Goal: Information Seeking & Learning: Learn about a topic

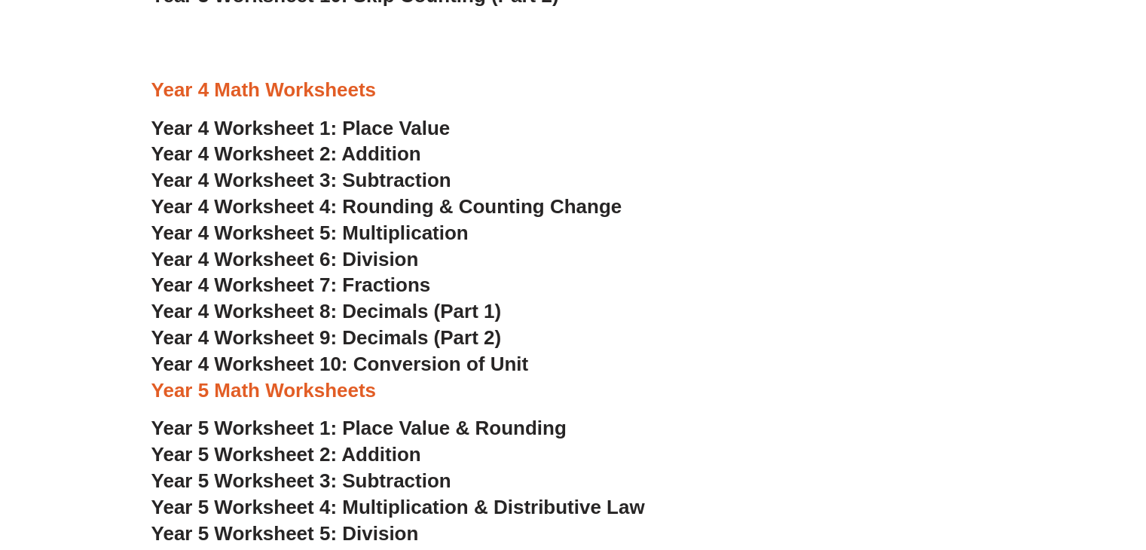
scroll to position [2261, 0]
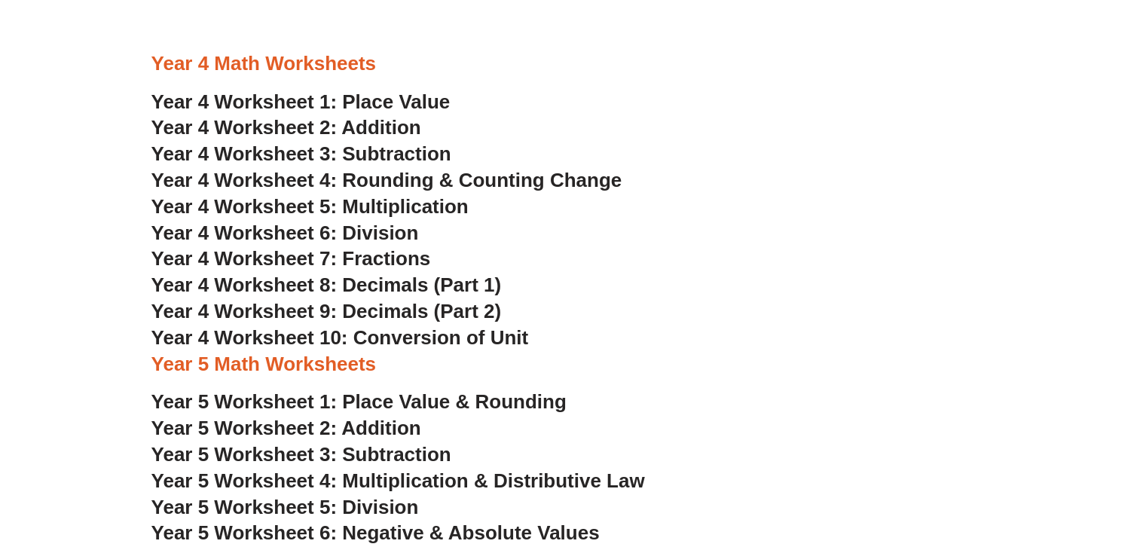
click at [393, 103] on span "Year 4 Worksheet 1: Place Value" at bounding box center [300, 101] width 299 height 23
click at [377, 129] on span "Year 4 Worksheet 2: Addition" at bounding box center [286, 127] width 270 height 23
click at [393, 158] on span "Year 4 Worksheet 3: Subtraction" at bounding box center [301, 153] width 300 height 23
click at [343, 186] on span "Year 4 Worksheet 4: Rounding & Counting Change" at bounding box center [386, 180] width 471 height 23
click at [416, 211] on span "Year 4 Worksheet 5: Multiplication" at bounding box center [309, 206] width 317 height 23
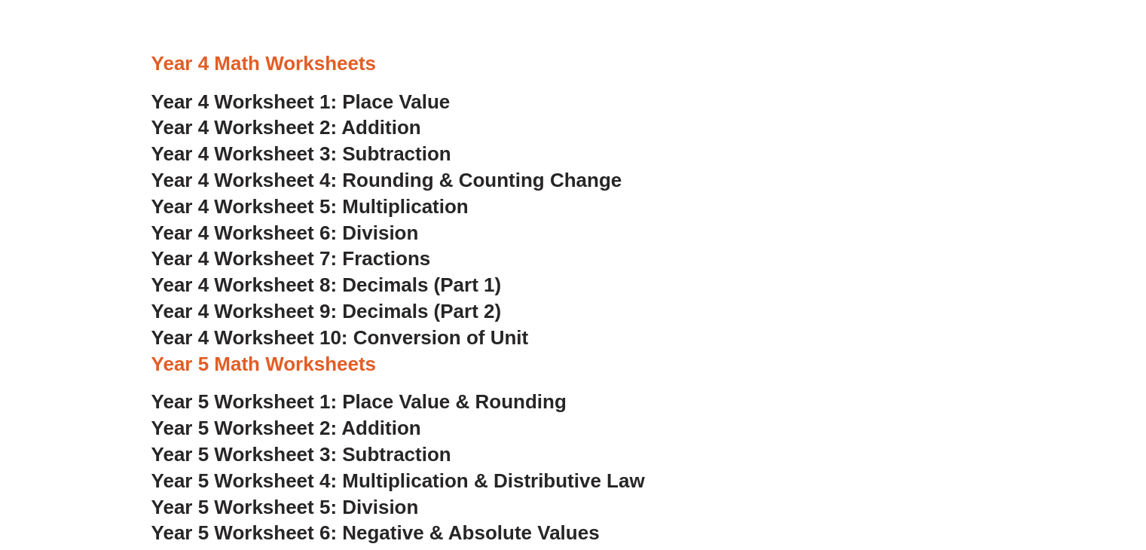
click at [371, 233] on span "Year 4 Worksheet 6: Division" at bounding box center [285, 233] width 268 height 23
click at [398, 260] on span "Year 4 Worksheet 7: Fractions" at bounding box center [291, 258] width 280 height 23
click at [350, 285] on span "Year 4 Worksheet 8: Decimals (Part 1)" at bounding box center [326, 285] width 350 height 23
click at [426, 314] on span "Year 4 Worksheet 9: Decimals (Part 2)" at bounding box center [326, 311] width 350 height 23
click at [439, 340] on span "Year 4 Worksheet 10: Conversion of Unit" at bounding box center [340, 337] width 378 height 23
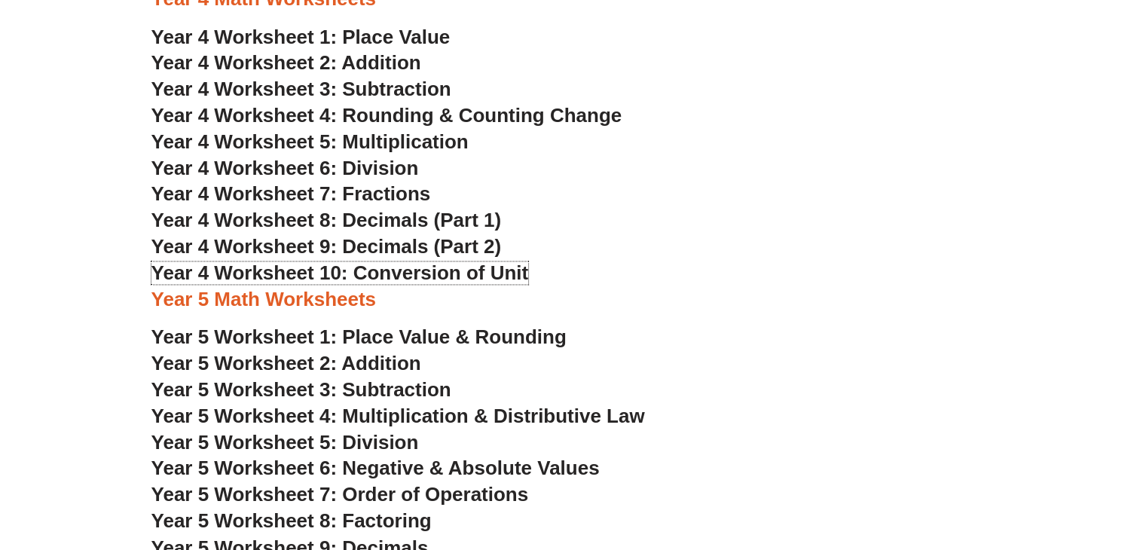
scroll to position [2563, 0]
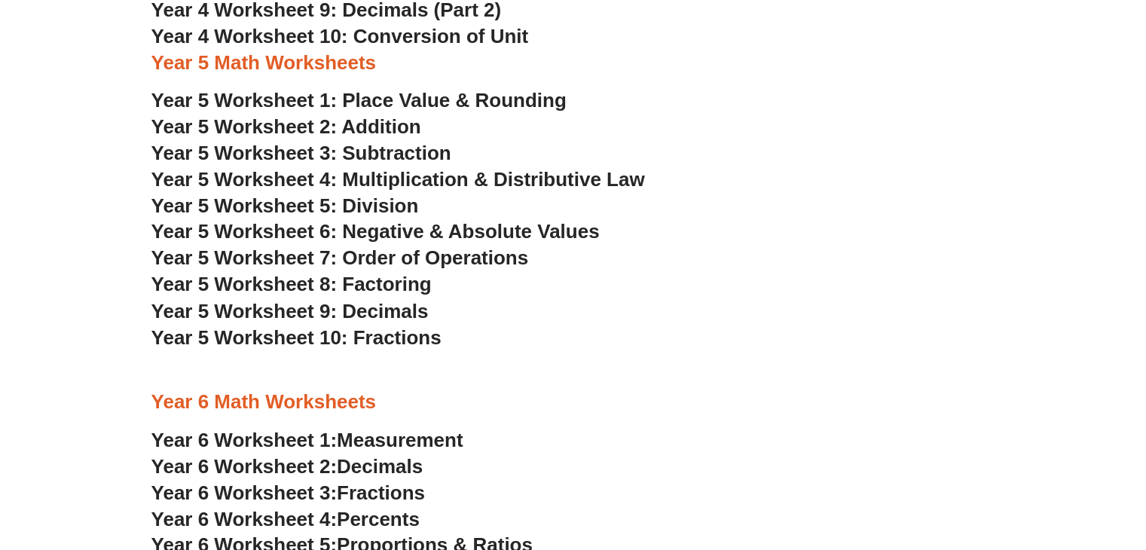
click at [451, 90] on span "Year 5 Worksheet 1: Place Value & Rounding" at bounding box center [358, 100] width 415 height 23
click at [356, 125] on span "Year 5 Worksheet 2: Addition" at bounding box center [286, 126] width 270 height 23
click at [359, 154] on span "Year 5 Worksheet 3: Subtraction" at bounding box center [301, 153] width 300 height 23
click at [494, 182] on span "Year 5 Worksheet 4: Multiplication & Distributive Law" at bounding box center [398, 179] width 494 height 23
click at [383, 209] on span "Year 5 Worksheet 5: Division" at bounding box center [285, 205] width 268 height 23
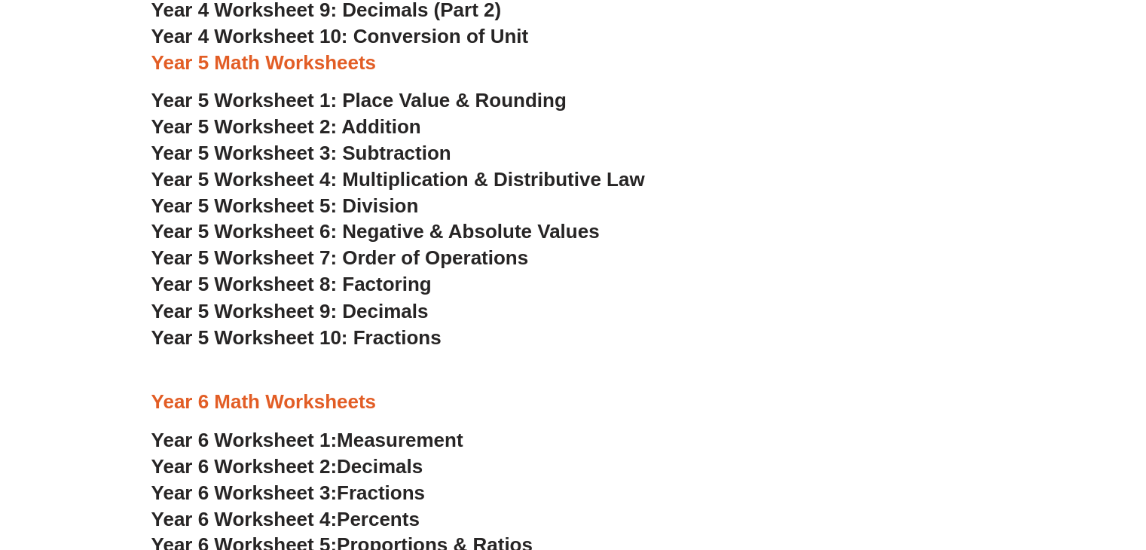
click at [382, 229] on span "Year 5 Worksheet 6: Negative & Absolute Values" at bounding box center [375, 231] width 448 height 23
click at [457, 254] on span "Year 5 Worksheet 7: Order of Operations" at bounding box center [340, 257] width 378 height 23
click at [401, 295] on span "Year 5 Worksheet 8: Factoring" at bounding box center [291, 284] width 280 height 23
click at [392, 308] on span "Year 5 Worksheet 9: Decimals" at bounding box center [289, 310] width 277 height 23
click at [402, 333] on span "Year 5 Worksheet 10: Fractions" at bounding box center [296, 337] width 290 height 23
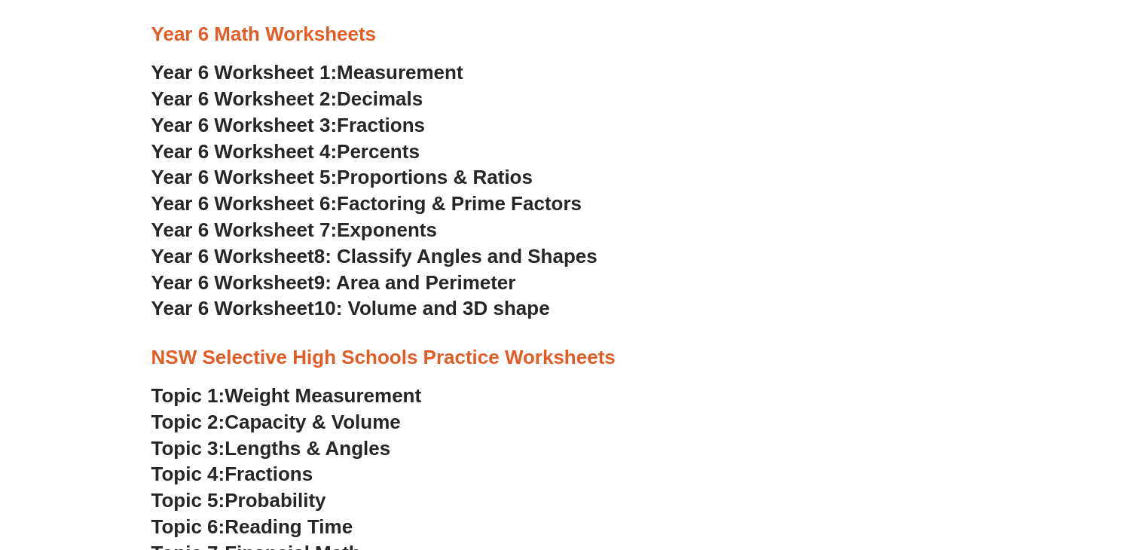
scroll to position [2939, 0]
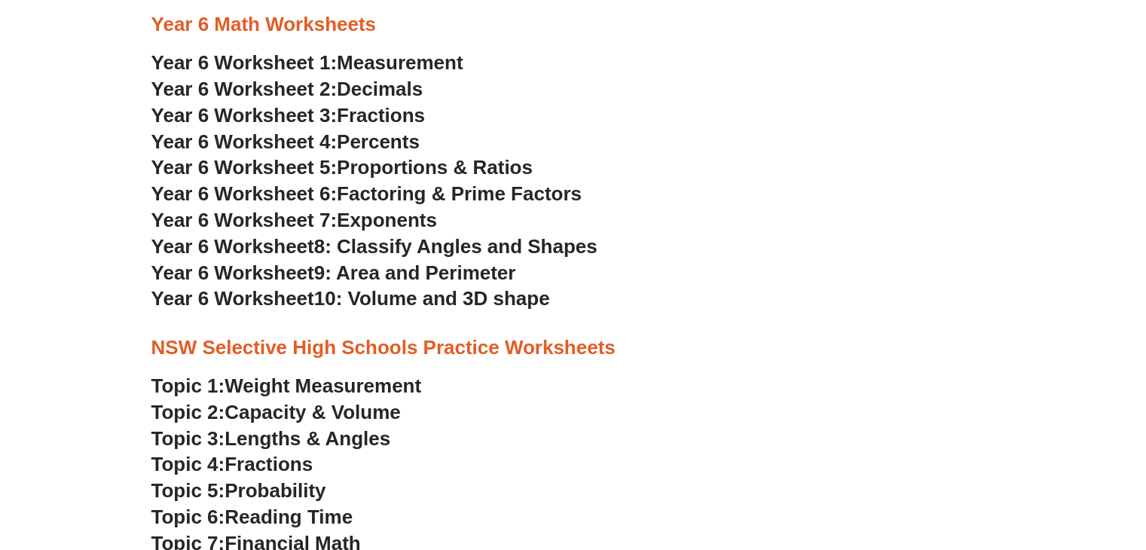
click at [378, 61] on span "Measurement" at bounding box center [400, 62] width 127 height 23
click at [355, 96] on span "Decimals" at bounding box center [380, 89] width 86 height 23
click at [388, 118] on span "Fractions" at bounding box center [381, 115] width 88 height 23
click at [382, 133] on span "Percents" at bounding box center [378, 141] width 83 height 23
click at [426, 168] on span "Proportions & Ratios" at bounding box center [435, 167] width 196 height 23
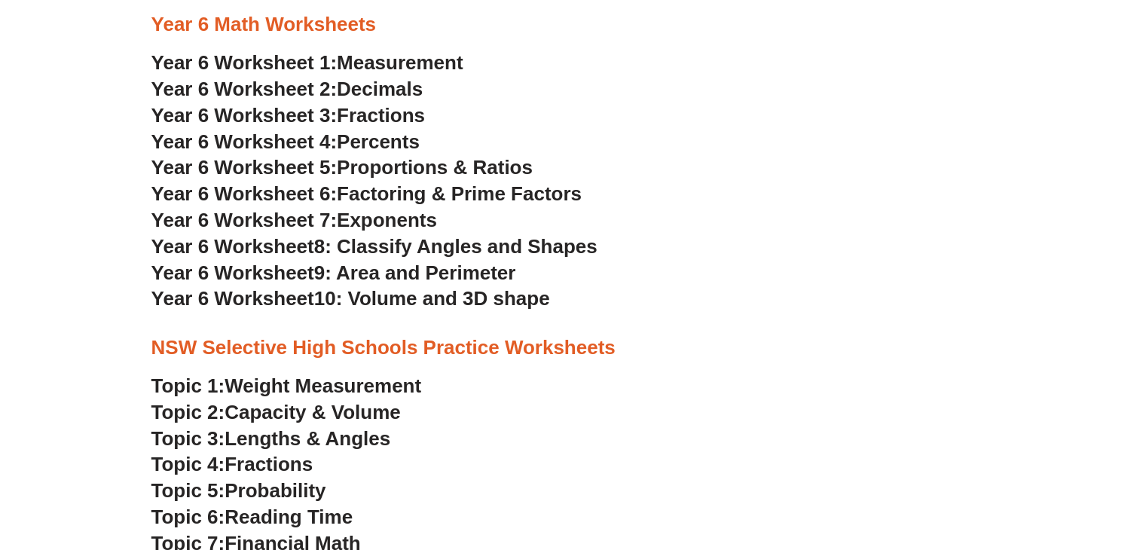
click at [363, 185] on span "Factoring & Prime Factors" at bounding box center [459, 193] width 245 height 23
click at [413, 221] on span "Exponents" at bounding box center [387, 220] width 100 height 23
click at [464, 242] on span "8: Classify Angles and Shapes" at bounding box center [455, 246] width 283 height 23
click at [418, 269] on span "9: Area and Perimeter" at bounding box center [415, 273] width 202 height 23
click at [431, 291] on span "10: Volume and 3D shape" at bounding box center [432, 298] width 236 height 23
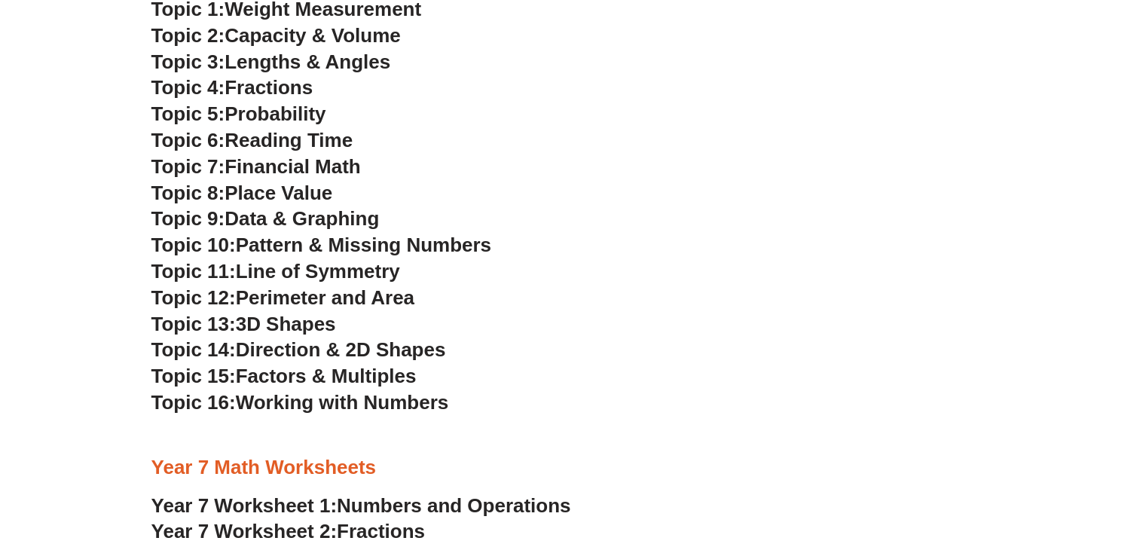
scroll to position [3241, 0]
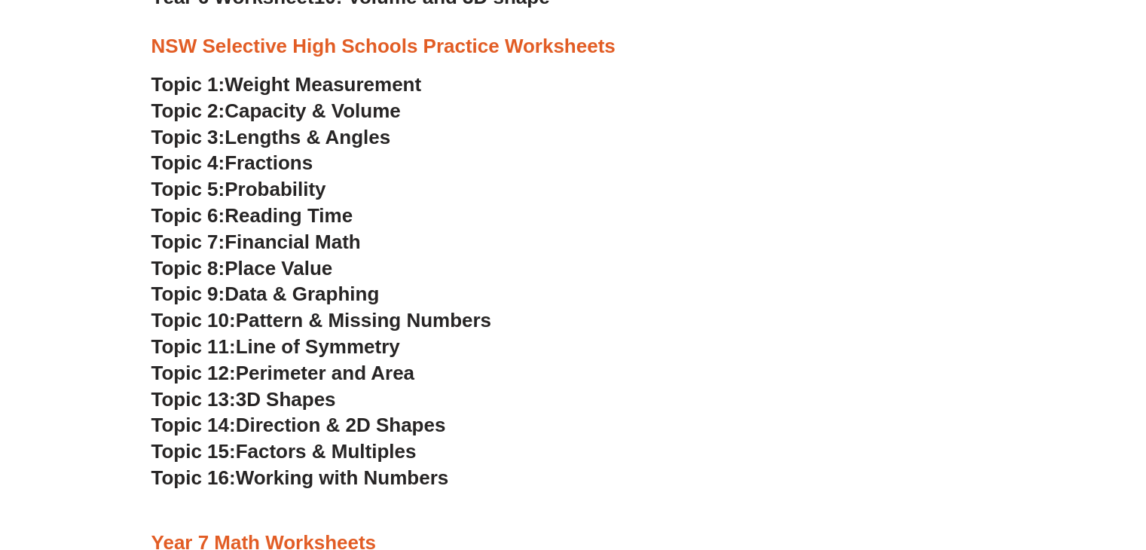
click at [347, 84] on span "Weight Measurement" at bounding box center [323, 84] width 197 height 23
click at [326, 109] on span "Capacity & Volume" at bounding box center [313, 110] width 176 height 23
click at [341, 145] on span "Lengths & Angles" at bounding box center [308, 137] width 166 height 23
click at [297, 164] on span "Fractions" at bounding box center [269, 162] width 88 height 23
click at [291, 191] on span "Probability" at bounding box center [275, 189] width 101 height 23
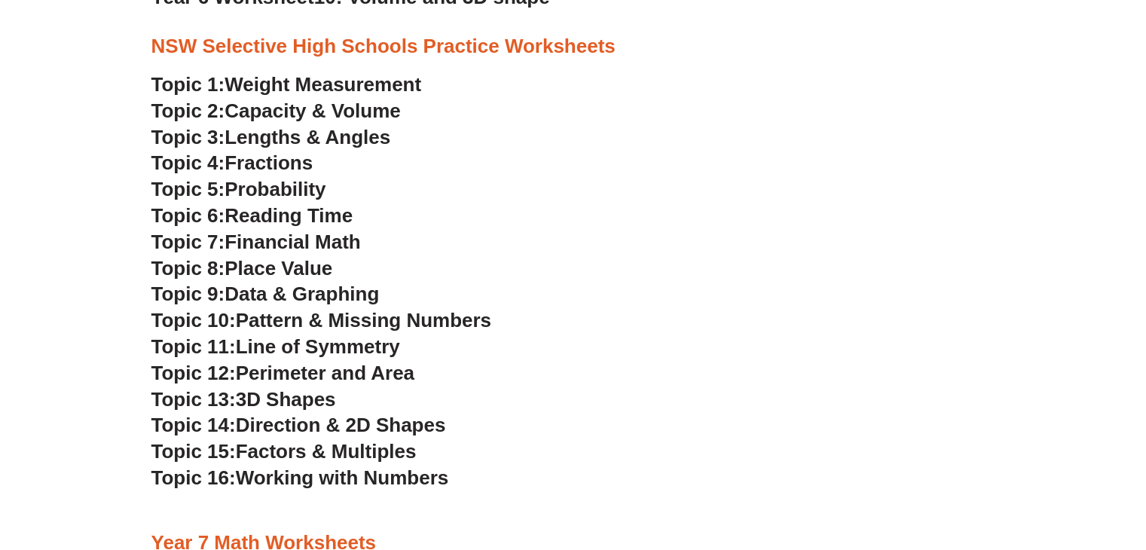
click at [320, 210] on span "Reading Time" at bounding box center [289, 215] width 128 height 23
click at [301, 246] on span "Financial Math" at bounding box center [293, 242] width 136 height 23
drag, startPoint x: 280, startPoint y: 272, endPoint x: 288, endPoint y: 267, distance: 9.2
click at [280, 271] on span "Place Value" at bounding box center [279, 268] width 108 height 23
click at [317, 291] on span "Data & Graphing" at bounding box center [302, 294] width 155 height 23
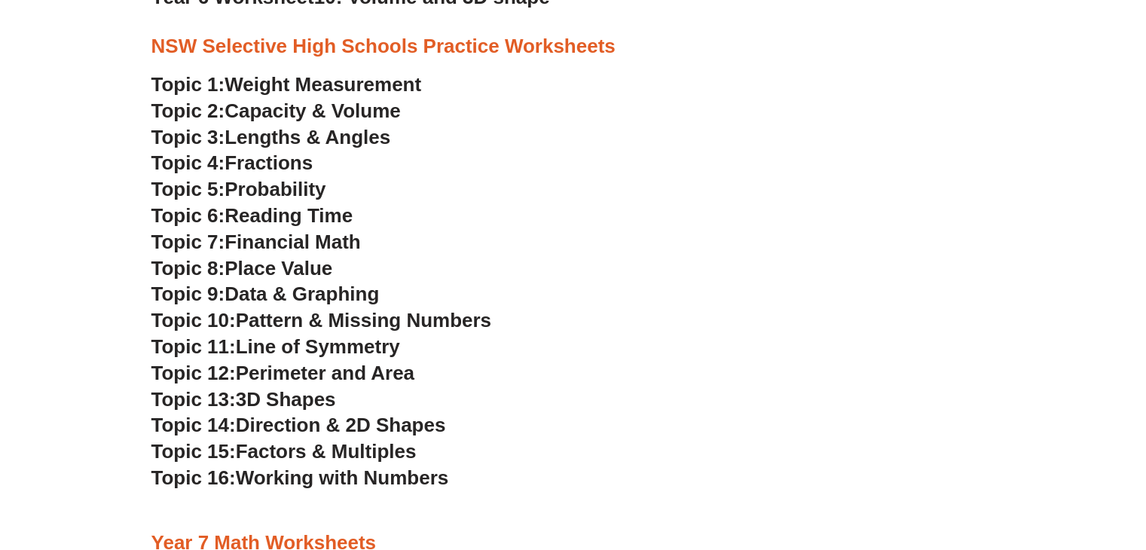
click at [371, 314] on span "Pattern & Missing Numbers" at bounding box center [363, 320] width 255 height 23
click at [317, 347] on span "Line of Symmetry" at bounding box center [318, 346] width 164 height 23
click at [306, 372] on span "Perimeter and Area" at bounding box center [325, 373] width 179 height 23
drag, startPoint x: 283, startPoint y: 397, endPoint x: 289, endPoint y: 379, distance: 19.1
click at [283, 396] on span "3D Shapes" at bounding box center [286, 399] width 100 height 23
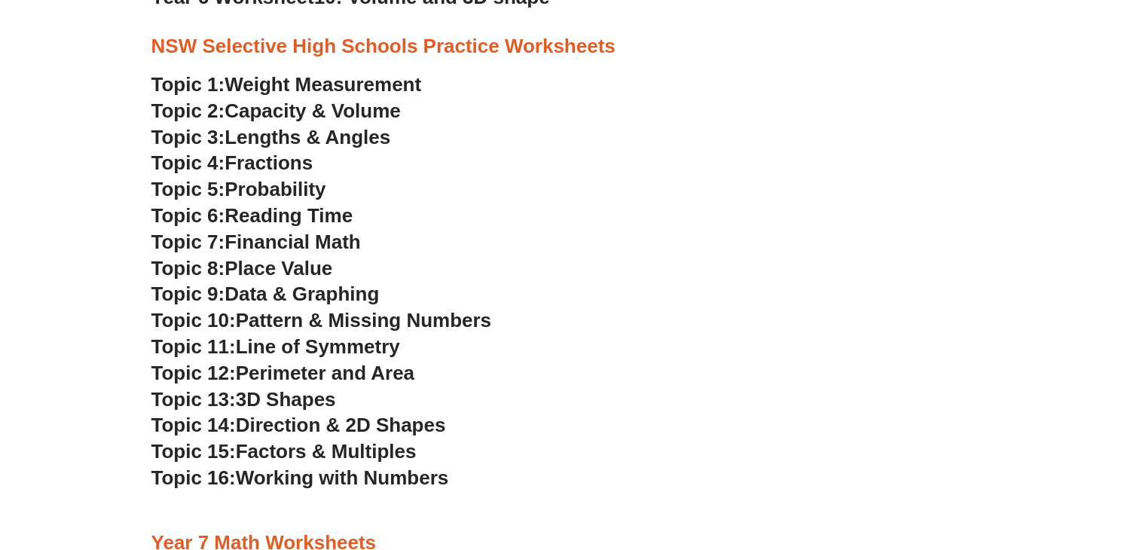
click at [308, 426] on span "Direction & 2D Shapes" at bounding box center [341, 425] width 210 height 23
click at [283, 444] on span "Factors & Multiples" at bounding box center [326, 451] width 181 height 23
click at [335, 489] on h3 "Topic 16: Working with Numbers" at bounding box center [573, 479] width 844 height 26
click at [289, 474] on span "Working with Numbers" at bounding box center [342, 478] width 213 height 23
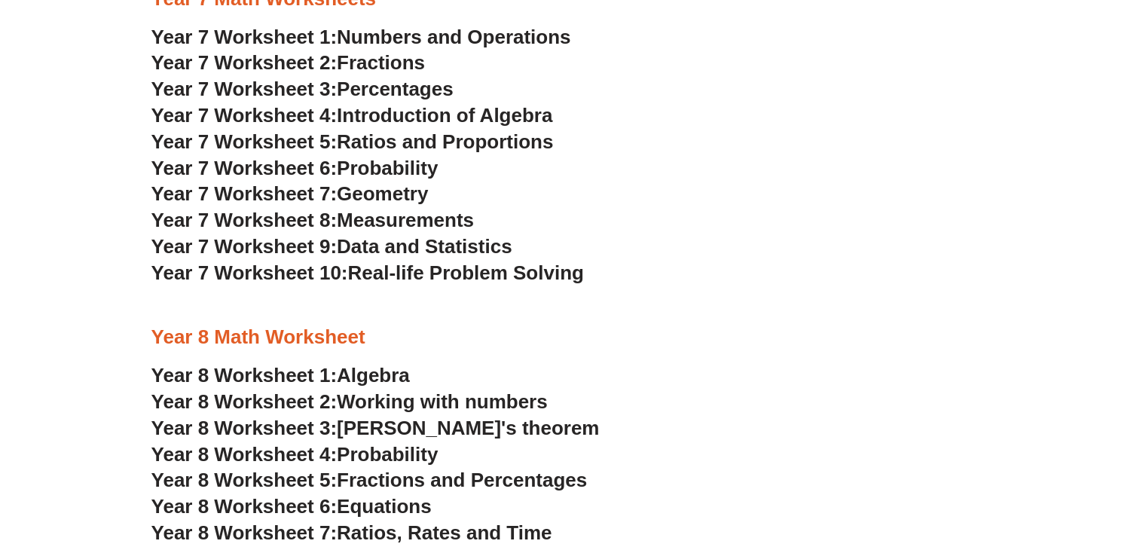
scroll to position [3693, 0]
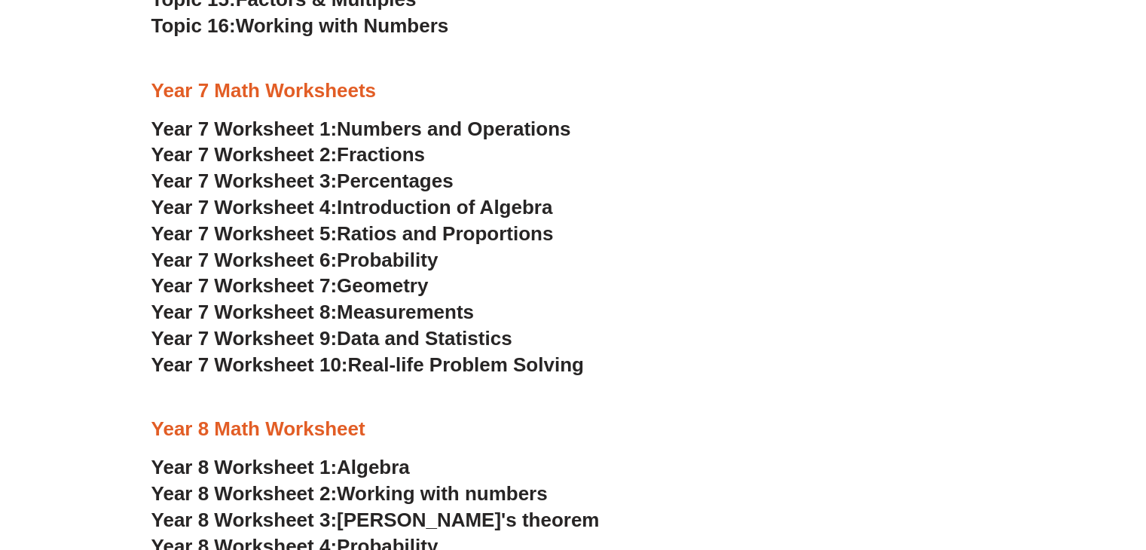
click at [378, 133] on span "Numbers and Operations" at bounding box center [454, 129] width 234 height 23
click at [363, 148] on span "Fractions" at bounding box center [381, 154] width 88 height 23
click at [414, 185] on span "Percentages" at bounding box center [395, 181] width 117 height 23
click at [437, 207] on span "Introduction of Algebra" at bounding box center [445, 207] width 216 height 23
click at [497, 224] on span "Ratios and Proportions" at bounding box center [445, 233] width 216 height 23
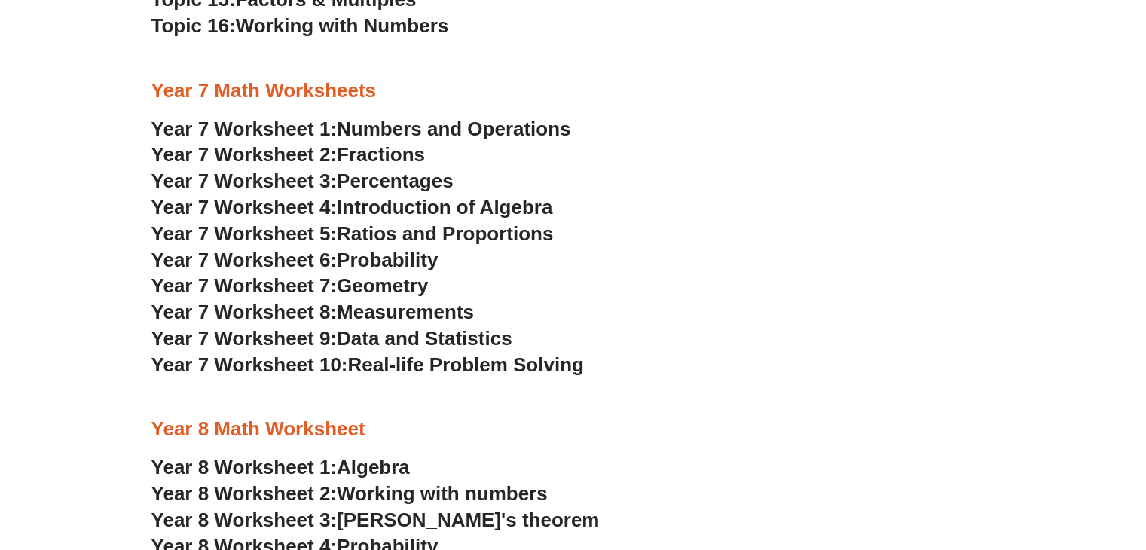
click at [402, 261] on span "Probability" at bounding box center [387, 260] width 101 height 23
click at [360, 289] on span "Geometry" at bounding box center [382, 285] width 91 height 23
click at [389, 308] on span "Measurements" at bounding box center [405, 312] width 137 height 23
click at [465, 336] on span "Data and Statistics" at bounding box center [425, 338] width 176 height 23
click at [514, 360] on span "Real-life Problem Solving" at bounding box center [465, 364] width 236 height 23
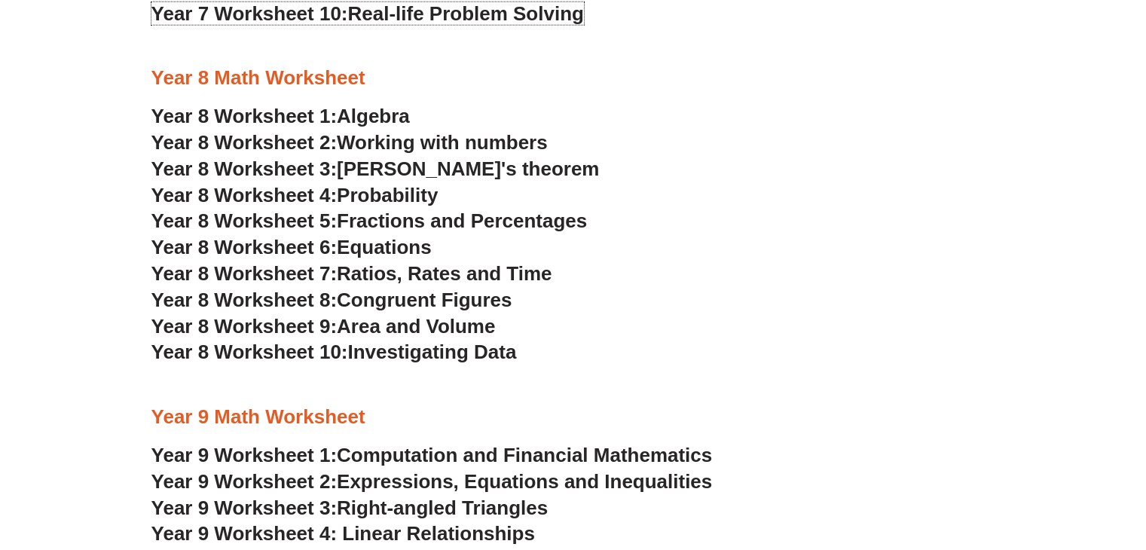
scroll to position [4145, 0]
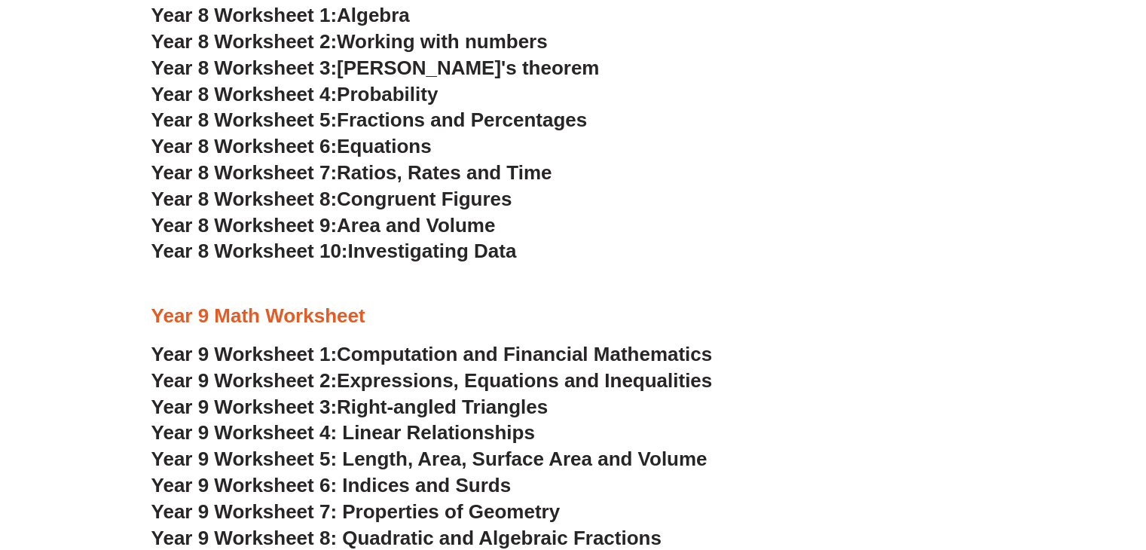
click at [367, 13] on span "Algebra" at bounding box center [373, 15] width 73 height 23
click at [357, 35] on span "Working with numbers" at bounding box center [442, 41] width 211 height 23
click at [413, 66] on span "Pythagoras's theorem" at bounding box center [468, 68] width 262 height 23
click at [387, 85] on span "Probability" at bounding box center [387, 94] width 101 height 23
click at [445, 118] on span "Fractions and Percentages" at bounding box center [462, 120] width 250 height 23
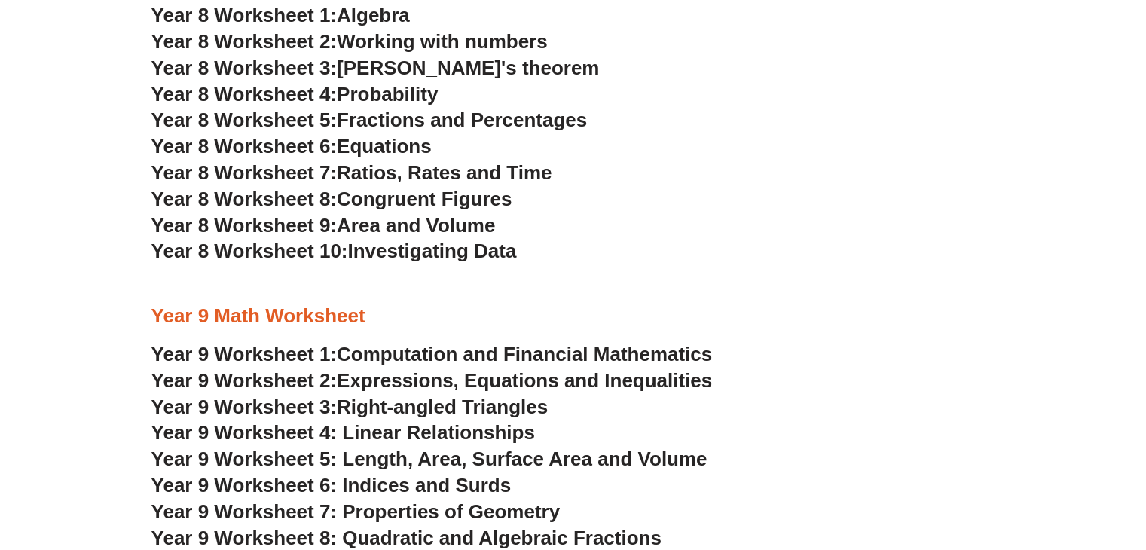
click at [345, 137] on span "Equations" at bounding box center [384, 146] width 95 height 23
drag, startPoint x: 424, startPoint y: 178, endPoint x: 421, endPoint y: 167, distance: 11.9
click at [425, 178] on span "Ratios, Rates and Time" at bounding box center [444, 172] width 215 height 23
click at [471, 201] on span "Congruent Figures" at bounding box center [424, 199] width 175 height 23
drag, startPoint x: 447, startPoint y: 224, endPoint x: 441, endPoint y: 215, distance: 10.9
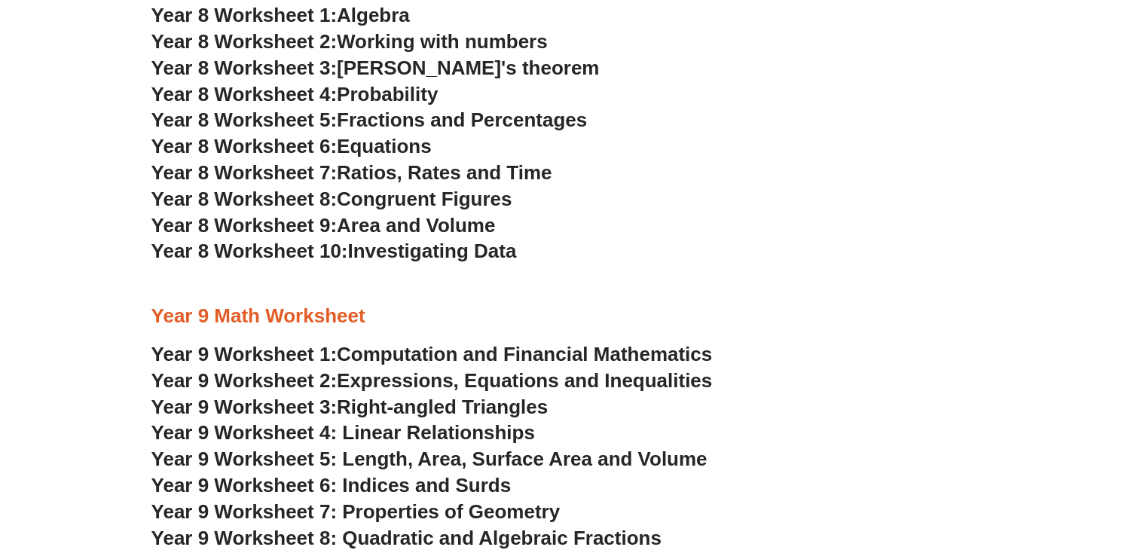
click at [447, 223] on span "Area and Volume" at bounding box center [416, 225] width 158 height 23
click at [483, 252] on span "Investigating Data" at bounding box center [431, 251] width 169 height 23
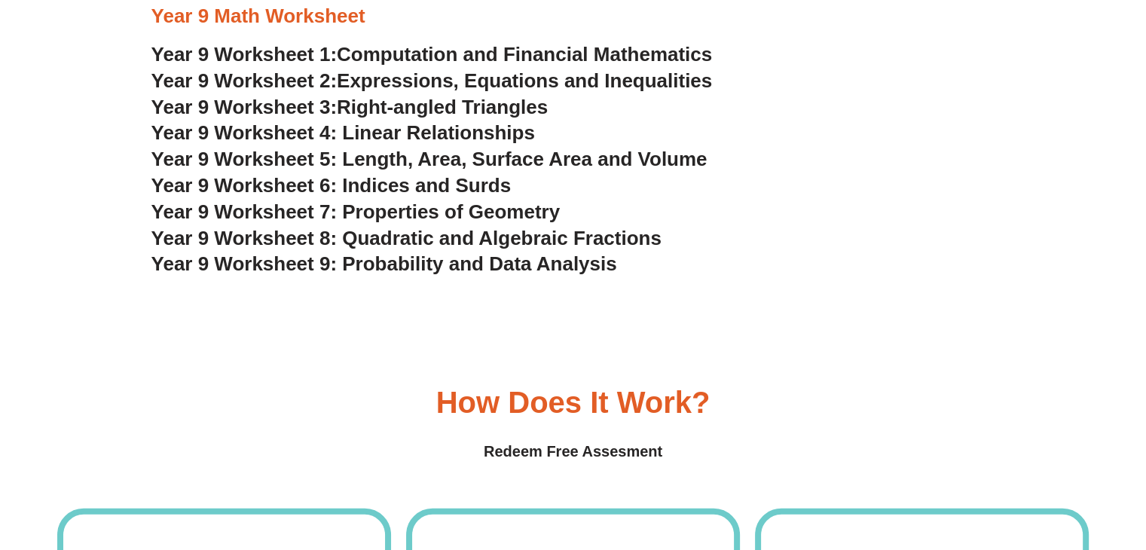
scroll to position [4447, 0]
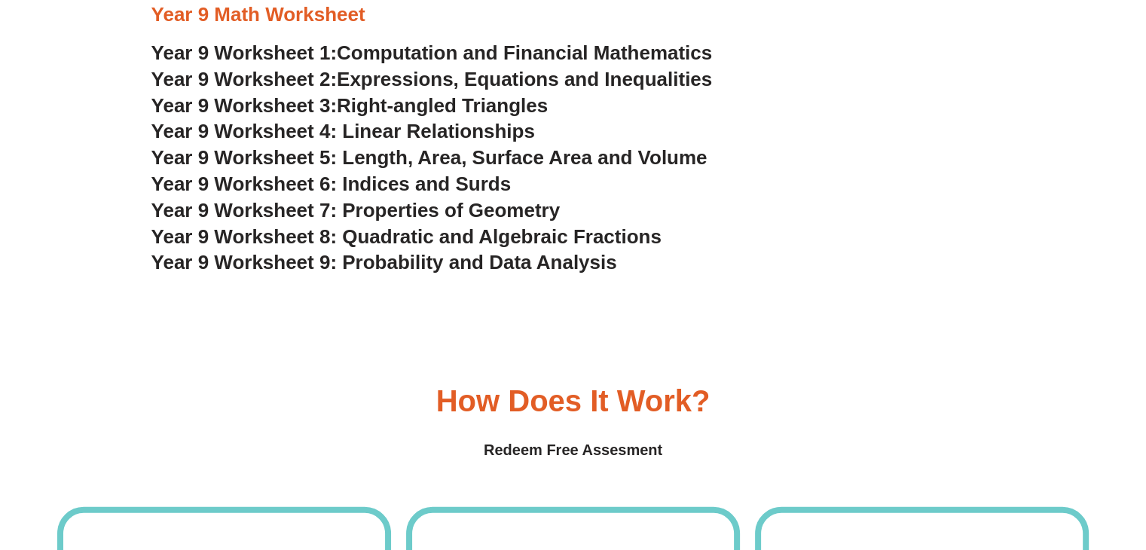
click at [414, 55] on span "Computation and Financial Mathematics" at bounding box center [524, 52] width 375 height 23
click at [476, 76] on span "Expressions, Equations and Inequalities" at bounding box center [524, 79] width 375 height 23
drag, startPoint x: 505, startPoint y: 111, endPoint x: 497, endPoint y: 105, distance: 9.7
click at [504, 111] on span "Right-angled Triangles" at bounding box center [442, 105] width 211 height 23
click at [421, 121] on span "Year 9 Worksheet 4: Linear Relationships" at bounding box center [343, 131] width 384 height 23
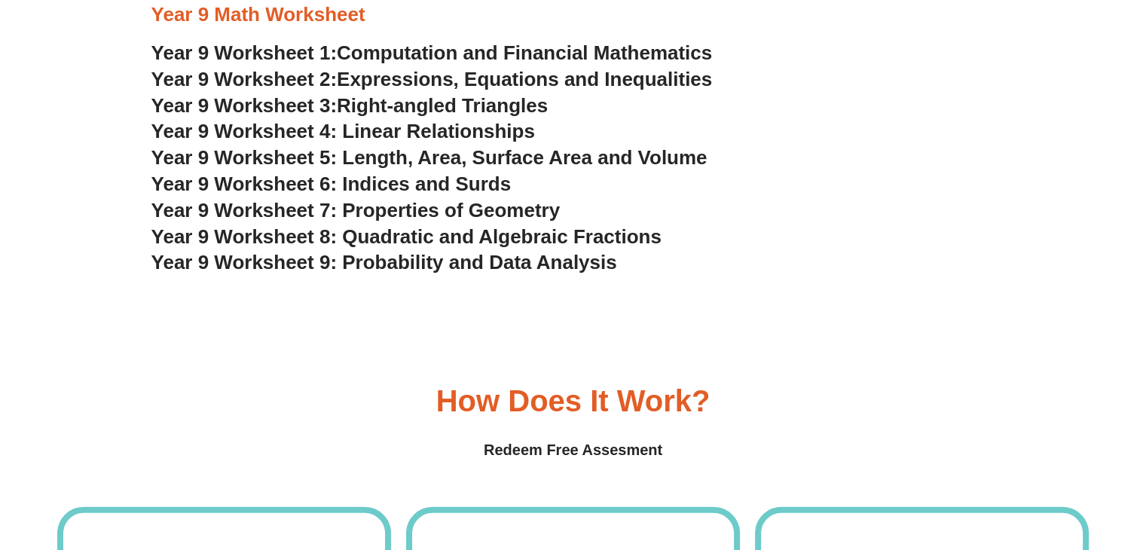
click at [555, 151] on span "Year 9 Worksheet 5: Length, Area, Surface Area and Volume" at bounding box center [429, 157] width 556 height 23
click at [440, 179] on span "Year 9 Worksheet 6: Indices and Surds" at bounding box center [331, 184] width 360 height 23
click at [410, 207] on span "Year 9 Worksheet 7: Properties of Geometry" at bounding box center [355, 210] width 409 height 23
click at [412, 238] on span "Year 9 Worksheet 8: Quadratic and Algebraic Fractions" at bounding box center [406, 236] width 510 height 23
click at [483, 269] on span "Year 9 Worksheet 9: Probability and Data Analysis" at bounding box center [384, 262] width 466 height 23
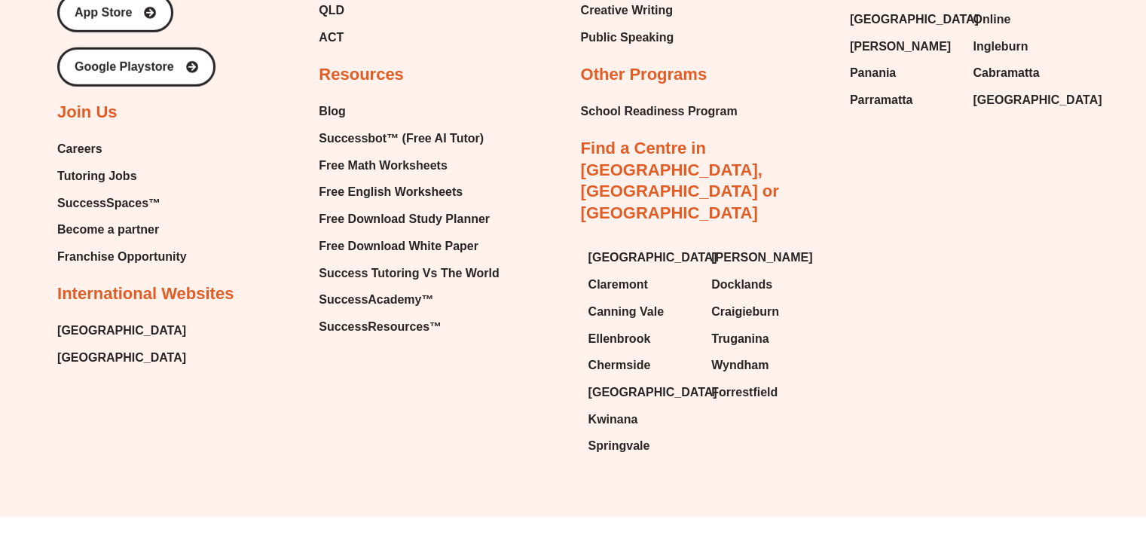
scroll to position [10084, 0]
click at [623, 300] on span "Canning Vale" at bounding box center [626, 311] width 75 height 23
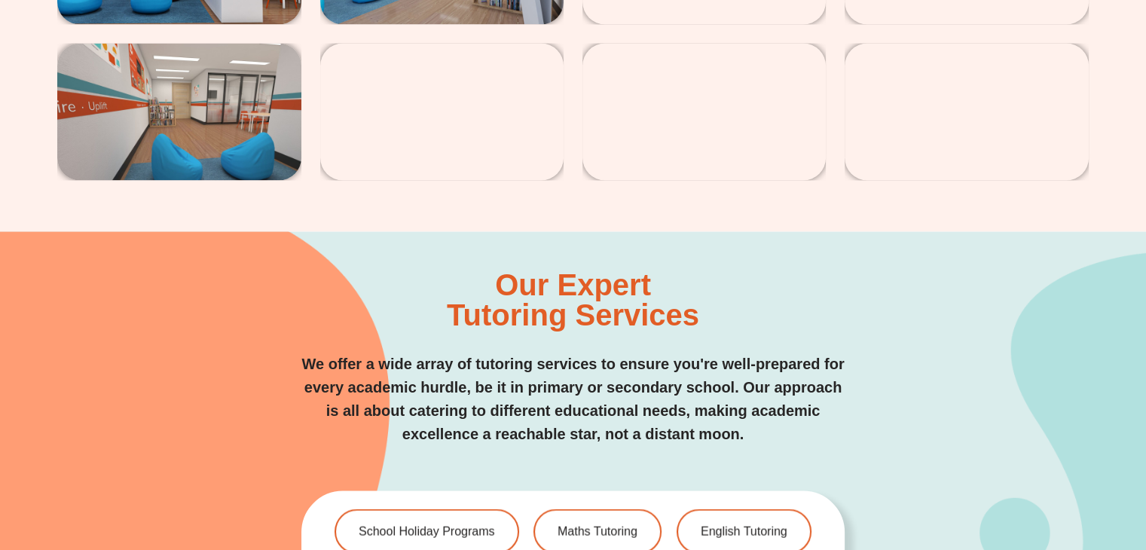
scroll to position [3241, 0]
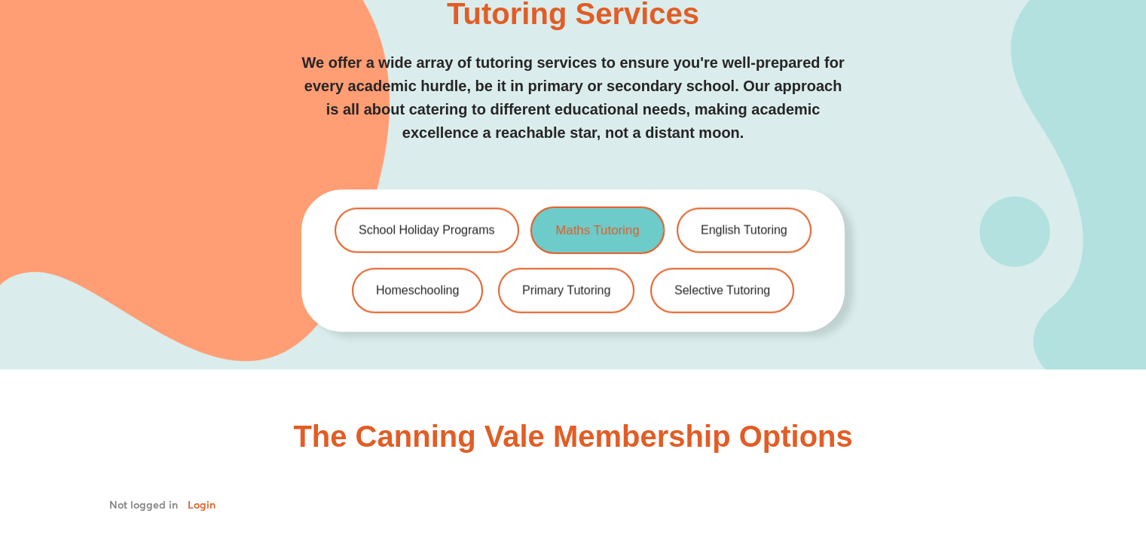
click at [607, 225] on span "Maths Tutoring" at bounding box center [598, 231] width 84 height 13
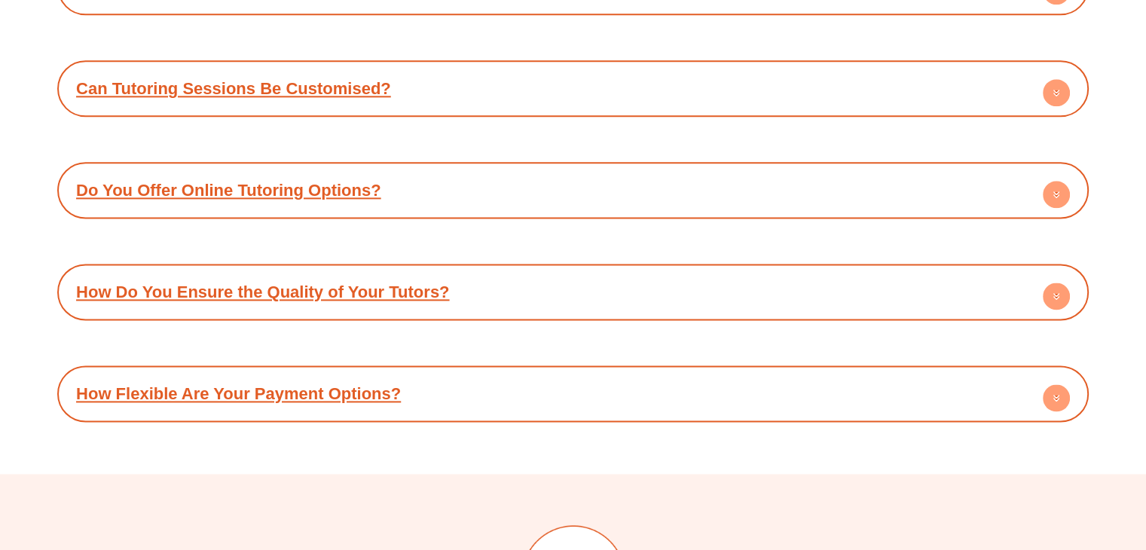
scroll to position [7673, 0]
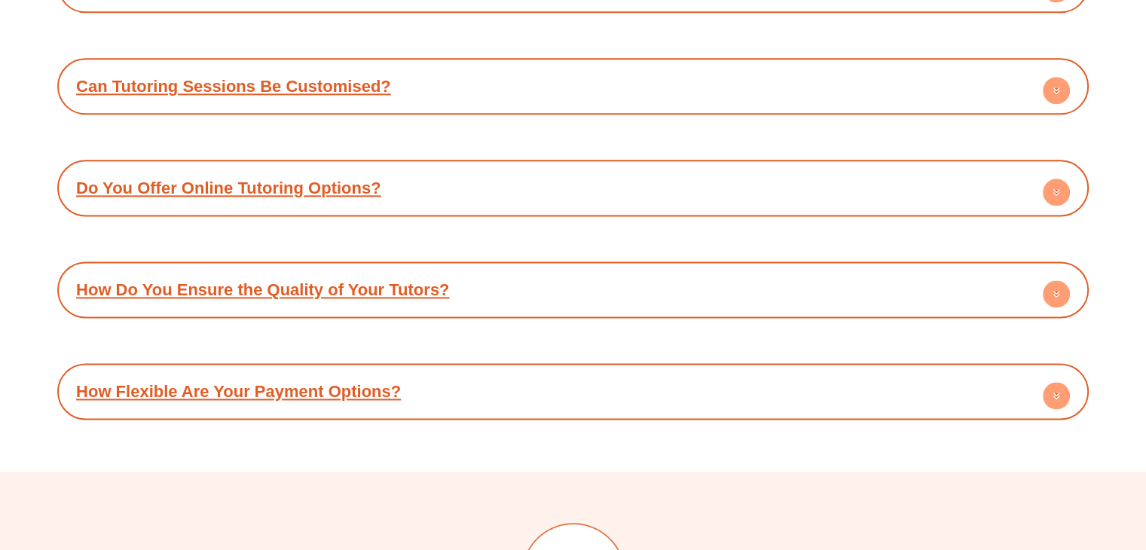
click at [1061, 179] on circle at bounding box center [1056, 192] width 27 height 27
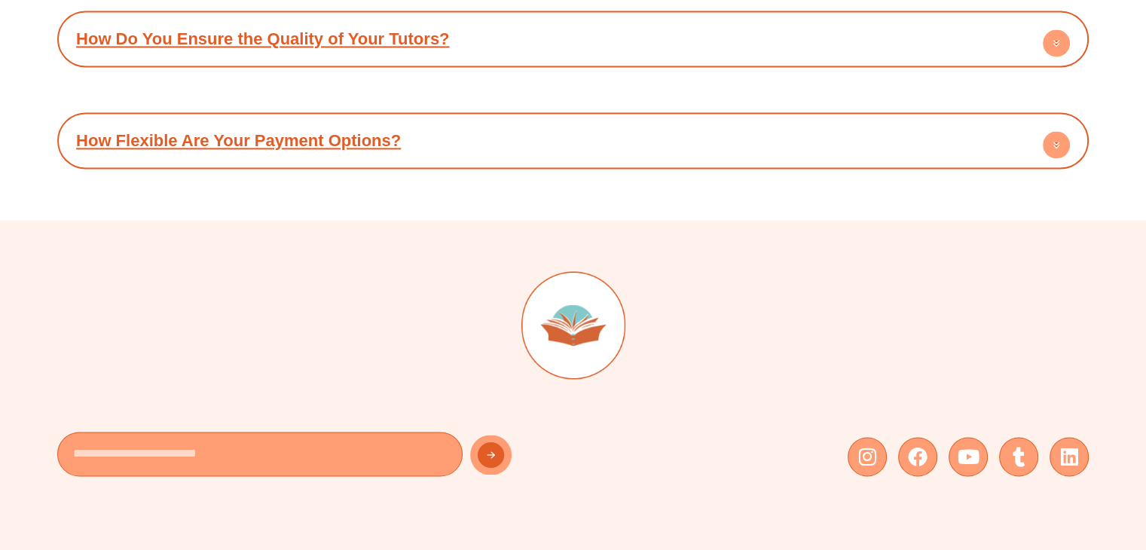
scroll to position [7899, 0]
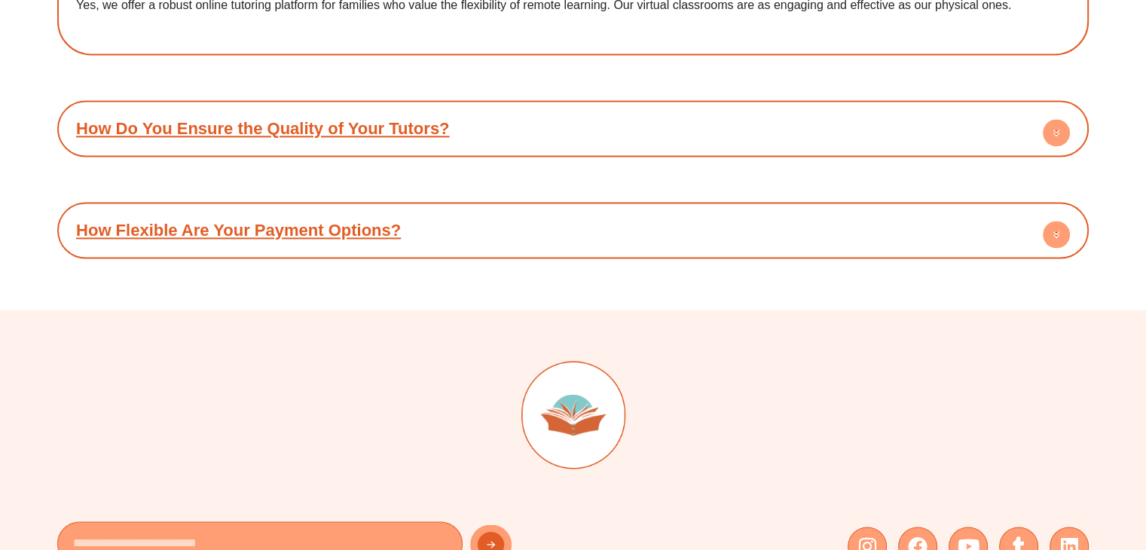
click at [1060, 221] on circle at bounding box center [1056, 234] width 27 height 27
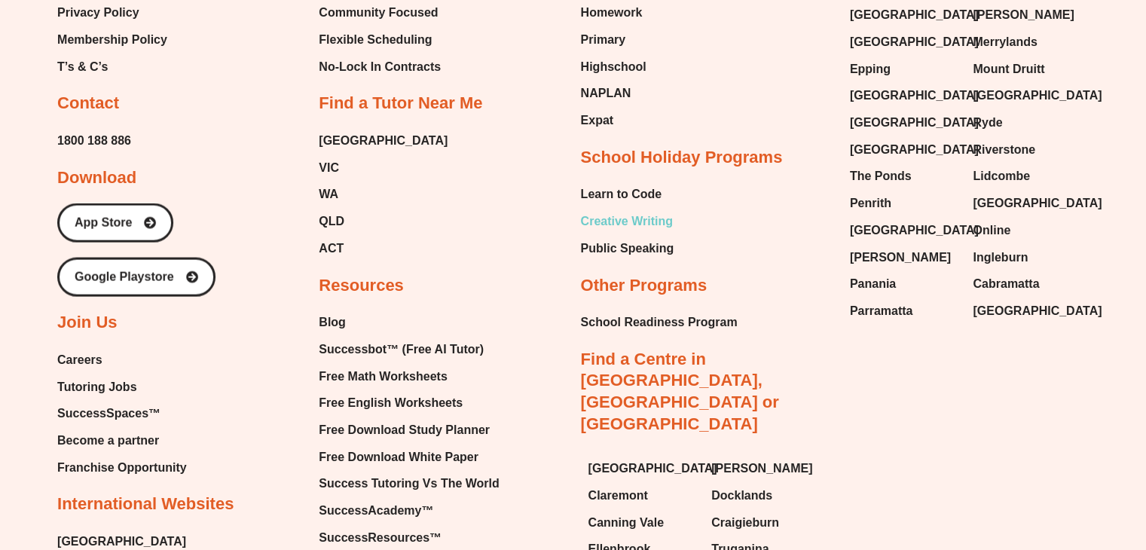
scroll to position [8803, 0]
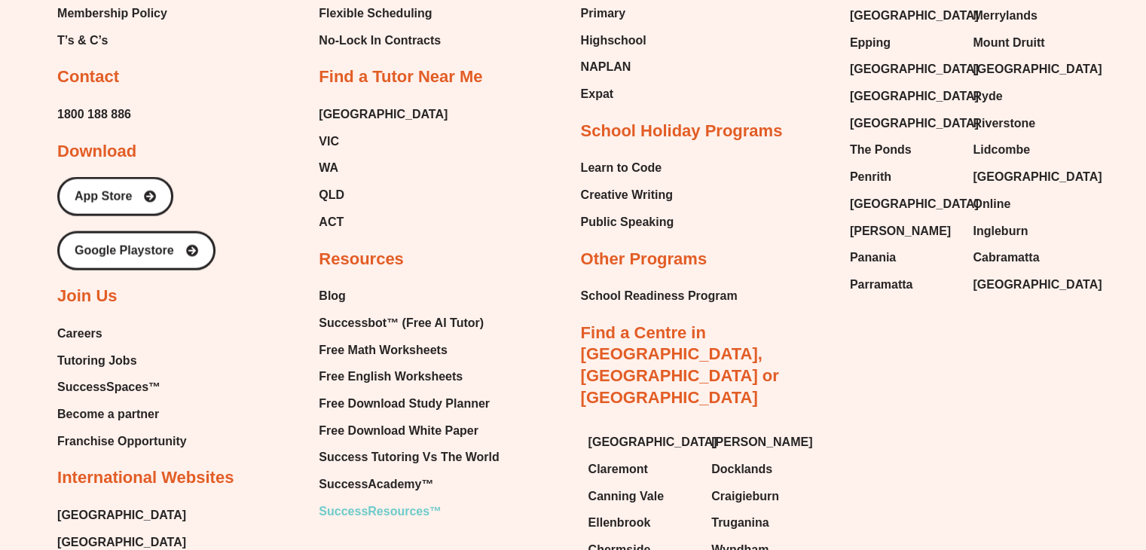
click at [378, 500] on span "SuccessResources™" at bounding box center [380, 511] width 123 height 23
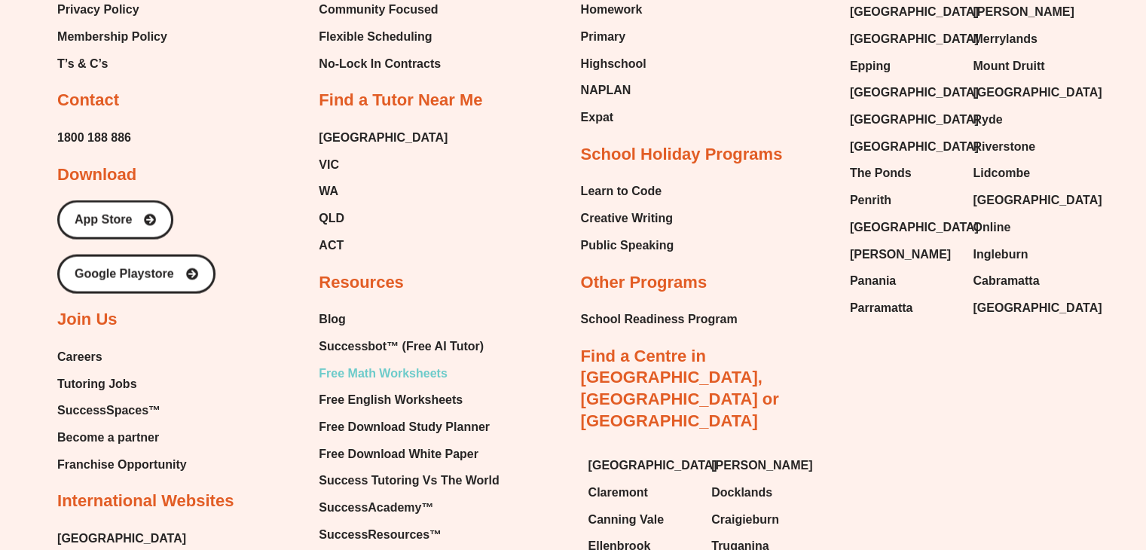
click at [405, 363] on span "Free Math Worksheets" at bounding box center [383, 374] width 128 height 23
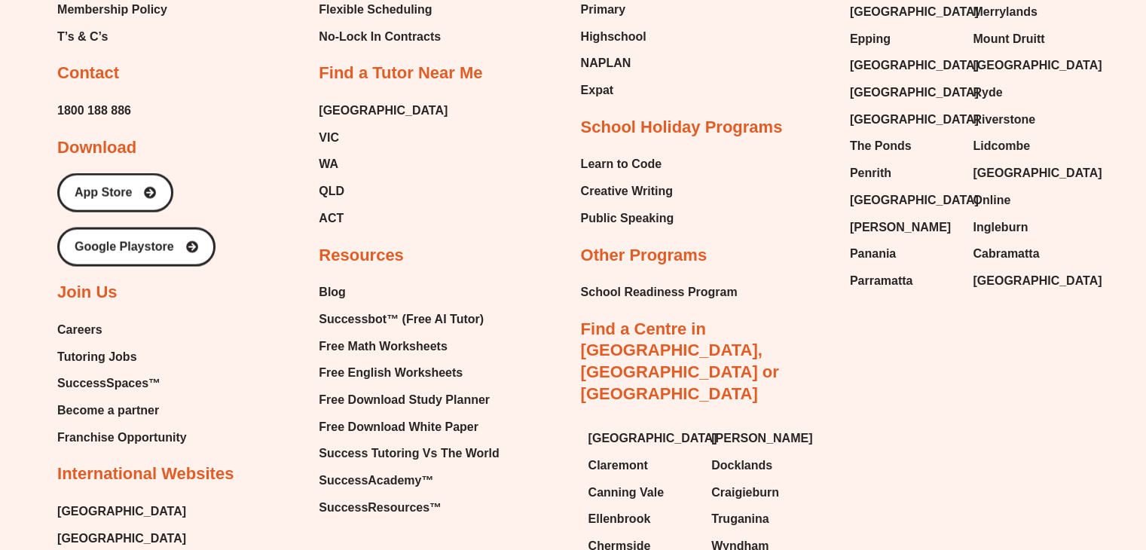
scroll to position [8832, 0]
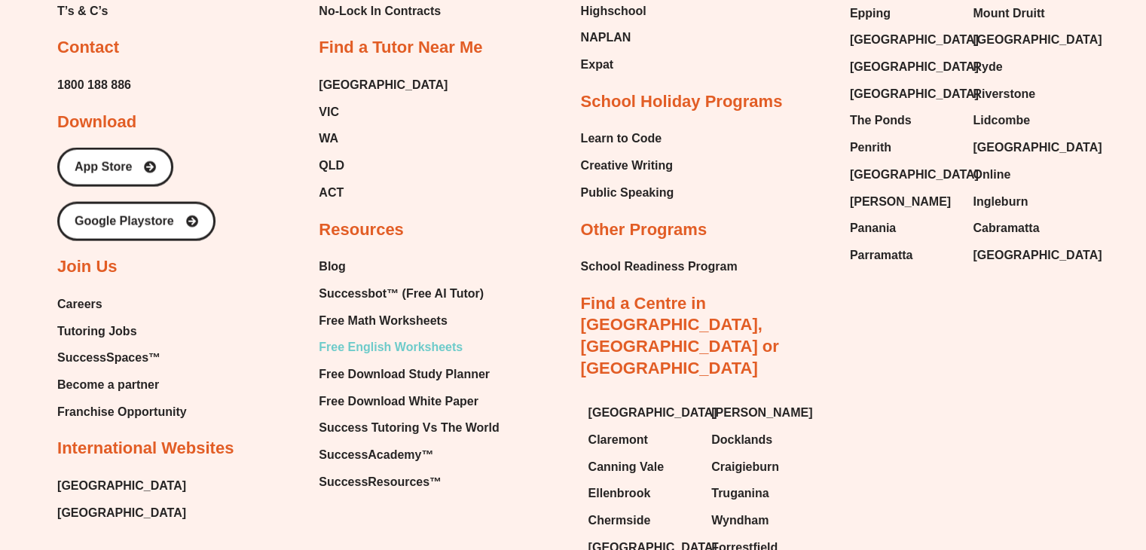
click at [425, 336] on span "Free English Worksheets" at bounding box center [391, 347] width 144 height 23
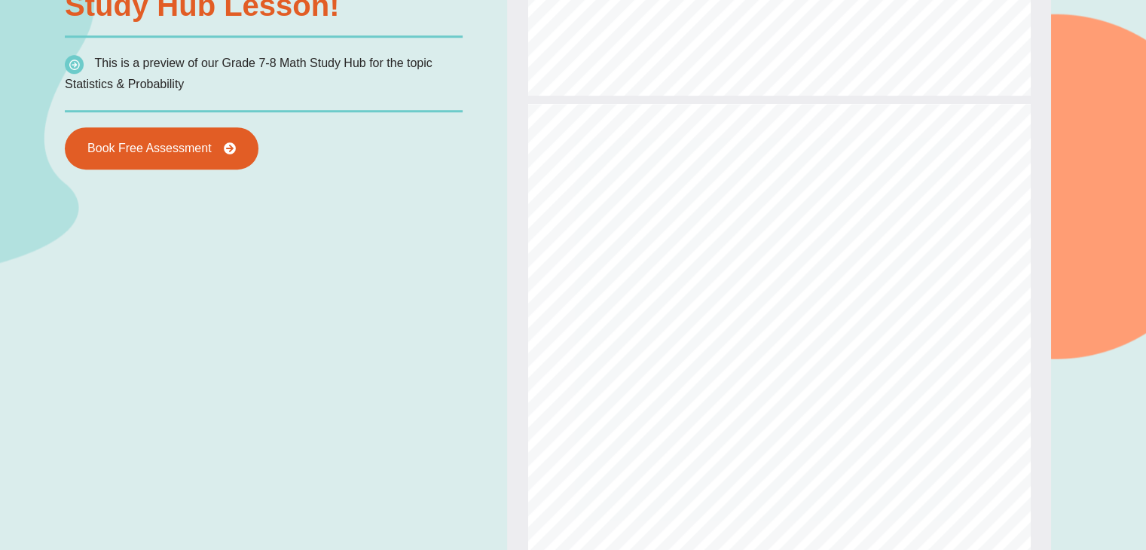
scroll to position [6443, 0]
type input "*"
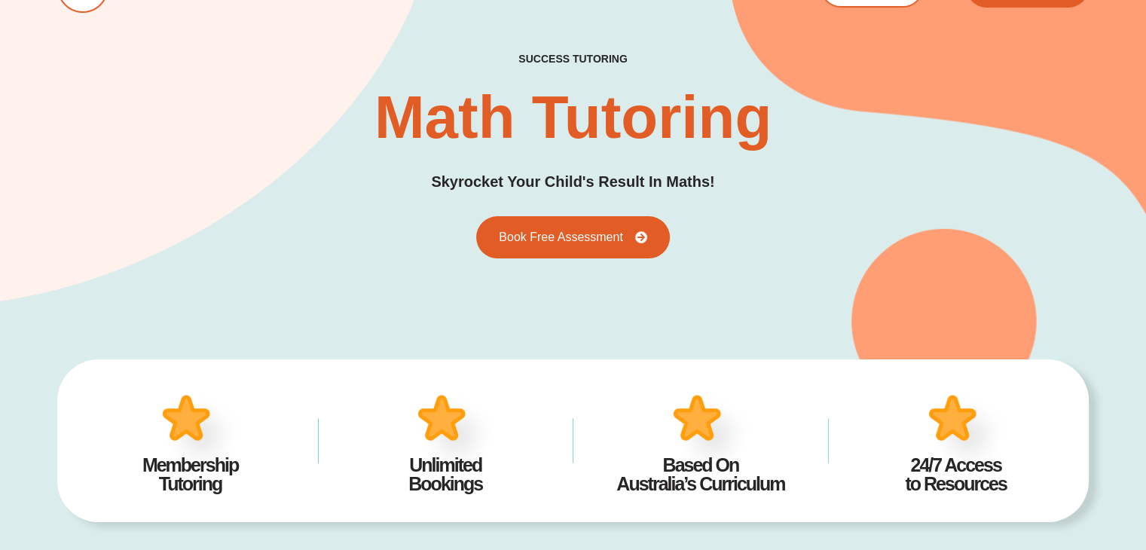
scroll to position [0, 0]
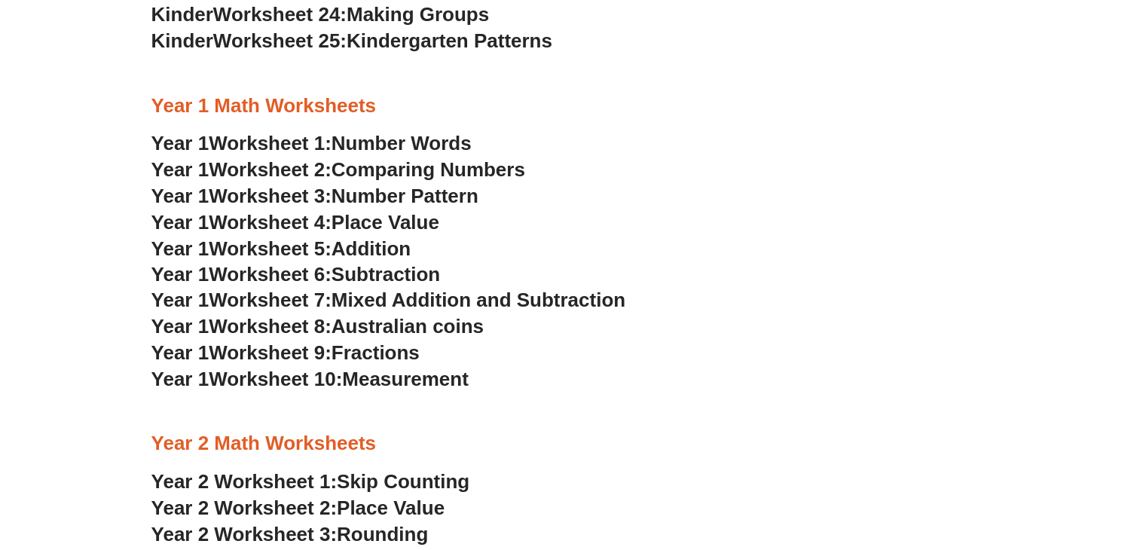
scroll to position [1131, 0]
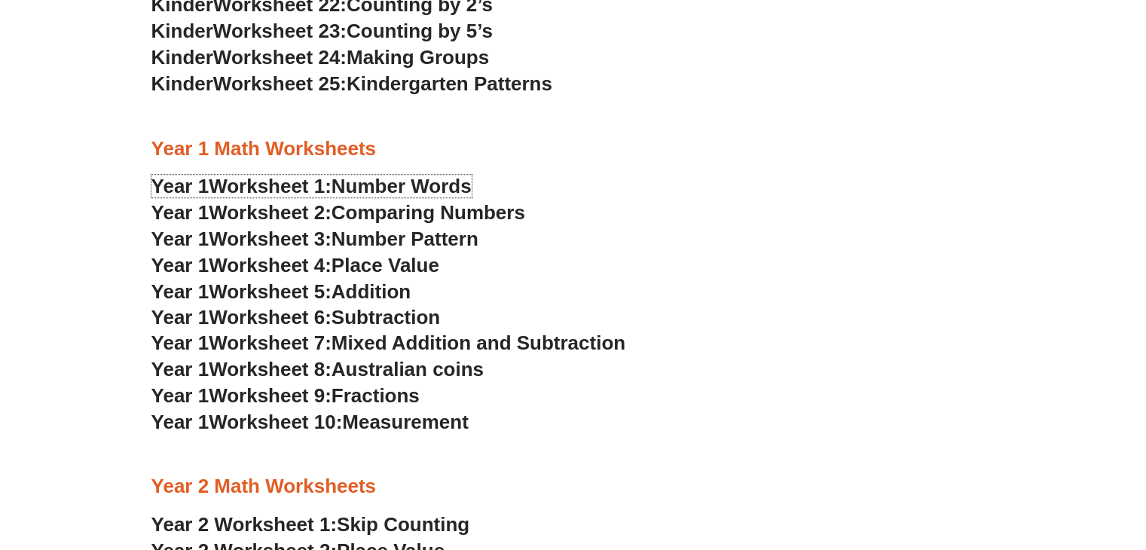
drag, startPoint x: 392, startPoint y: 185, endPoint x: 699, endPoint y: 260, distance: 316.6
click at [392, 185] on span "Number Words" at bounding box center [402, 186] width 140 height 23
click at [397, 211] on span "Comparing Numbers" at bounding box center [429, 212] width 194 height 23
click at [403, 240] on span "Number Pattern" at bounding box center [405, 239] width 147 height 23
click at [389, 262] on span "Place Value" at bounding box center [386, 265] width 108 height 23
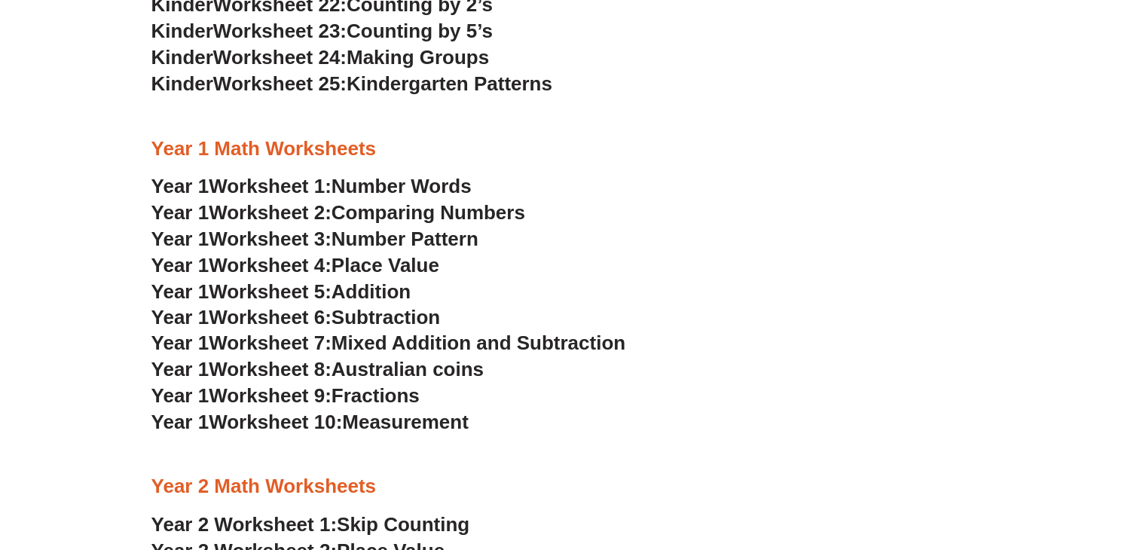
click at [393, 293] on span "Addition" at bounding box center [371, 291] width 79 height 23
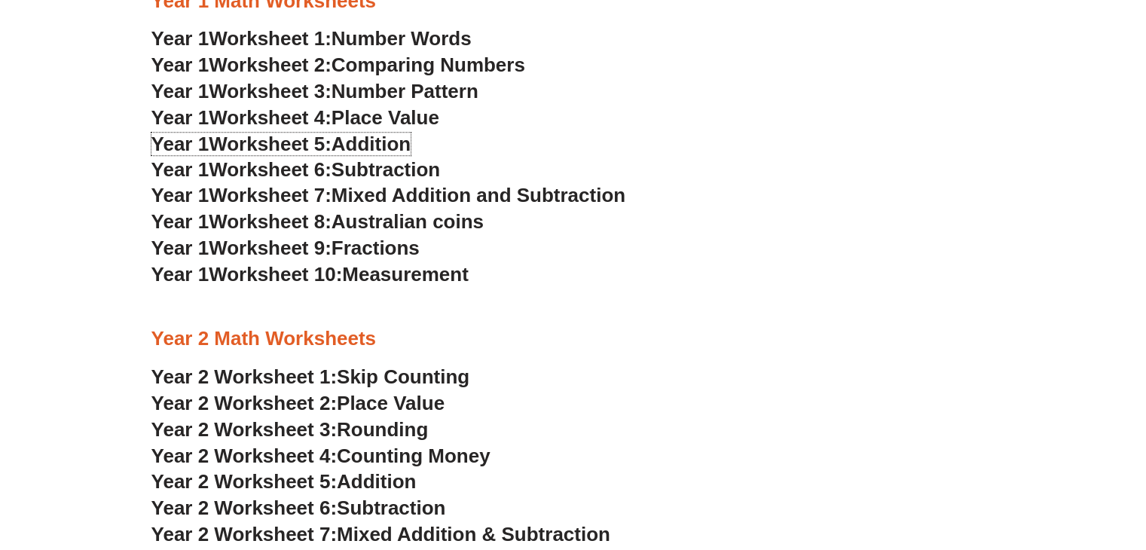
scroll to position [1281, 0]
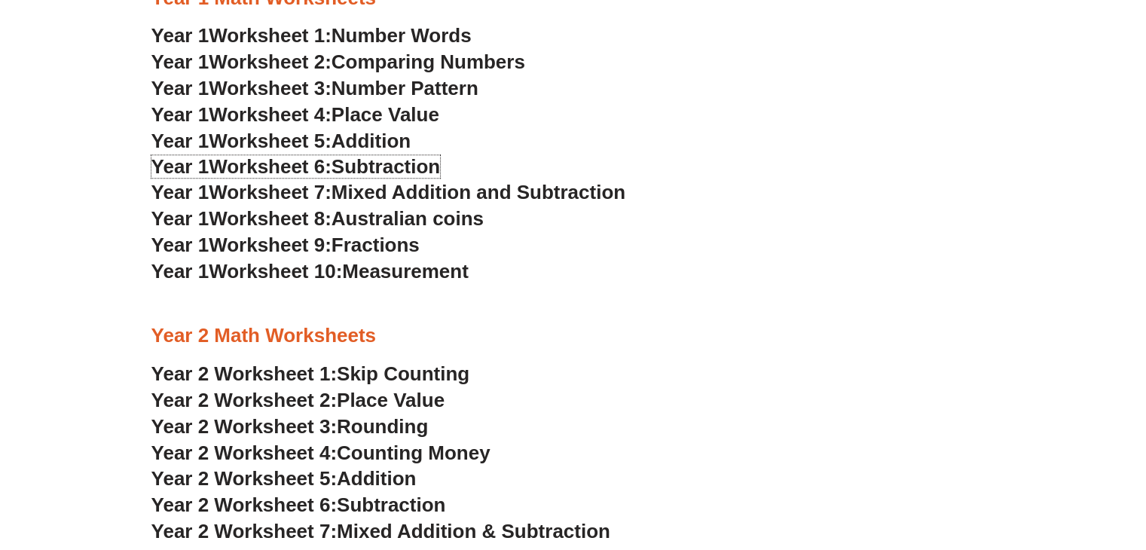
drag, startPoint x: 409, startPoint y: 169, endPoint x: 360, endPoint y: 115, distance: 72.5
click at [408, 169] on span "Subtraction" at bounding box center [386, 166] width 109 height 23
click at [482, 185] on span "Mixed Addition and Subtraction" at bounding box center [479, 192] width 294 height 23
click at [391, 220] on span "Australian coins" at bounding box center [408, 218] width 152 height 23
click at [371, 249] on span "Fractions" at bounding box center [376, 245] width 88 height 23
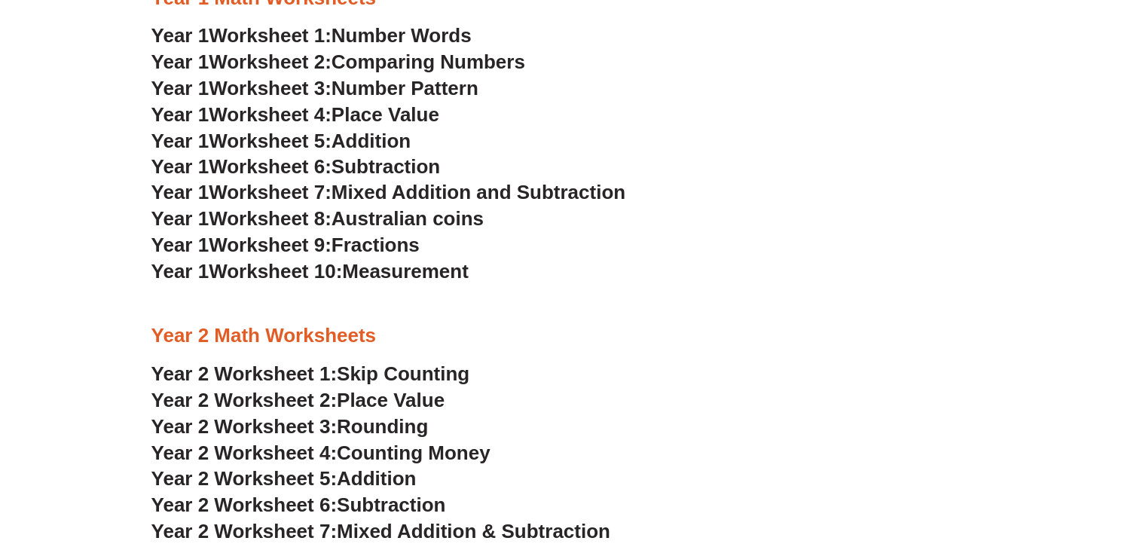
click at [452, 265] on span "Measurement" at bounding box center [405, 271] width 127 height 23
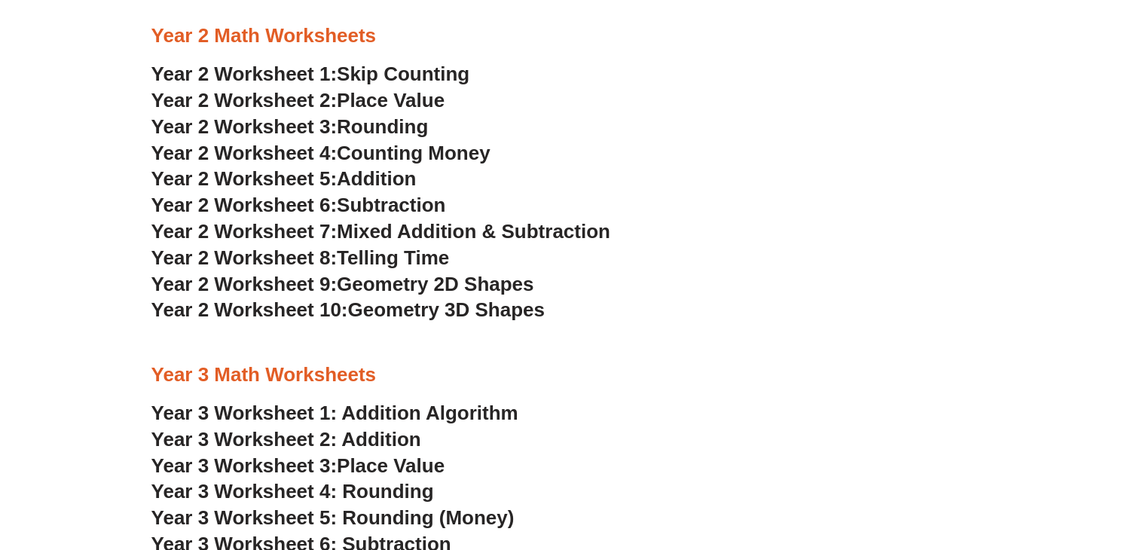
scroll to position [1583, 0]
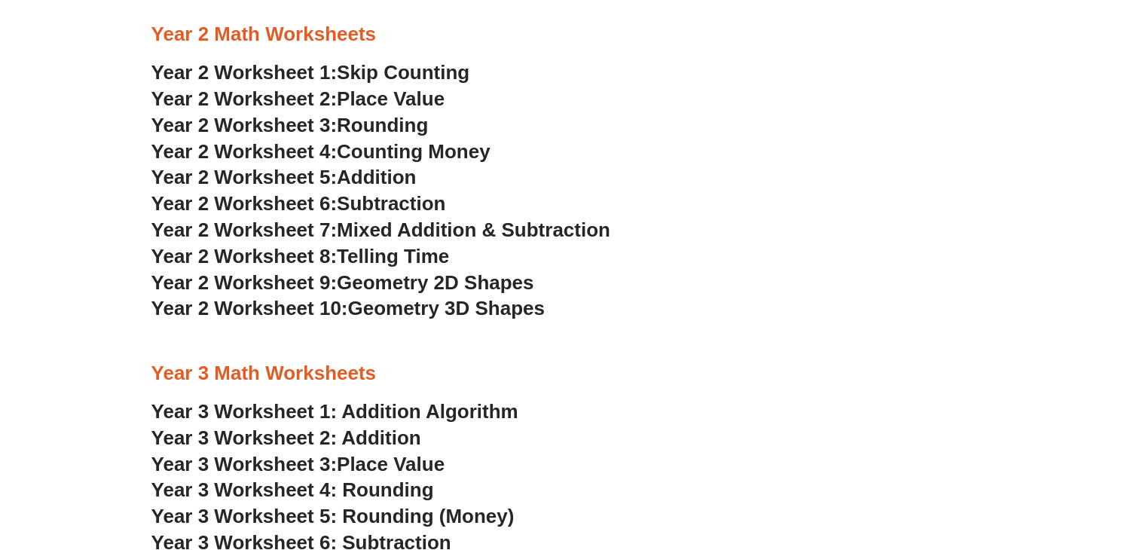
drag, startPoint x: 384, startPoint y: 64, endPoint x: 419, endPoint y: 69, distance: 35.8
click at [384, 65] on span "Skip Counting" at bounding box center [403, 72] width 133 height 23
click at [353, 100] on span "Place Value" at bounding box center [391, 98] width 108 height 23
click at [404, 127] on span "Rounding" at bounding box center [382, 125] width 91 height 23
drag, startPoint x: 362, startPoint y: 156, endPoint x: 341, endPoint y: 124, distance: 37.6
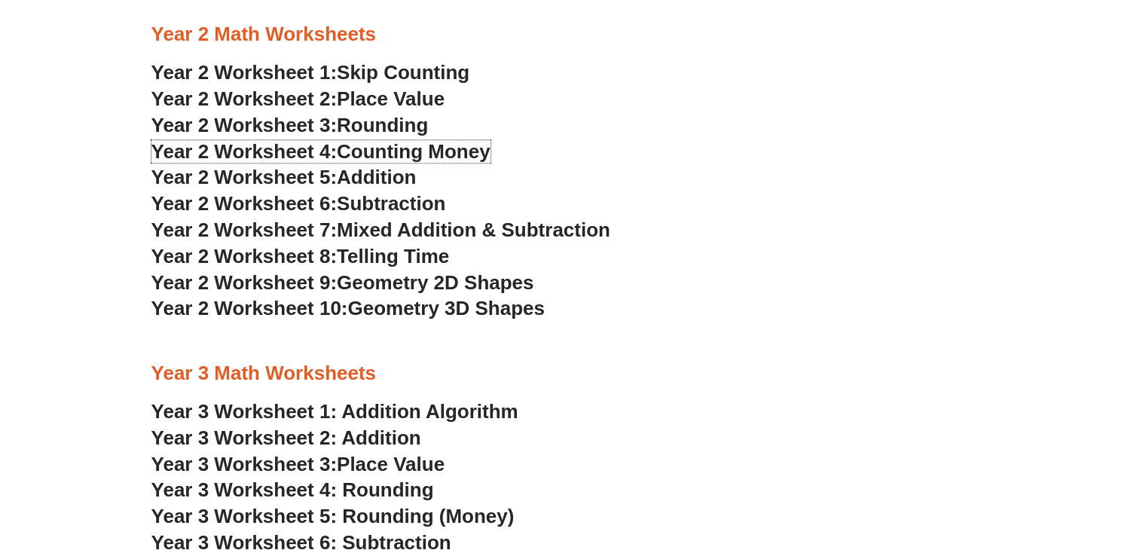
click at [362, 155] on span "Counting Money" at bounding box center [414, 151] width 154 height 23
drag, startPoint x: 392, startPoint y: 179, endPoint x: 425, endPoint y: 164, distance: 36.7
click at [393, 179] on span "Addition" at bounding box center [376, 177] width 79 height 23
click at [379, 207] on span "Subtraction" at bounding box center [391, 203] width 109 height 23
click at [442, 226] on span "Mixed Addition & Subtraction" at bounding box center [474, 230] width 274 height 23
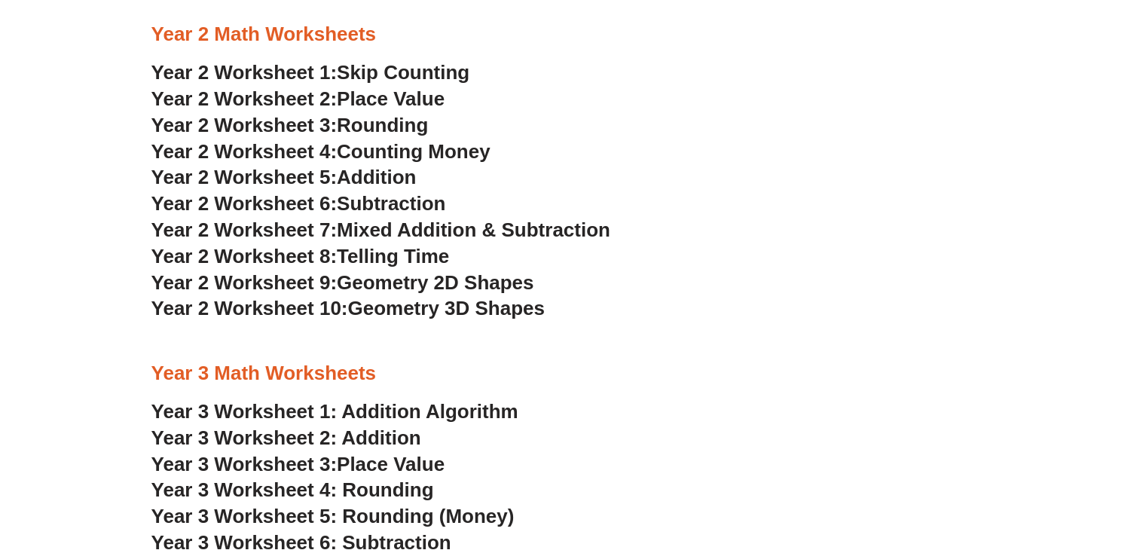
click at [419, 248] on span "Telling Time" at bounding box center [393, 256] width 112 height 23
drag, startPoint x: 386, startPoint y: 280, endPoint x: 361, endPoint y: 245, distance: 42.7
click at [385, 280] on span "Geometry 2D Shapes" at bounding box center [435, 282] width 197 height 23
click at [398, 305] on span "Geometry 3D Shapes" at bounding box center [445, 308] width 197 height 23
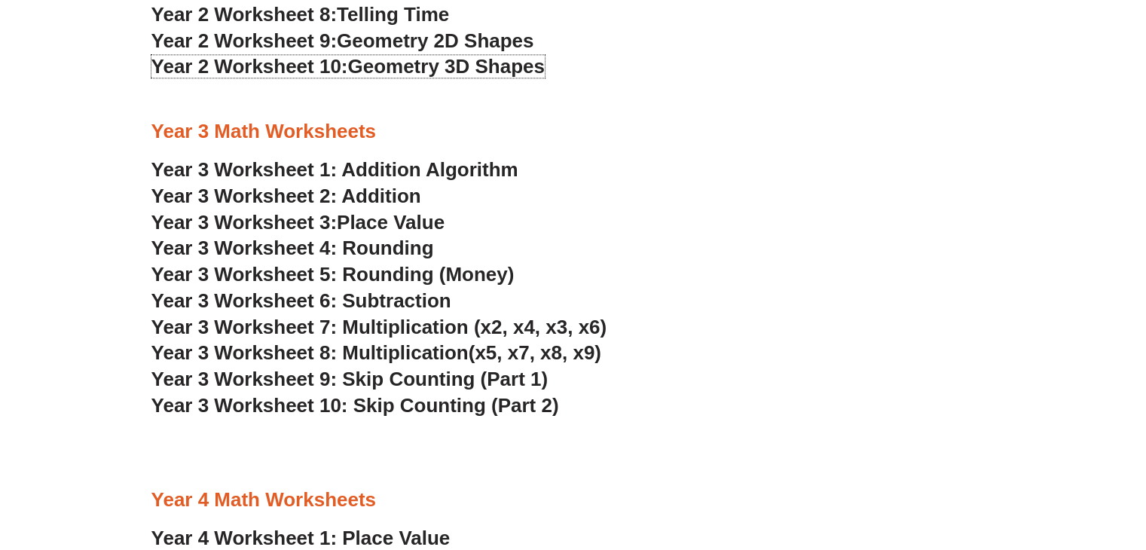
scroll to position [1884, 0]
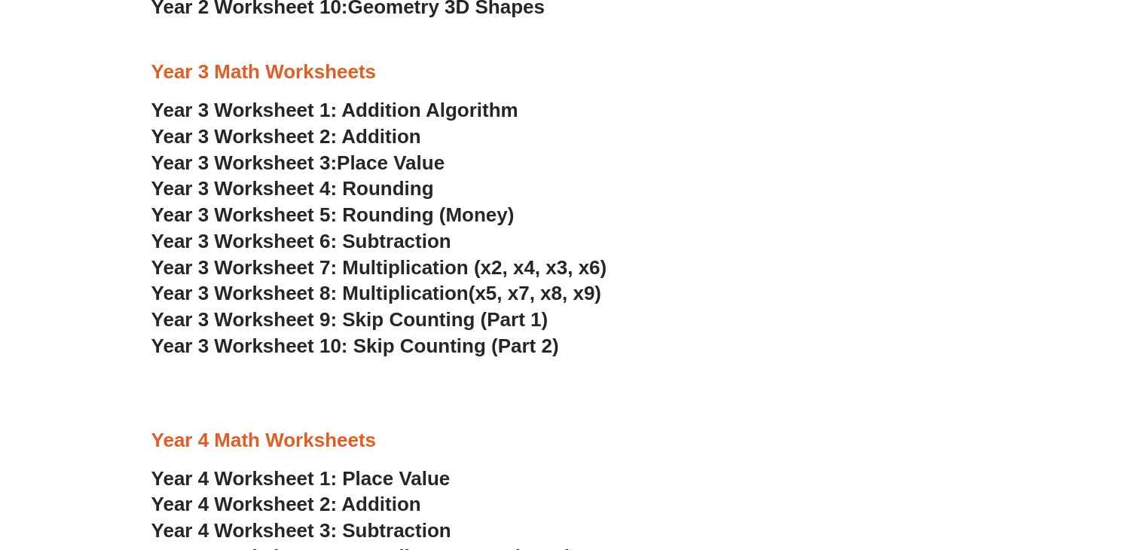
click at [491, 101] on link "Year 3 Worksheet 1: Addition Algorithm" at bounding box center [334, 110] width 367 height 23
click at [408, 141] on link "Year 3 Worksheet 2: Addition" at bounding box center [286, 136] width 270 height 23
click at [402, 157] on span "Place Value" at bounding box center [391, 162] width 108 height 23
click at [374, 191] on span "Year 3 Worksheet 4: Rounding" at bounding box center [292, 188] width 283 height 23
click at [373, 210] on span "Year 3 Worksheet 5: Rounding (Money)" at bounding box center [332, 214] width 363 height 23
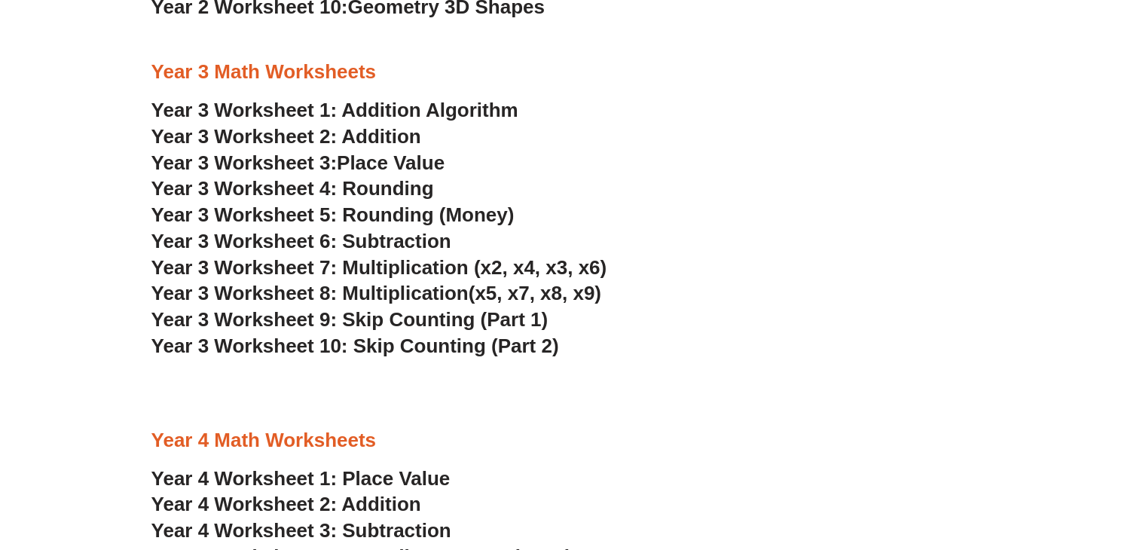
click at [384, 237] on span "Year 3 Worksheet 6: Subtraction" at bounding box center [301, 241] width 300 height 23
click at [464, 268] on span "Year 3 Worksheet 7: Multiplication (x2, x4, x3, x6)" at bounding box center [379, 267] width 456 height 23
click at [424, 289] on span "Year 3 Worksheet 8: Multiplication" at bounding box center [309, 293] width 317 height 23
click at [398, 317] on span "Year 3 Worksheet 9: Skip Counting (Part 1)" at bounding box center [349, 319] width 397 height 23
click at [434, 347] on span "Year 3 Worksheet 10: Skip Counting (Part 2)" at bounding box center [355, 346] width 408 height 23
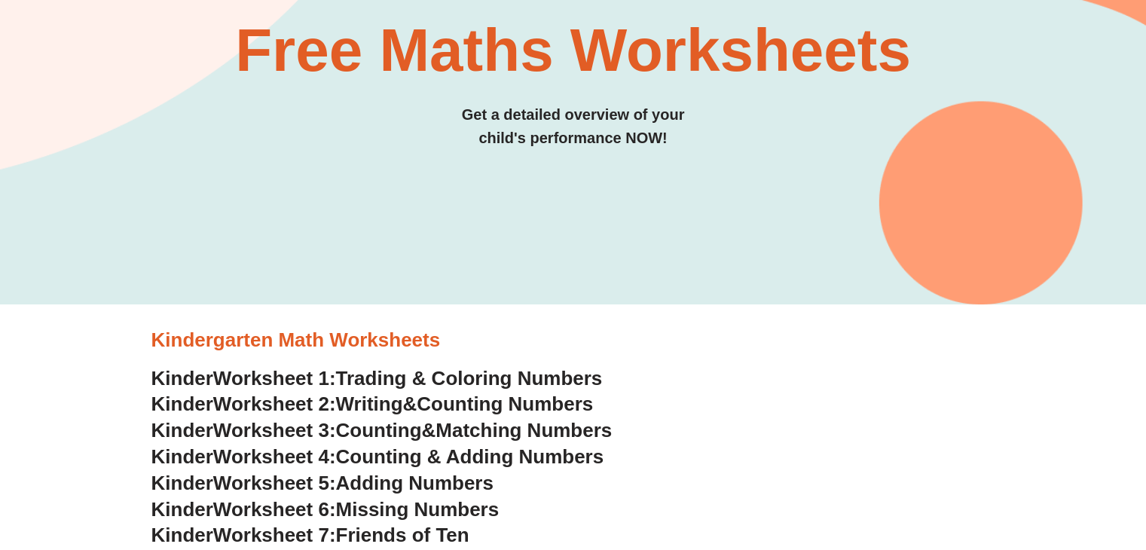
scroll to position [0, 0]
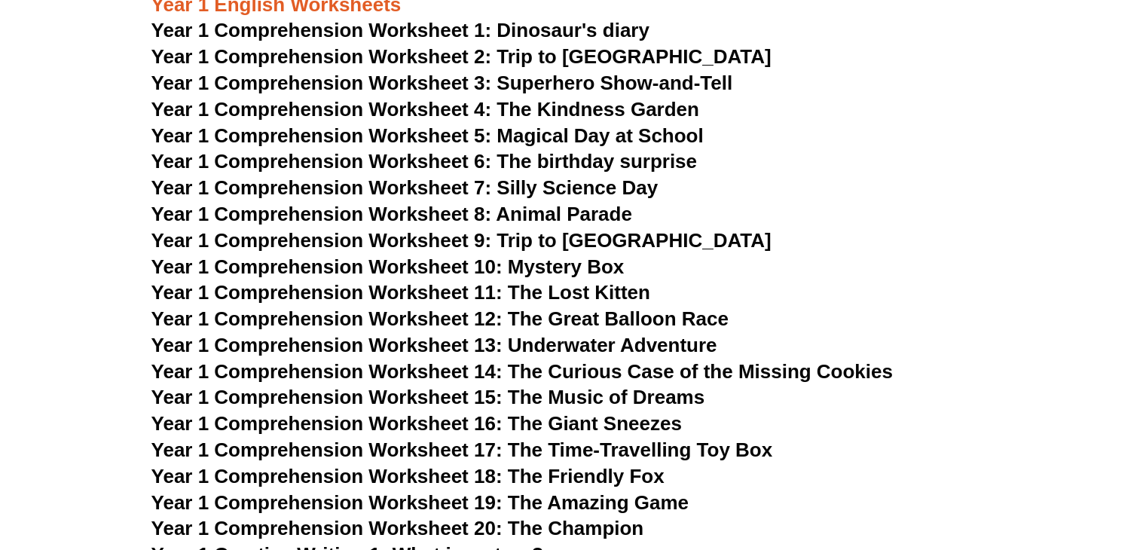
scroll to position [1507, 0]
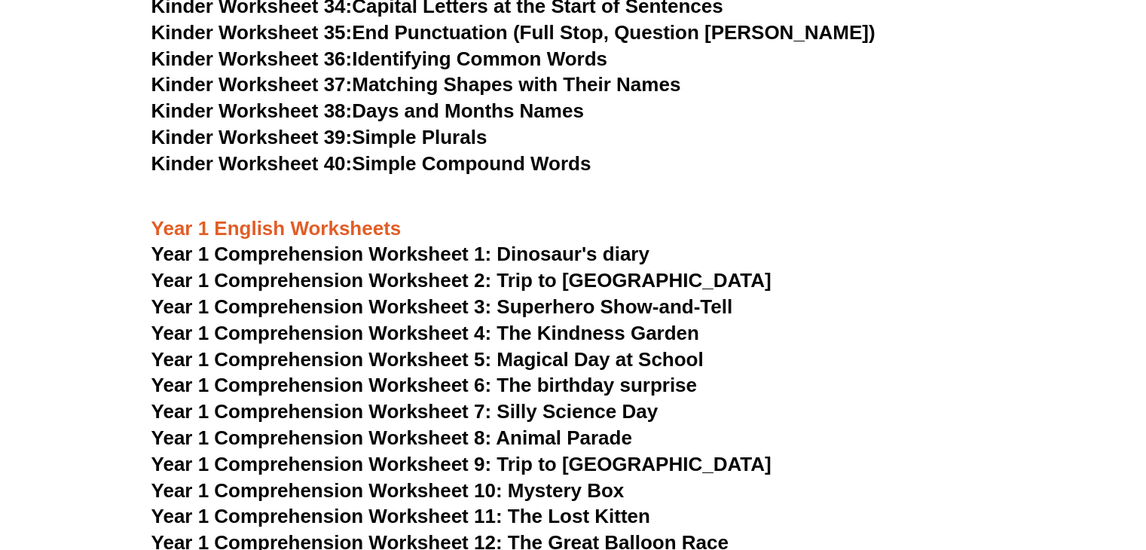
click at [604, 256] on span "Year 1 Comprehension Worksheet 1: Dinosaur's diary" at bounding box center [400, 254] width 498 height 23
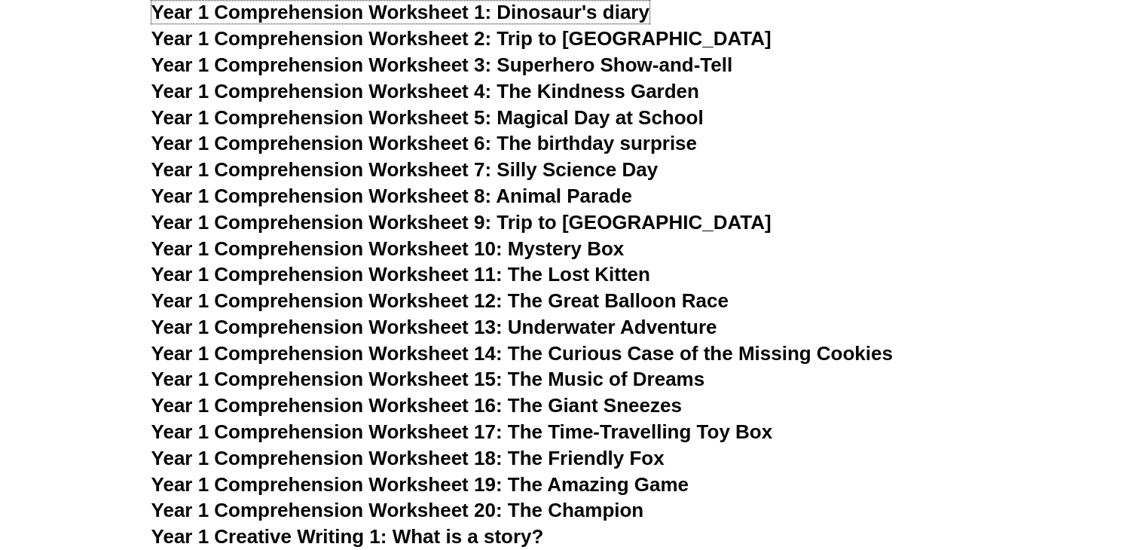
scroll to position [1657, 0]
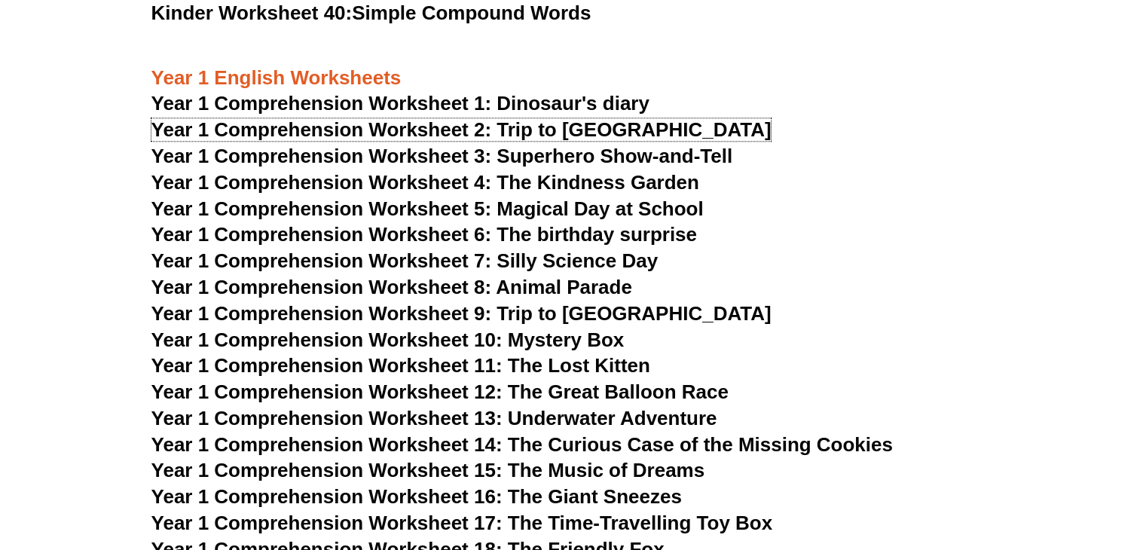
drag, startPoint x: 573, startPoint y: 124, endPoint x: 541, endPoint y: 107, distance: 36.1
click at [573, 124] on span "Year 1 Comprehension Worksheet 2: Trip to [GEOGRAPHIC_DATA]" at bounding box center [461, 129] width 620 height 23
click at [567, 158] on span "Year 1 Comprehension Worksheet 3: Superhero Show-and-Tell" at bounding box center [442, 156] width 582 height 23
click at [603, 176] on span "Year 1 Comprehension Worksheet 4: The Kindness Garden" at bounding box center [425, 182] width 548 height 23
click at [592, 210] on span "Year 1 Comprehension Worksheet 5: Magical Day at School" at bounding box center [427, 208] width 552 height 23
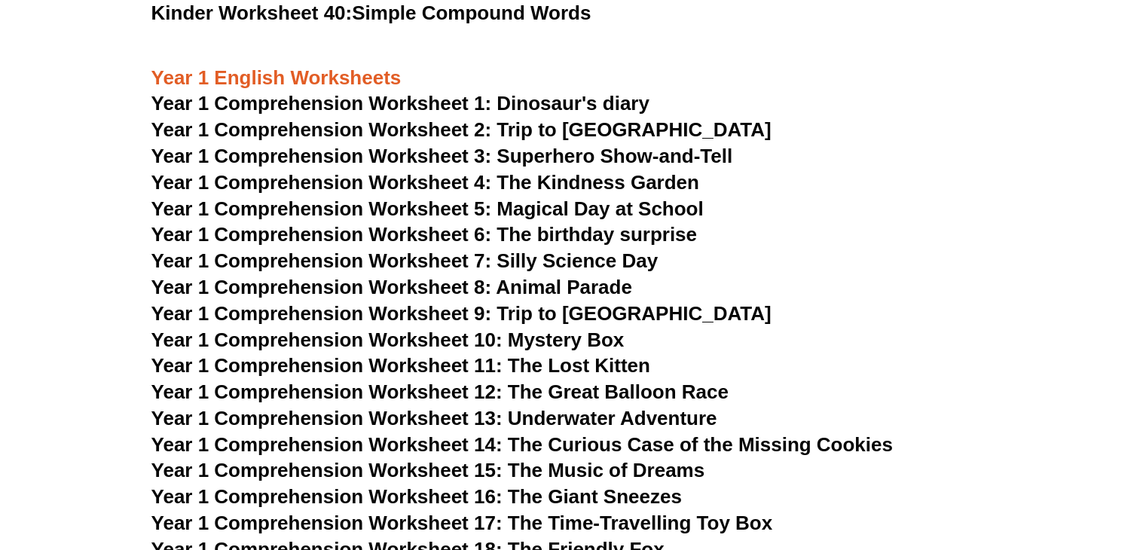
click at [545, 230] on span "Year 1 Comprehension Worksheet 6: The birthday surprise" at bounding box center [424, 234] width 546 height 23
click at [573, 257] on span "Year 1 Comprehension Worksheet 7: Silly Science Day" at bounding box center [404, 260] width 507 height 23
click at [494, 281] on span "Year 1 Comprehension Worksheet 8: Animal Parade" at bounding box center [391, 287] width 481 height 23
click at [558, 305] on span "Year 1 Comprehension Worksheet 9: Trip to Australia" at bounding box center [461, 313] width 620 height 23
click at [576, 336] on span "Year 1 Comprehension Worksheet 10: Mystery Box" at bounding box center [387, 340] width 473 height 23
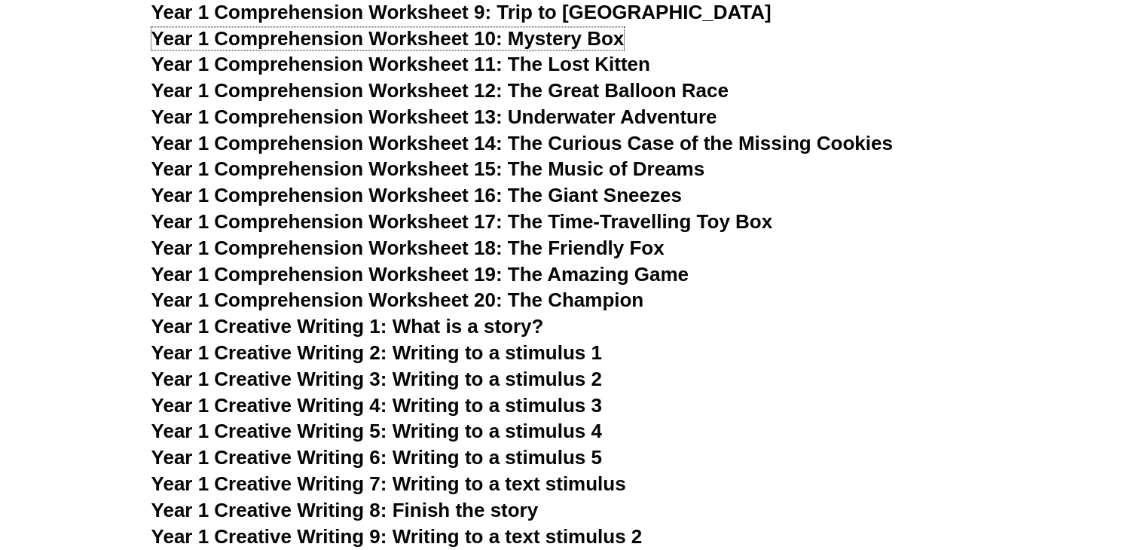
scroll to position [1883, 0]
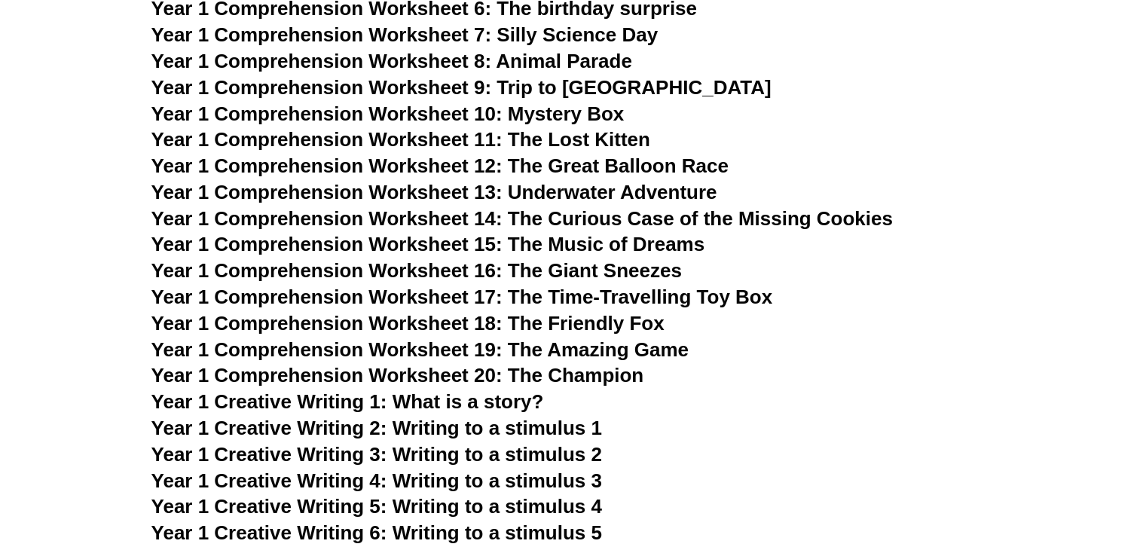
click at [540, 138] on span "Year 1 Comprehension Worksheet 11: The Lost Kitten" at bounding box center [400, 139] width 499 height 23
click at [570, 164] on span "Year 1 Comprehension Worksheet 12: The Great Balloon Race" at bounding box center [439, 166] width 577 height 23
click at [658, 192] on span "Year 1 Comprehension Worksheet 13: Underwater Adventure" at bounding box center [434, 192] width 566 height 23
click at [763, 215] on span "Year 1 Comprehension Worksheet 14: The Curious Case of the Missing Cookies" at bounding box center [522, 218] width 742 height 23
click at [597, 245] on span "Year 1 Comprehension Worksheet 15: The Music of Dreams" at bounding box center [428, 244] width 554 height 23
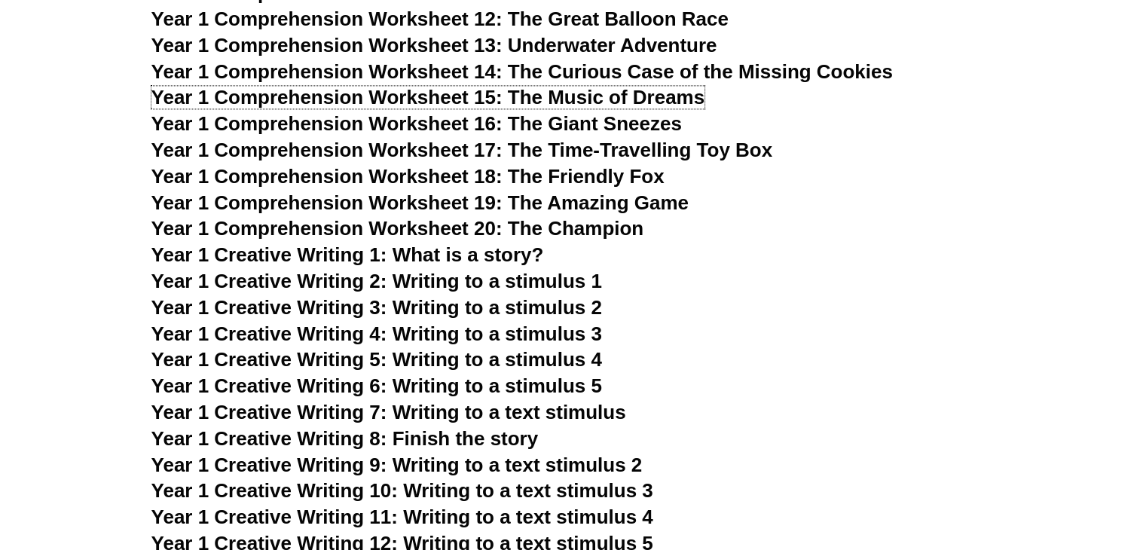
scroll to position [2034, 0]
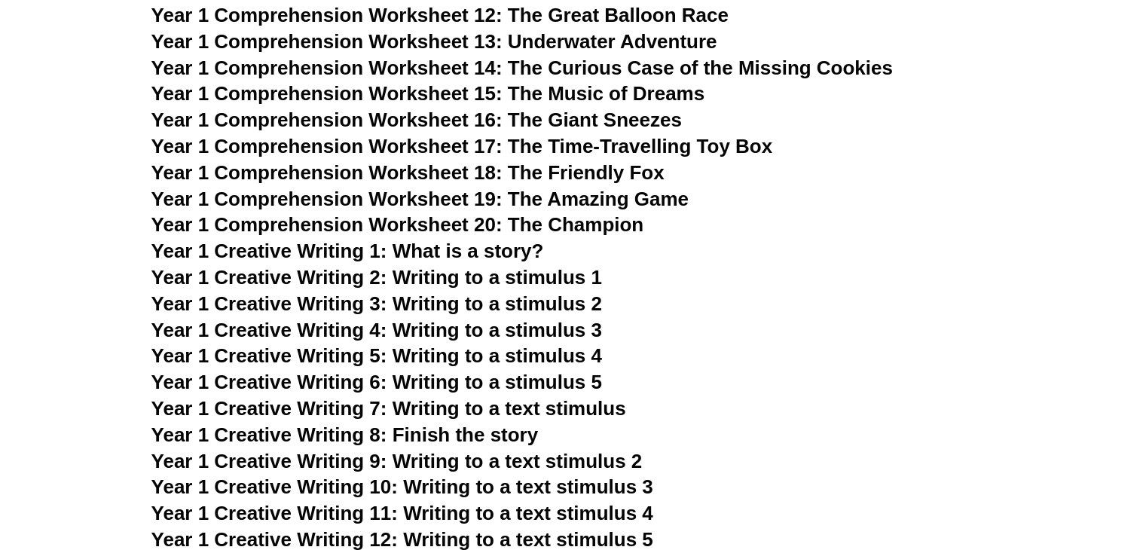
click at [573, 121] on span "Year 1 Comprehension Worksheet 16: The Giant Sneezes" at bounding box center [416, 120] width 531 height 23
click at [603, 148] on span "Year 1 Comprehension Worksheet 17: The Time-Travelling Toy Box" at bounding box center [462, 146] width 622 height 23
click at [540, 167] on span "Year 1 Comprehension Worksheet 18: The Friendly Fox" at bounding box center [407, 172] width 513 height 23
click at [558, 199] on span "Year 1 Comprehension Worksheet 19: The Amazing Game" at bounding box center [419, 199] width 537 height 23
click at [613, 222] on span "Year 1 Comprehension Worksheet 20: The Champion" at bounding box center [397, 224] width 493 height 23
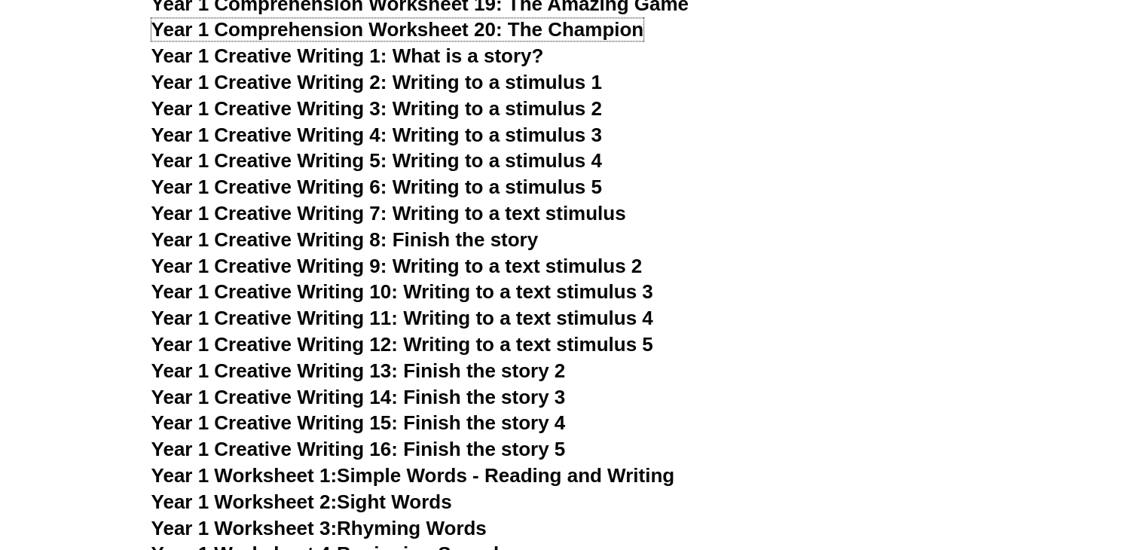
scroll to position [2260, 0]
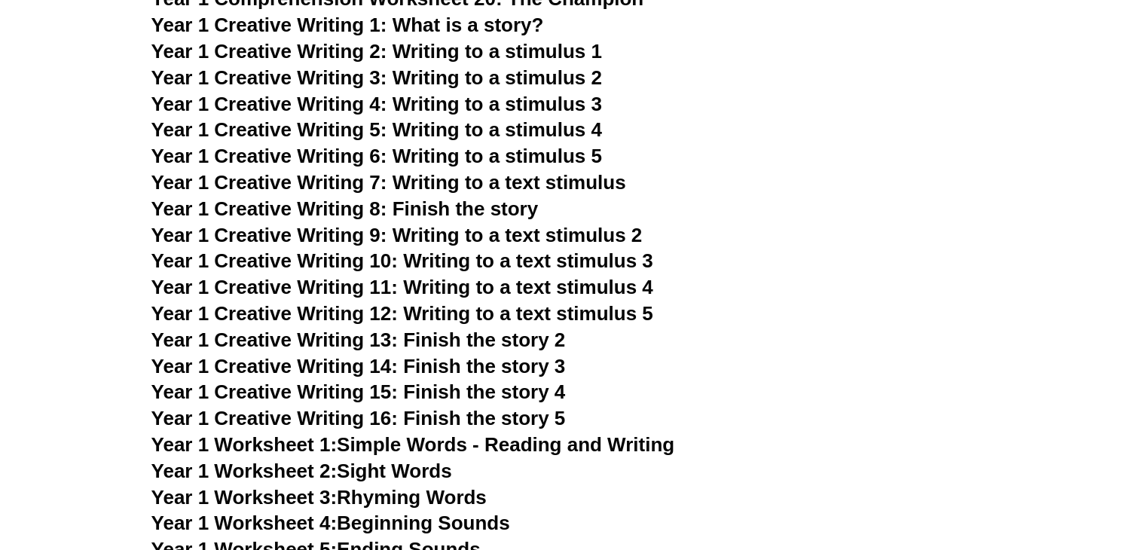
click at [482, 22] on span "Year 1 Creative Writing 1: What is a story?" at bounding box center [347, 25] width 393 height 23
click at [442, 51] on span "Year 1 Creative Writing 2: Writing to a stimulus 1" at bounding box center [376, 51] width 451 height 23
click at [528, 73] on span "Year 1 Creative Writing 3: Writing to a stimulus 2" at bounding box center [376, 77] width 451 height 23
click at [539, 102] on span "Year 1 Creative Writing 4: Writing to a stimulus 3" at bounding box center [376, 104] width 451 height 23
click at [500, 121] on span "Year 1 Creative Writing 5: Writing to a stimulus 4" at bounding box center [376, 129] width 451 height 23
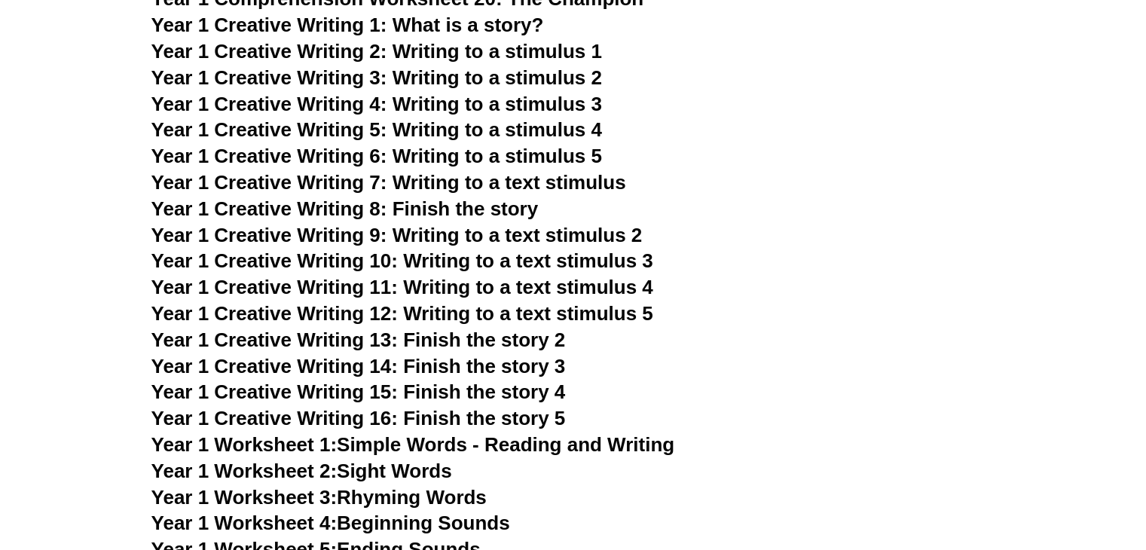
click at [488, 97] on span "Year 1 Creative Writing 4: Writing to a stimulus 3" at bounding box center [376, 104] width 451 height 23
click at [472, 125] on span "Year 1 Creative Writing 5: Writing to a stimulus 4" at bounding box center [376, 129] width 451 height 23
click at [471, 152] on span "Year 1 Creative Writing 6: Writing to a stimulus 5" at bounding box center [376, 156] width 451 height 23
click at [436, 181] on span "Year 1 Creative Writing 7: Writing to a text stimulus" at bounding box center [388, 182] width 475 height 23
click at [440, 205] on span "Year 1 Creative Writing 8: Finish the story" at bounding box center [344, 208] width 387 height 23
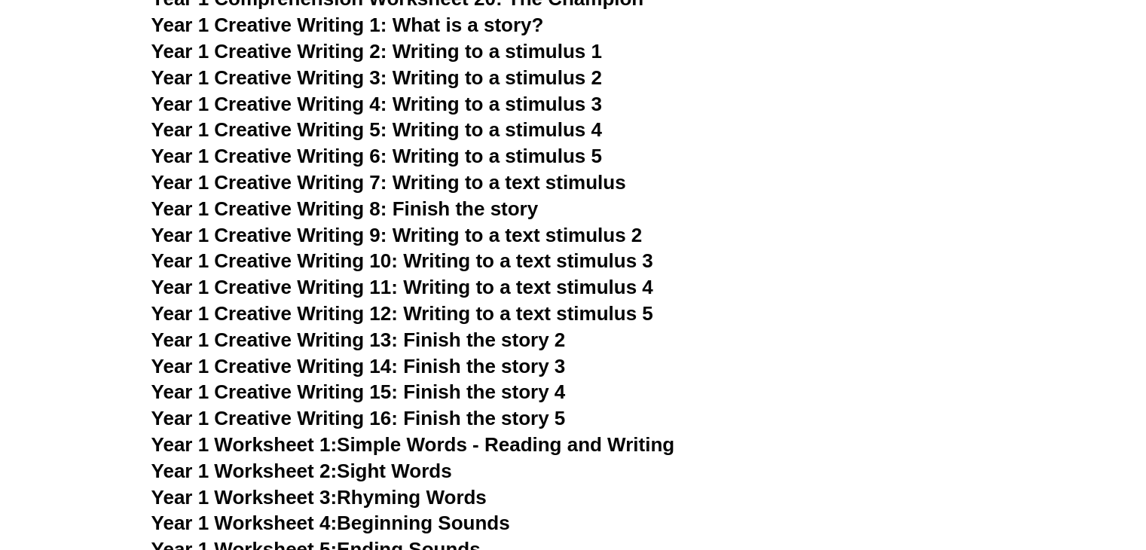
click at [443, 234] on span "Year 1 Creative Writing 9: Writing to a text stimulus 2" at bounding box center [396, 235] width 491 height 23
click at [440, 261] on span "Year 1 Creative Writing 10: Writing to a text stimulus 3" at bounding box center [402, 260] width 502 height 23
click at [322, 259] on span "Year 1 Creative Writing 10: Writing to a text stimulus 3" at bounding box center [402, 260] width 502 height 23
click at [348, 130] on span "Year 1 Creative Writing 5: Writing to a stimulus 4" at bounding box center [376, 129] width 451 height 23
click at [397, 262] on span "Year 1 Creative Writing 10: Writing to a text stimulus 3" at bounding box center [402, 260] width 502 height 23
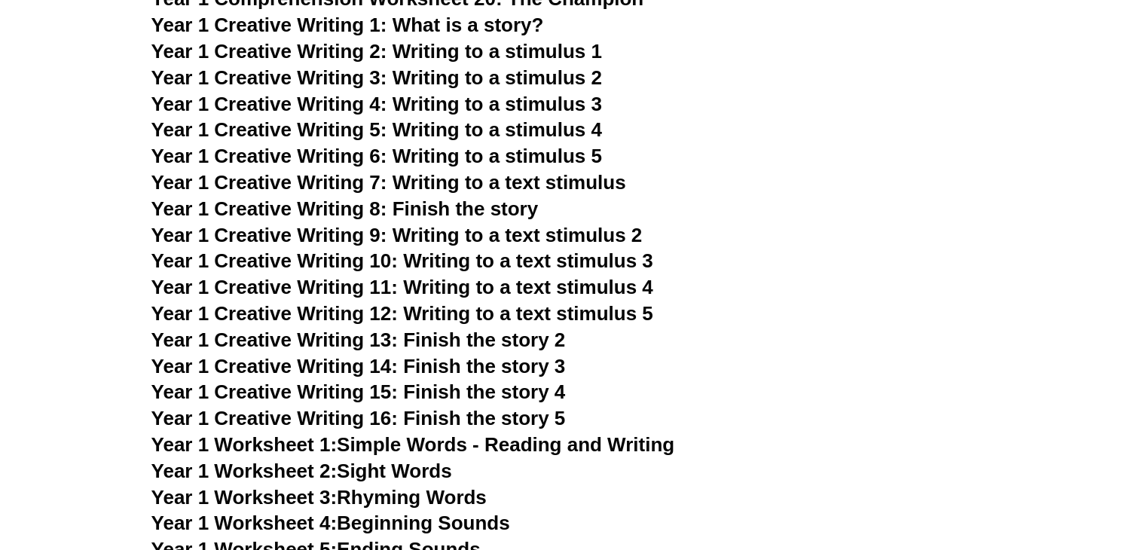
click at [377, 295] on span "Year 1 Creative Writing 11: Writing to a text stimulus 4" at bounding box center [402, 287] width 502 height 23
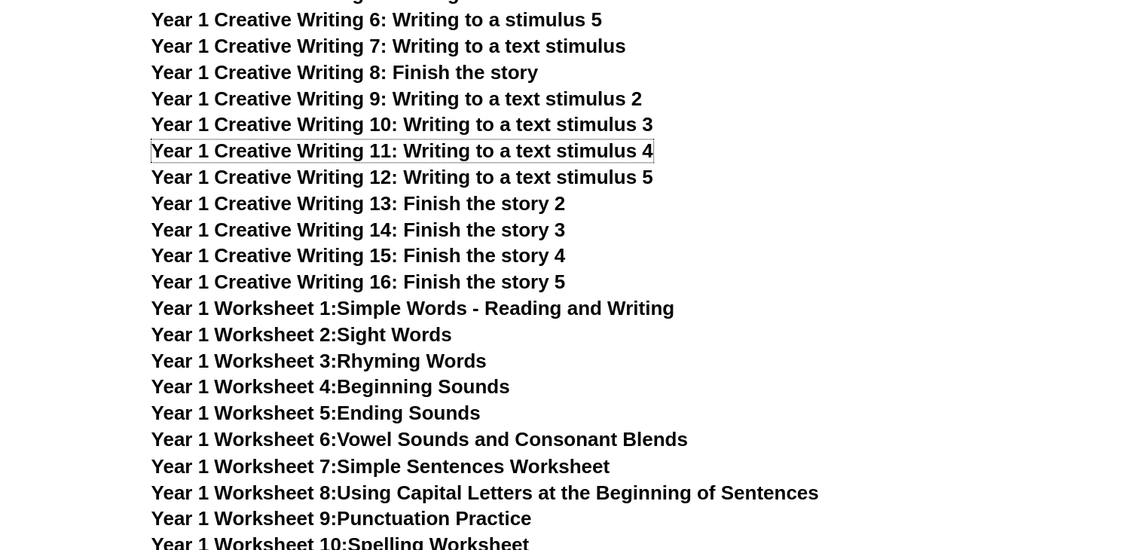
scroll to position [2411, 0]
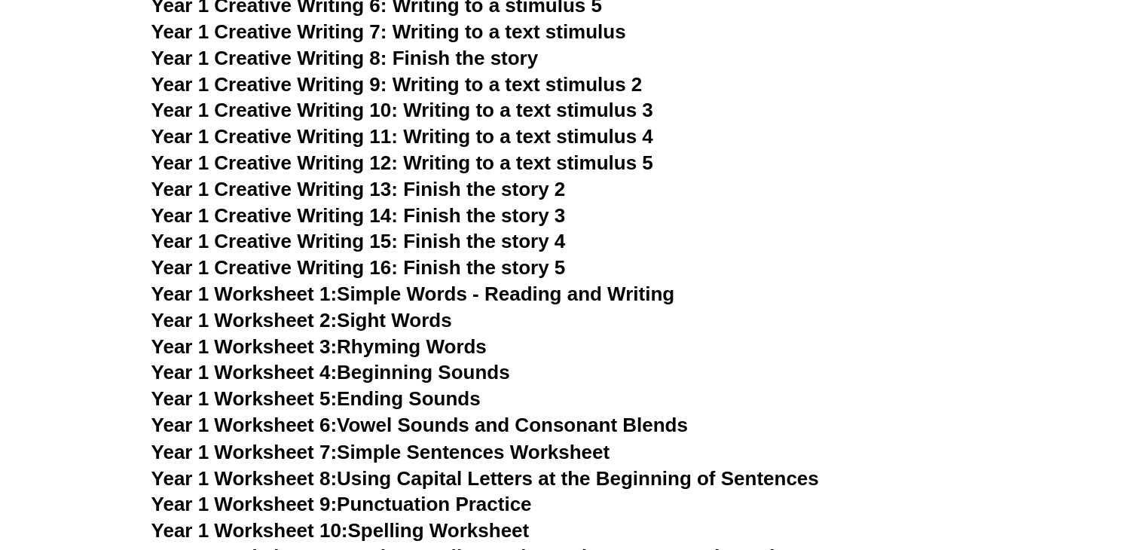
click at [411, 158] on span "Year 1 Creative Writing 12: Writing to a text stimulus 5" at bounding box center [402, 162] width 502 height 23
click at [439, 184] on span "Year 1 Creative Writing 13: Finish the story 2" at bounding box center [358, 189] width 415 height 23
click at [484, 210] on span "Year 1 Creative Writing 14: Finish the story 3" at bounding box center [358, 215] width 415 height 23
click at [444, 240] on span "Year 1 Creative Writing 15: Finish the story 4" at bounding box center [358, 241] width 415 height 23
click at [393, 269] on span "Year 1 Creative Writing 16: Finish the story 5" at bounding box center [358, 267] width 415 height 23
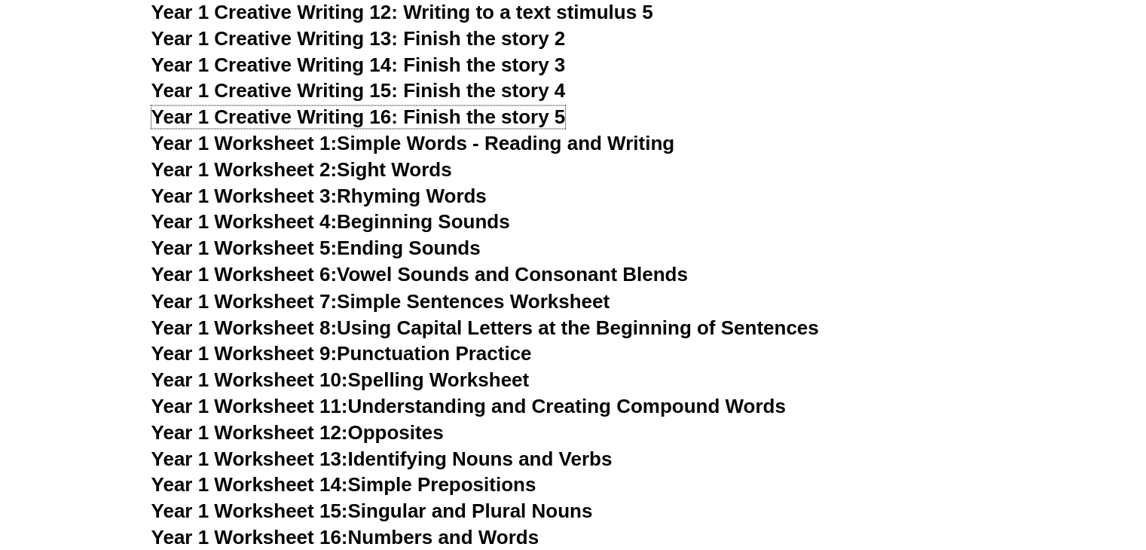
scroll to position [2637, 0]
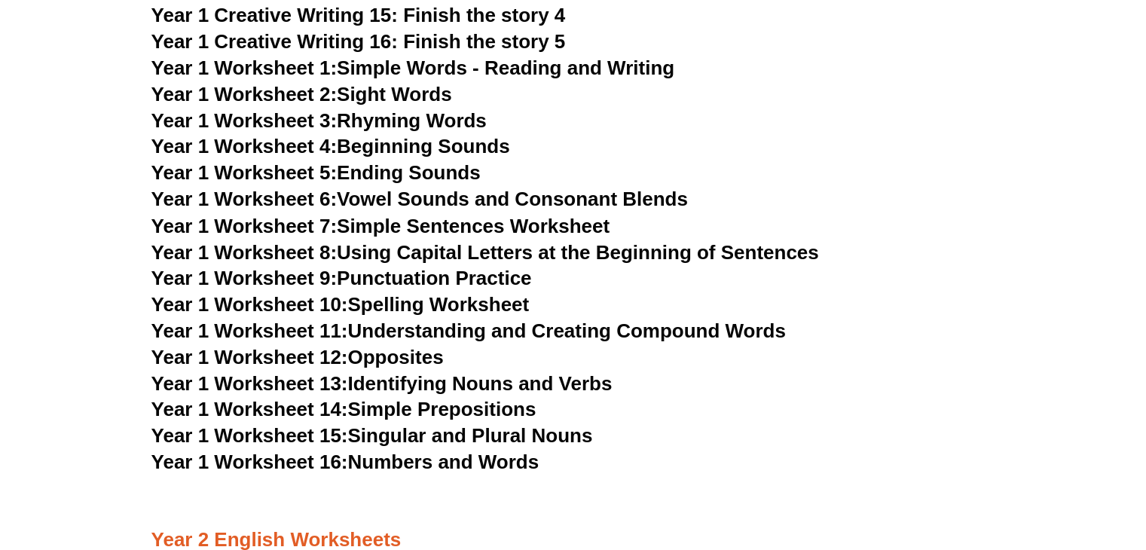
click at [442, 68] on link "Year 1 Worksheet 1: Simple Words - Reading and Writing" at bounding box center [413, 68] width 524 height 23
click at [373, 93] on link "Year 1 Worksheet 2: Sight Words" at bounding box center [301, 94] width 301 height 23
click at [342, 123] on link "Year 1 Worksheet 3: Rhyming Words" at bounding box center [318, 120] width 335 height 23
click at [419, 145] on link "Year 1 Worksheet 4: Beginning Sounds" at bounding box center [330, 146] width 359 height 23
click at [381, 176] on link "Year 1 Worksheet 5: Ending Sounds" at bounding box center [315, 172] width 329 height 23
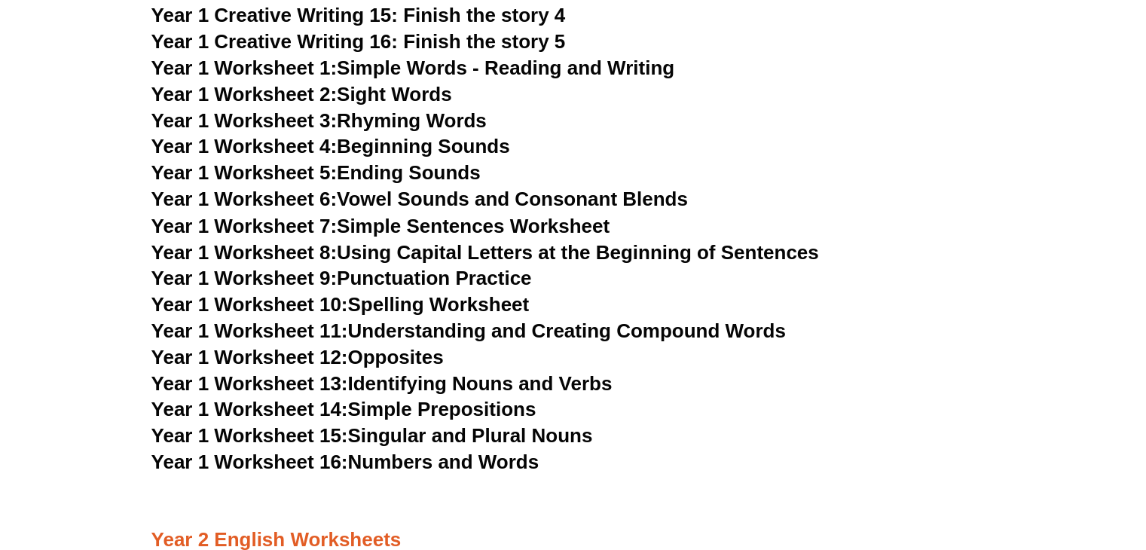
click at [415, 197] on link "Year 1 Worksheet 6: Vowel Sounds and Consonant Blends" at bounding box center [419, 199] width 537 height 23
click at [455, 226] on link "Year 1 Worksheet 7: Simple Sentences Worksheet" at bounding box center [380, 225] width 459 height 23
click at [542, 240] on link "Year 1 Worksheet 8: Using Capital Letters at the Beginning of Sentences" at bounding box center [485, 251] width 668 height 23
click at [422, 283] on link "Year 1 Worksheet 9: Punctuation Practice" at bounding box center [341, 277] width 381 height 23
click at [429, 307] on link "Year 1 Worksheet 10: Spelling Worksheet" at bounding box center [340, 303] width 378 height 23
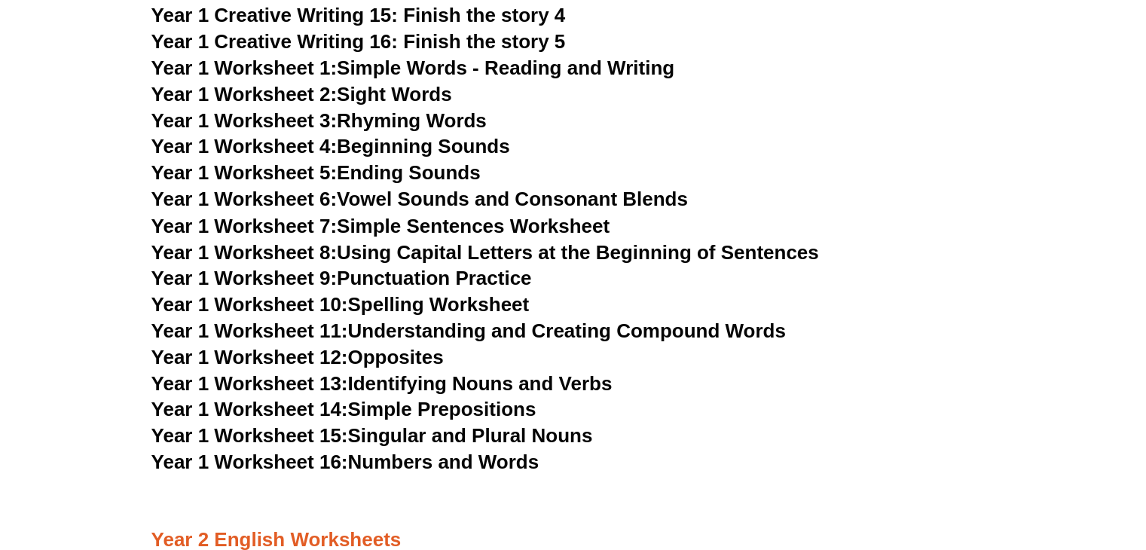
click at [452, 333] on link "Year 1 Worksheet 11: Understanding and Creating Compound Words" at bounding box center [468, 330] width 635 height 23
click at [401, 350] on link "Year 1 Worksheet 12: Opposites" at bounding box center [297, 356] width 292 height 23
click at [401, 381] on link "Year 1 Worksheet 13: Identifying Nouns and Verbs" at bounding box center [381, 383] width 461 height 23
click at [446, 409] on link "Year 1 Worksheet 14: Simple Prepositions" at bounding box center [343, 408] width 385 height 23
click at [445, 432] on link "Year 1 Worksheet 15: Singular and Plural Nouns" at bounding box center [372, 435] width 442 height 23
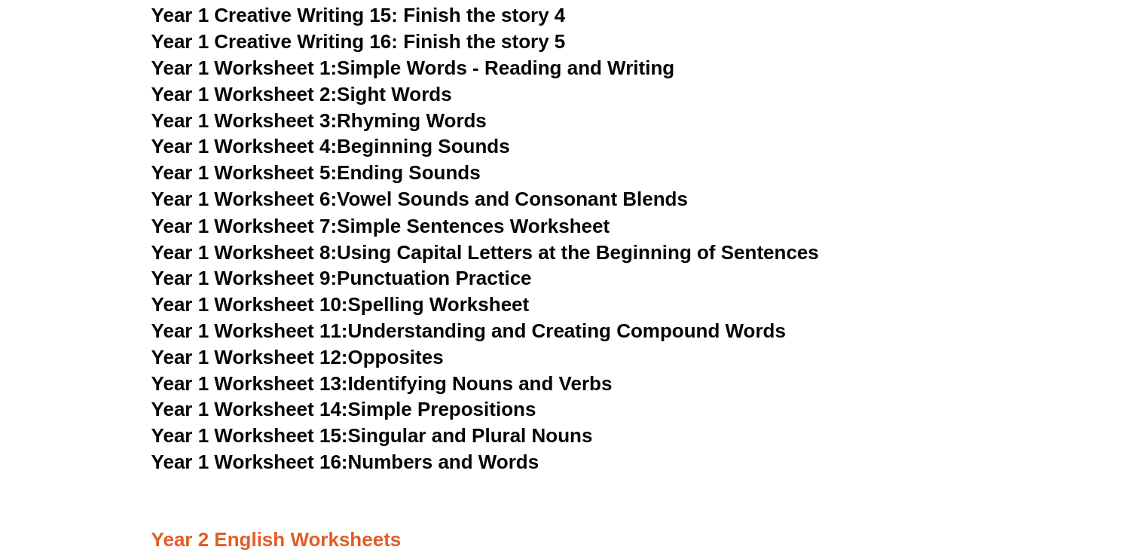
click at [404, 464] on link "Year 1 Worksheet 16: Numbers and Words" at bounding box center [345, 461] width 388 height 23
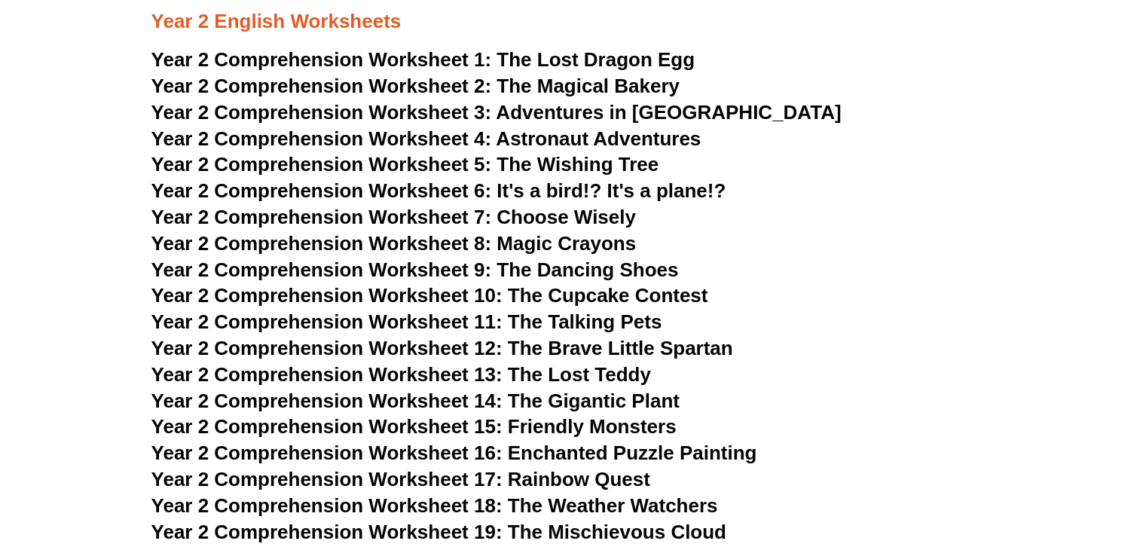
scroll to position [3165, 0]
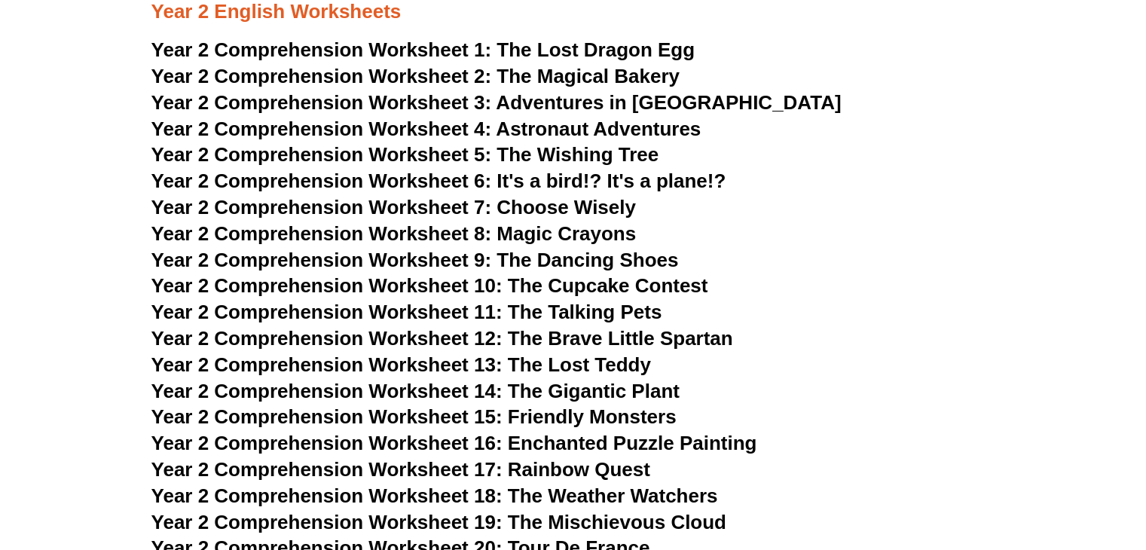
click at [317, 55] on span "Year 2 Comprehension Worksheet 1:" at bounding box center [321, 49] width 341 height 23
click at [621, 71] on span "The Magical Bakery" at bounding box center [588, 76] width 183 height 23
drag, startPoint x: 537, startPoint y: 98, endPoint x: 529, endPoint y: 93, distance: 9.8
click at [537, 99] on span "Adventures in Toyland" at bounding box center [668, 102] width 345 height 23
drag, startPoint x: 603, startPoint y: 131, endPoint x: 563, endPoint y: 110, distance: 45.2
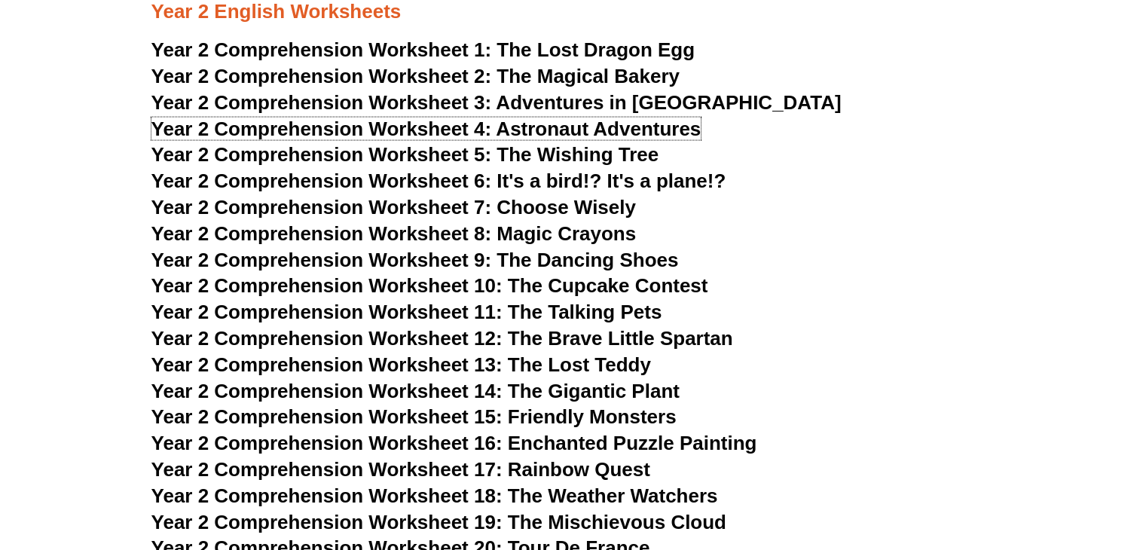
click at [601, 131] on span "Astronaut Adventures" at bounding box center [598, 129] width 205 height 23
click at [583, 150] on span "The Wishing Tree" at bounding box center [578, 154] width 162 height 23
click at [409, 177] on span "Year 2 Comprehension Worksheet 6: It's a bird!? It's a plane!?" at bounding box center [438, 181] width 575 height 23
click at [527, 205] on span "Choose Wisely" at bounding box center [566, 207] width 139 height 23
click at [519, 233] on span "Year 2 Comprehension Worksheet 8: Magic Crayons" at bounding box center [393, 233] width 485 height 23
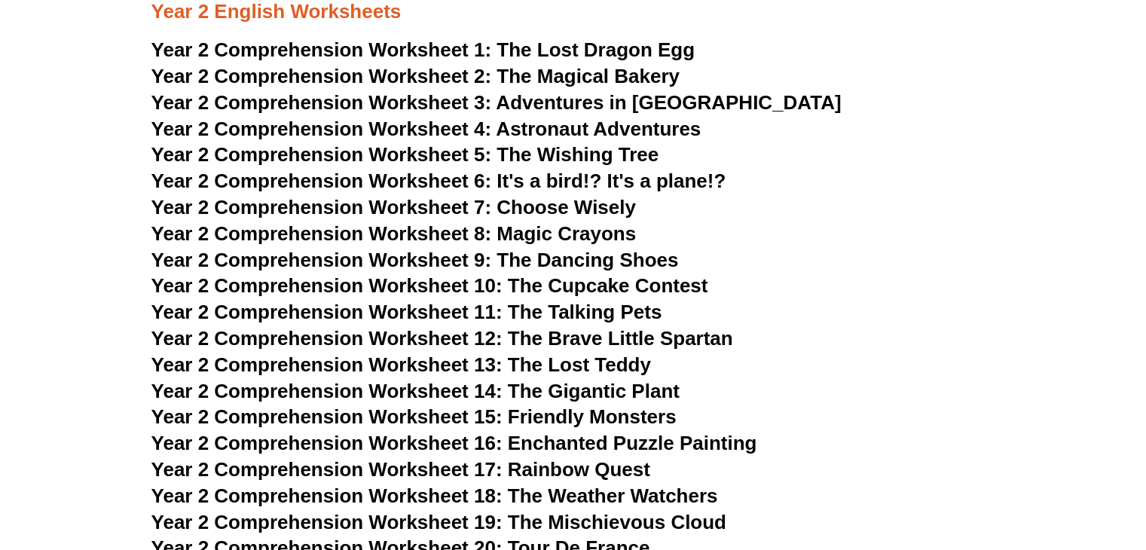
click at [430, 260] on span "Year 2 Comprehension Worksheet 9: The Dancing Shoes" at bounding box center [415, 260] width 528 height 23
click at [425, 280] on span "Year 2 Comprehension Worksheet 10: The Cupcake Contest" at bounding box center [429, 285] width 557 height 23
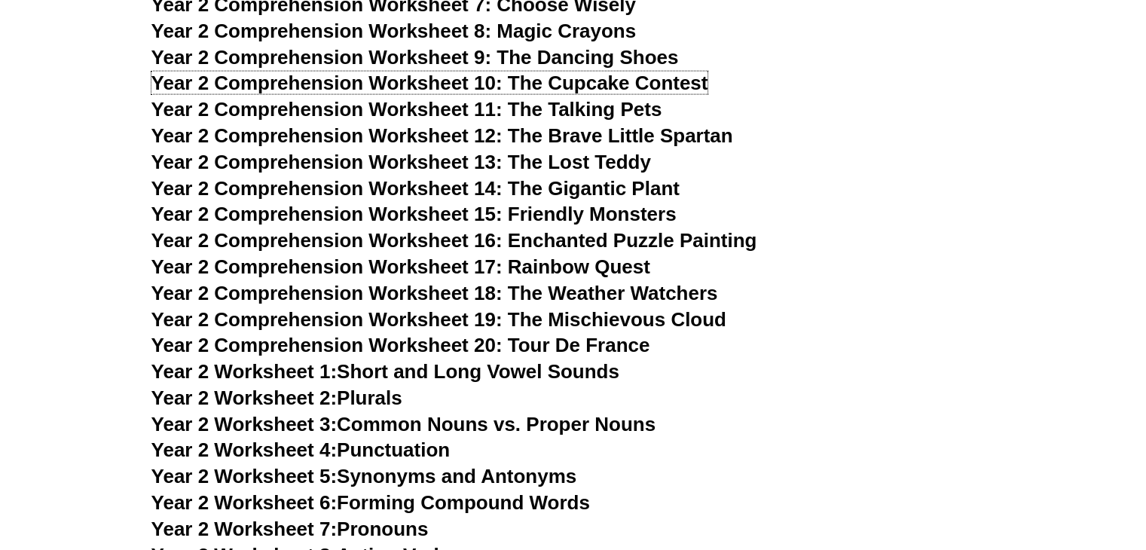
scroll to position [3391, 0]
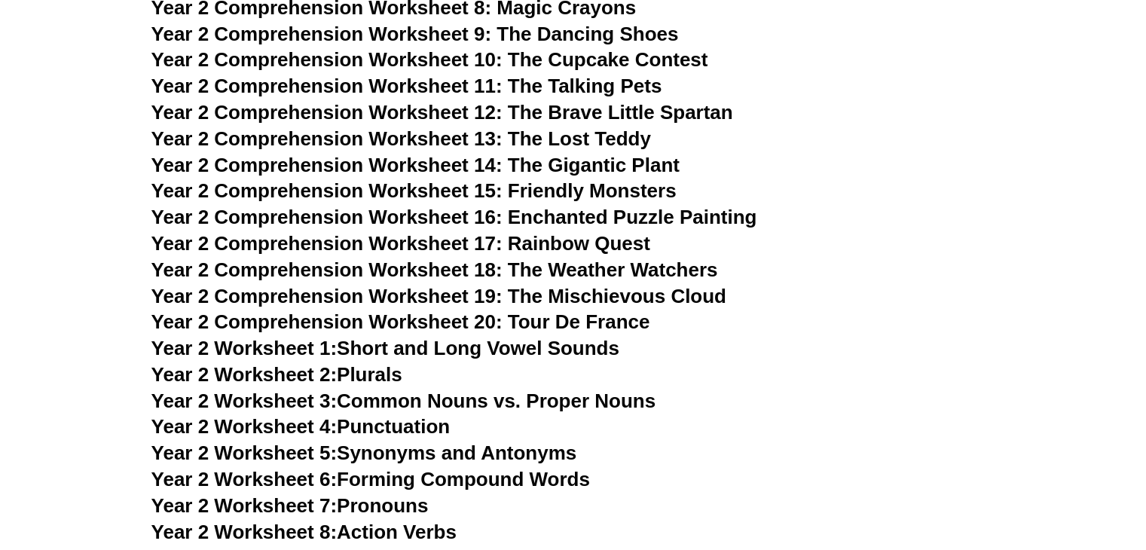
click at [422, 89] on span "Year 2 Comprehension Worksheet 11: The Talking Pets" at bounding box center [406, 86] width 511 height 23
click at [452, 110] on span "Year 2 Comprehension Worksheet 12: The Brave Little Spartan" at bounding box center [442, 112] width 582 height 23
click at [455, 137] on span "Year 2 Comprehension Worksheet 13: The Lost Teddy" at bounding box center [401, 138] width 500 height 23
click at [414, 165] on span "Year 2 Comprehension Worksheet 14: The Gigantic Plant" at bounding box center [415, 165] width 528 height 23
click at [478, 186] on span "Year 2 Comprehension Worksheet 15: Friendly Monsters" at bounding box center [413, 190] width 525 height 23
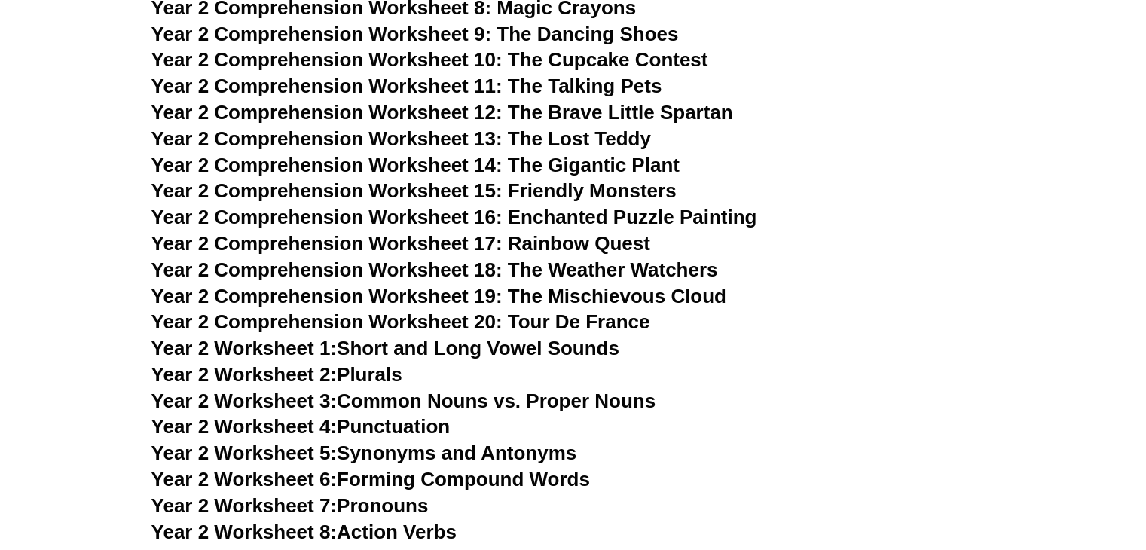
click at [408, 211] on span "Year 2 Comprehension Worksheet 16: Enchanted Puzzle Painting" at bounding box center [454, 217] width 606 height 23
click at [488, 244] on span "Year 2 Comprehension Worksheet 17: Rainbow Quest" at bounding box center [400, 243] width 499 height 23
click at [625, 265] on span "Year 2 Comprehension Worksheet 18: The Weather Watchers" at bounding box center [434, 270] width 567 height 23
drag, startPoint x: 561, startPoint y: 290, endPoint x: 553, endPoint y: 275, distance: 17.2
click at [561, 290] on span "Year 2 Comprehension Worksheet 19: The Mischievous Cloud" at bounding box center [438, 296] width 575 height 23
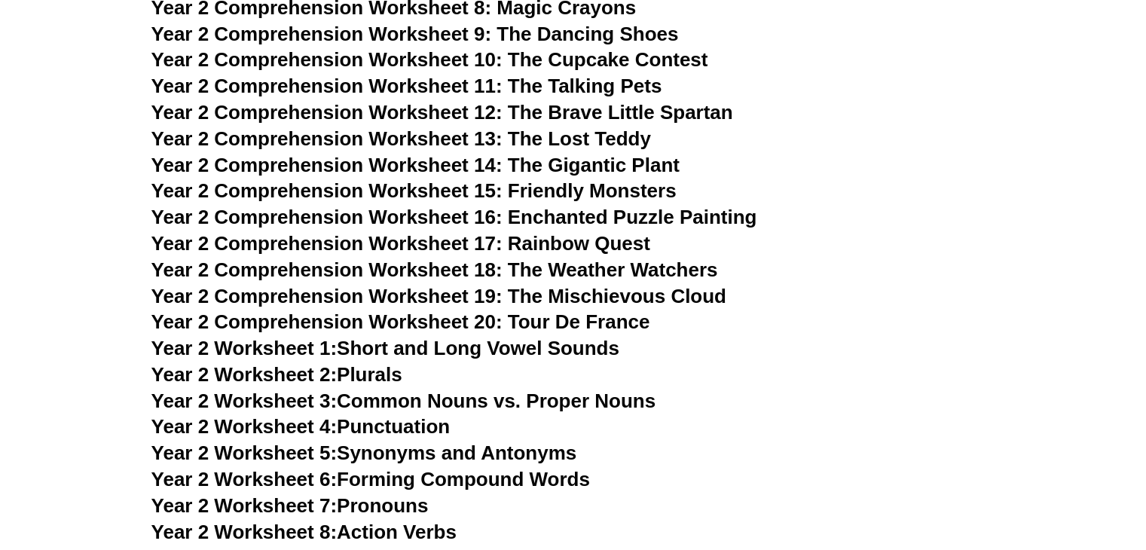
click at [598, 319] on span "Year 2 Comprehension Worksheet 20: Tour De France" at bounding box center [400, 322] width 499 height 23
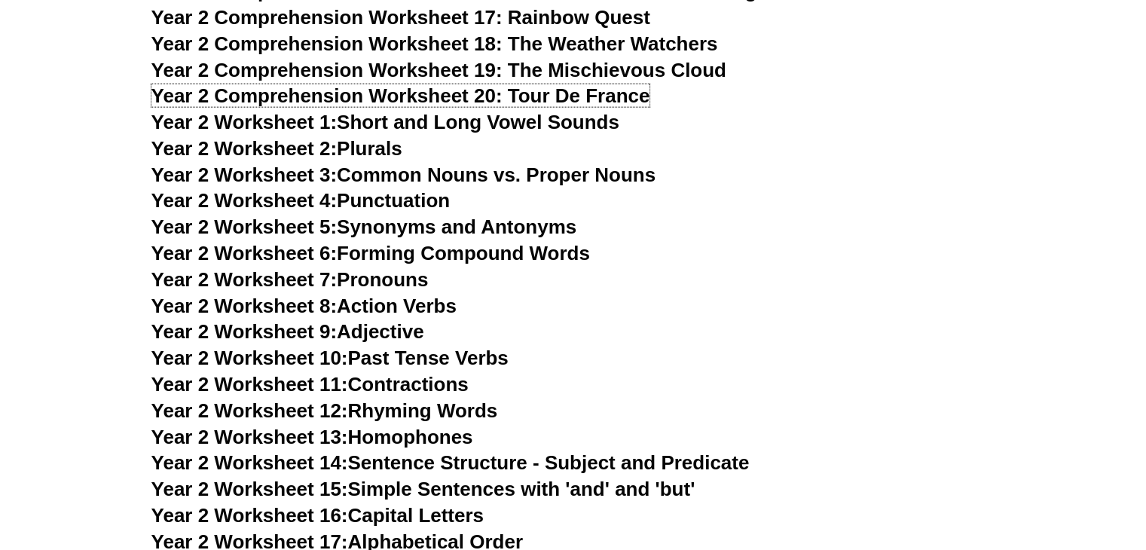
scroll to position [3692, 0]
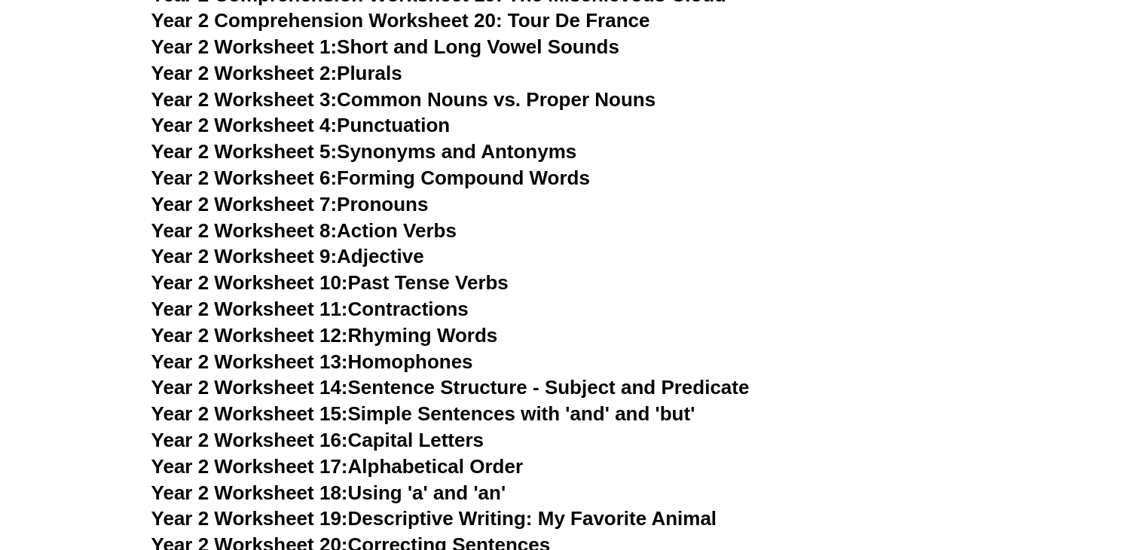
click at [443, 41] on link "Year 2 Worksheet 1: Short and Long Vowel Sounds" at bounding box center [385, 46] width 468 height 23
click at [365, 69] on link "Year 2 Worksheet 2: Plurals" at bounding box center [276, 73] width 251 height 23
click at [473, 103] on link "Year 2 Worksheet 3: Common Nouns vs. Proper Nouns" at bounding box center [403, 99] width 505 height 23
click at [387, 121] on link "Year 2 Worksheet 4: Punctuation" at bounding box center [300, 125] width 299 height 23
click at [410, 158] on link "Year 2 Worksheet 5: Synonyms and Antonyms" at bounding box center [364, 151] width 426 height 23
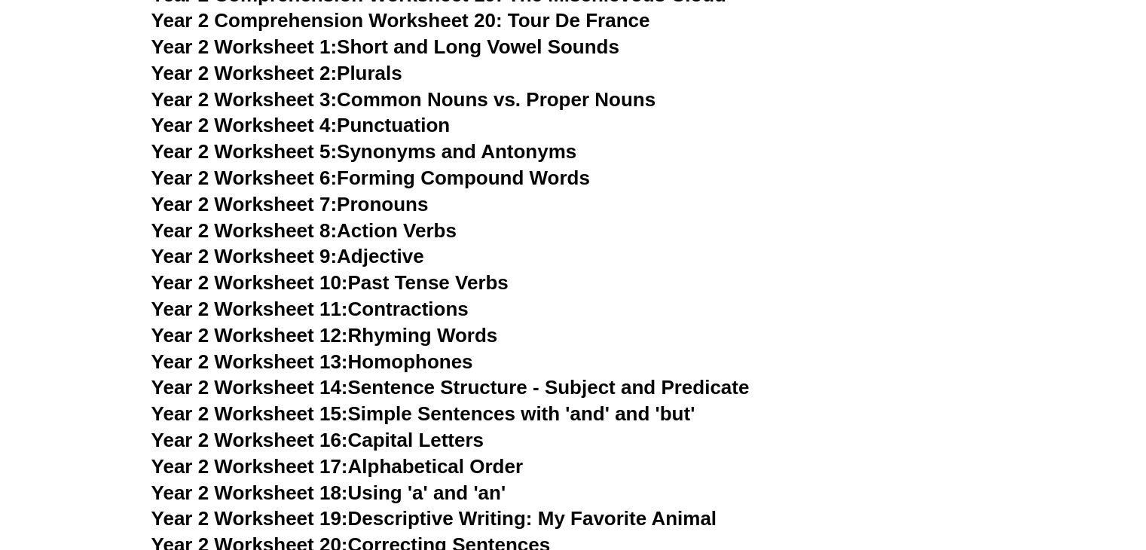
click at [393, 173] on link "Year 2 Worksheet 6: Forming Compound Words" at bounding box center [370, 178] width 439 height 23
click at [396, 205] on link "Year 2 Worksheet 7: Pronouns" at bounding box center [289, 204] width 277 height 23
click at [394, 230] on link "Year 2 Worksheet 8: Action Verbs" at bounding box center [303, 230] width 305 height 23
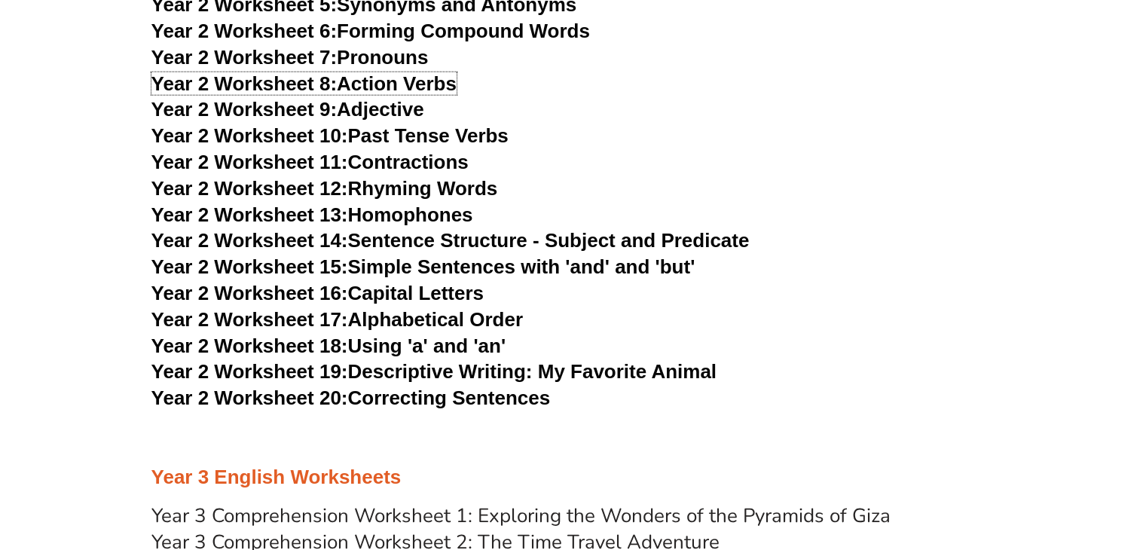
scroll to position [3843, 0]
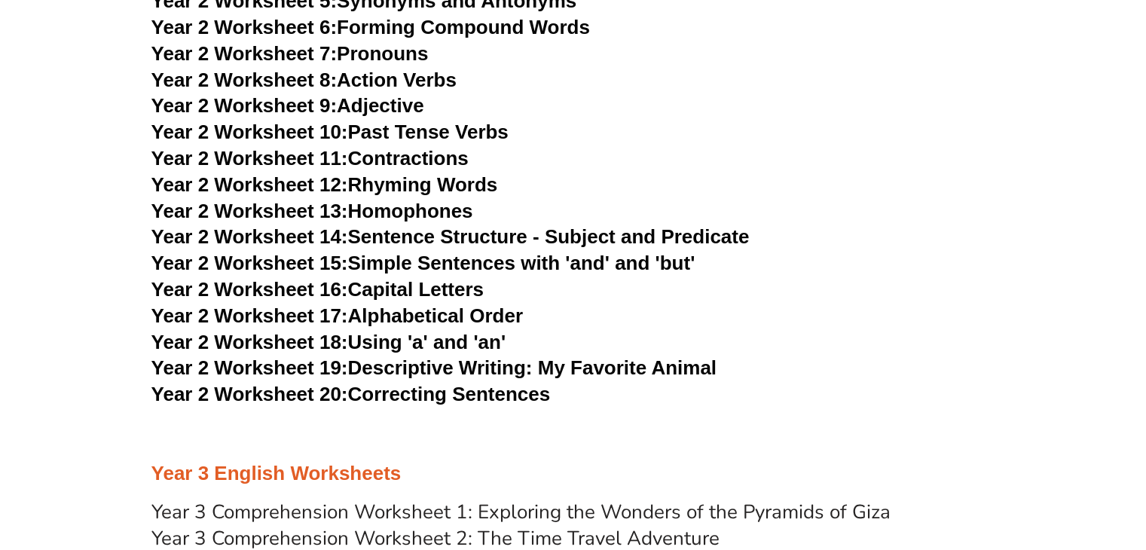
click at [392, 109] on link "Year 2 Worksheet 9: Adjective" at bounding box center [287, 105] width 273 height 23
click at [389, 133] on link "Year 2 Worksheet 10: Past Tense Verbs" at bounding box center [329, 132] width 357 height 23
click at [420, 161] on link "Year 2 Worksheet 11: Contractions" at bounding box center [309, 158] width 317 height 23
click at [372, 185] on link "Year 2 Worksheet 12: Rhyming Words" at bounding box center [324, 184] width 347 height 23
click at [432, 203] on link "Year 2 Worksheet 13: Homophones" at bounding box center [312, 211] width 322 height 23
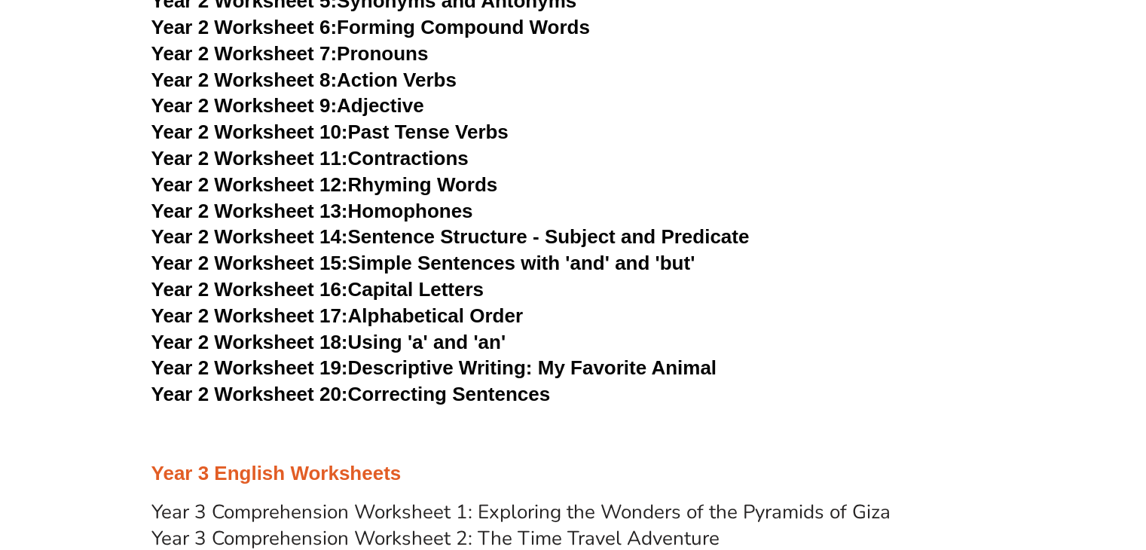
click at [391, 239] on link "Year 2 Worksheet 14: Sentence Structure - Subject and Predicate" at bounding box center [450, 236] width 598 height 23
click at [404, 260] on link "Year 2 Worksheet 15: Simple Sentences with 'and' and 'but'" at bounding box center [423, 263] width 544 height 23
click at [380, 282] on link "Year 2 Worksheet 16: Capital Letters" at bounding box center [317, 289] width 332 height 23
click at [392, 324] on link "Year 2 Worksheet 17: Alphabetical Order" at bounding box center [337, 315] width 372 height 23
click at [424, 343] on link "Year 2 Worksheet 18: Using 'a' and 'an'" at bounding box center [328, 342] width 354 height 23
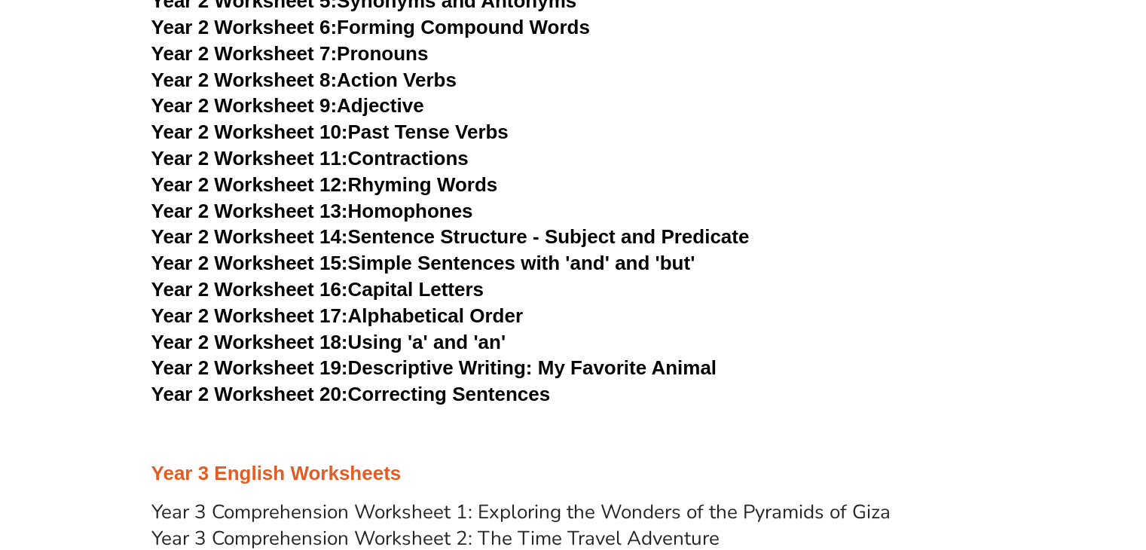
click at [386, 366] on link "Year 2 Worksheet 19: Descriptive Writing: My Favorite Animal" at bounding box center [433, 367] width 565 height 23
click at [421, 390] on link "Year 2 Worksheet 20: Correcting Sentences" at bounding box center [350, 394] width 399 height 23
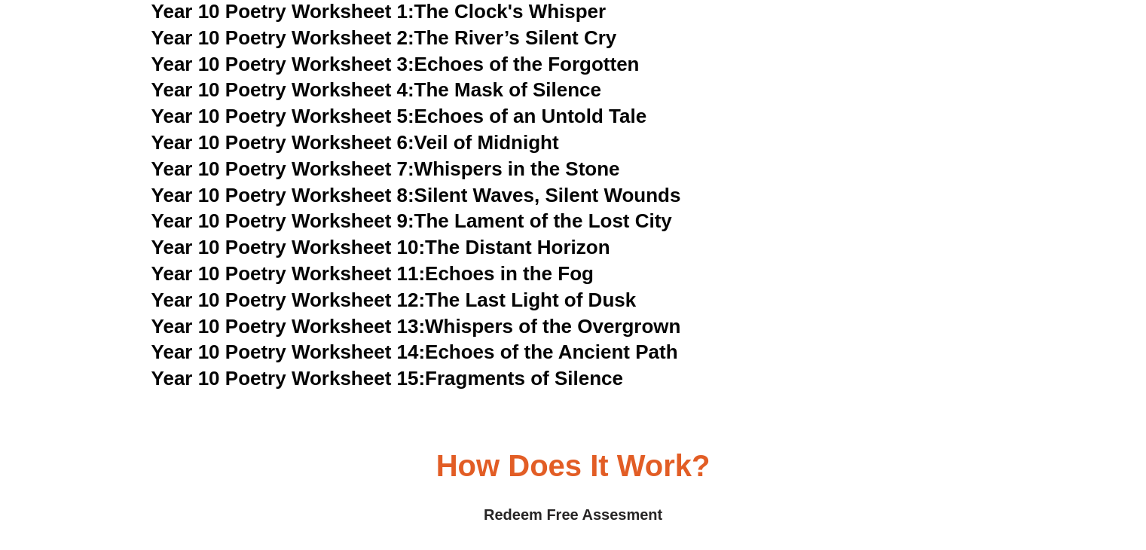
scroll to position [9948, 0]
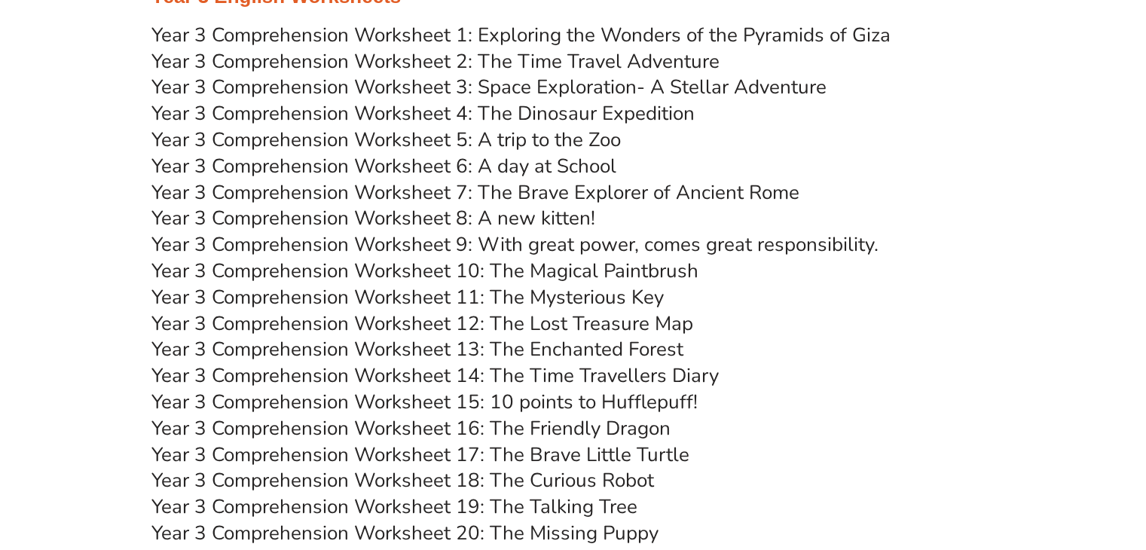
scroll to position [4295, 0]
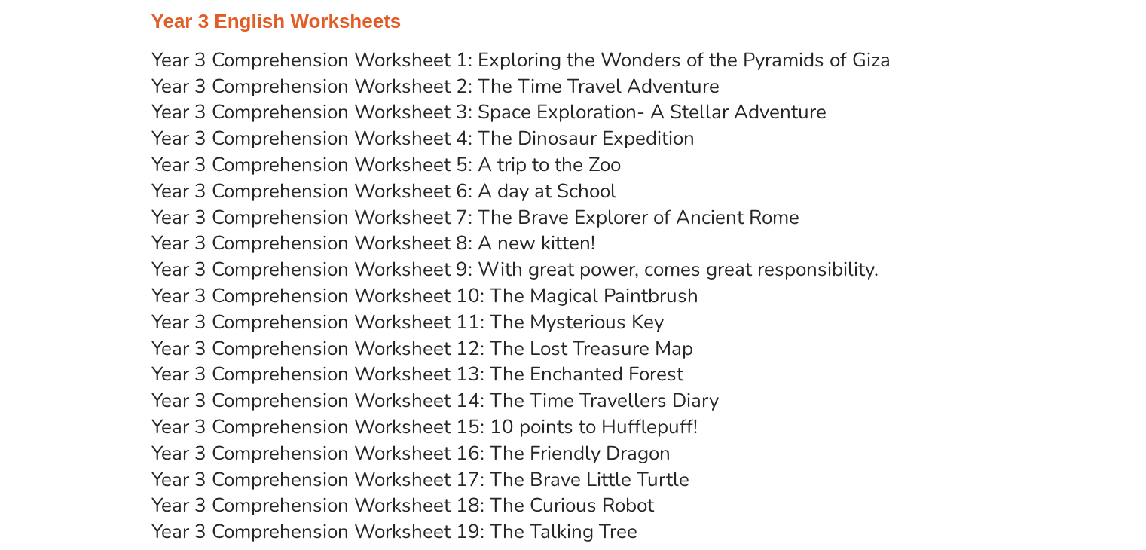
click at [567, 60] on link "Year 3 Comprehension Worksheet 1: Exploring the Wonders of the Pyramids of Giza" at bounding box center [520, 60] width 739 height 26
click at [474, 83] on link "Year 3 Comprehension Worksheet 2: The Time Travel Adventure" at bounding box center [435, 86] width 568 height 26
click at [379, 114] on link "Year 3 Comprehension Worksheet 3: Space Exploration- A Stellar Adventure" at bounding box center [488, 112] width 675 height 26
click at [549, 145] on link "Year 3 Comprehension Worksheet 4: The Dinosaur Expedition" at bounding box center [422, 138] width 543 height 26
click at [397, 164] on link "Year 3 Comprehension Worksheet 5: A trip to the Zoo" at bounding box center [386, 164] width 470 height 26
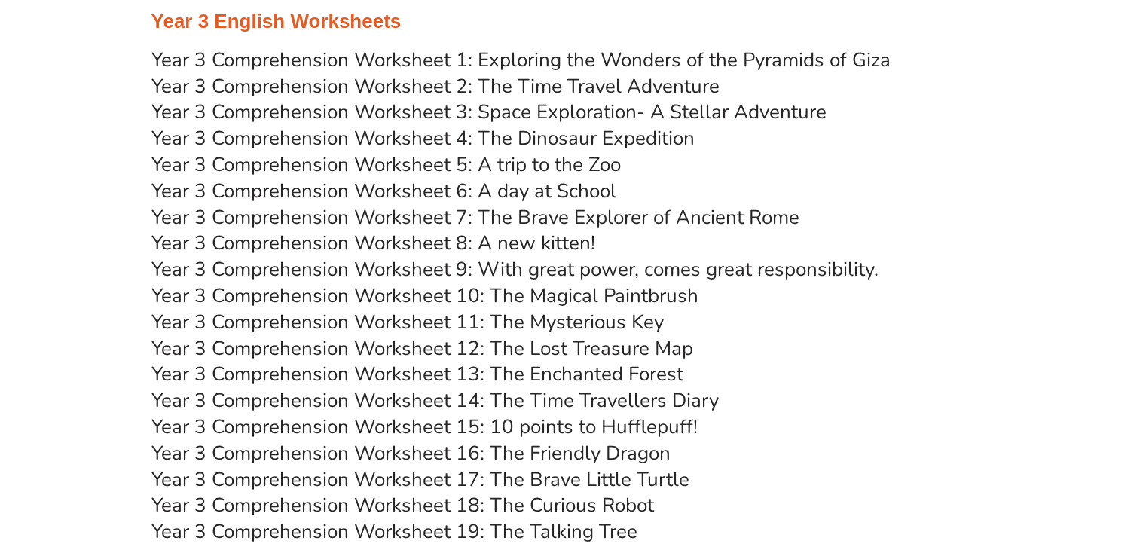
click at [399, 191] on link "Year 3 Comprehension Worksheet 6: A day at School" at bounding box center [383, 191] width 465 height 26
click at [410, 222] on link "Year 3 Comprehension Worksheet 7: The Brave Explorer of Ancient Rome" at bounding box center [475, 217] width 648 height 26
click at [419, 251] on link "Year 3 Comprehension Worksheet 8: A new kitten!" at bounding box center [373, 243] width 444 height 26
click at [612, 272] on link "Year 3 Comprehension Worksheet 9: With great power, comes great responsibility." at bounding box center [514, 269] width 727 height 26
click at [546, 298] on link "Year 3 Comprehension Worksheet 10: The Magical Paintbrush" at bounding box center [424, 296] width 547 height 26
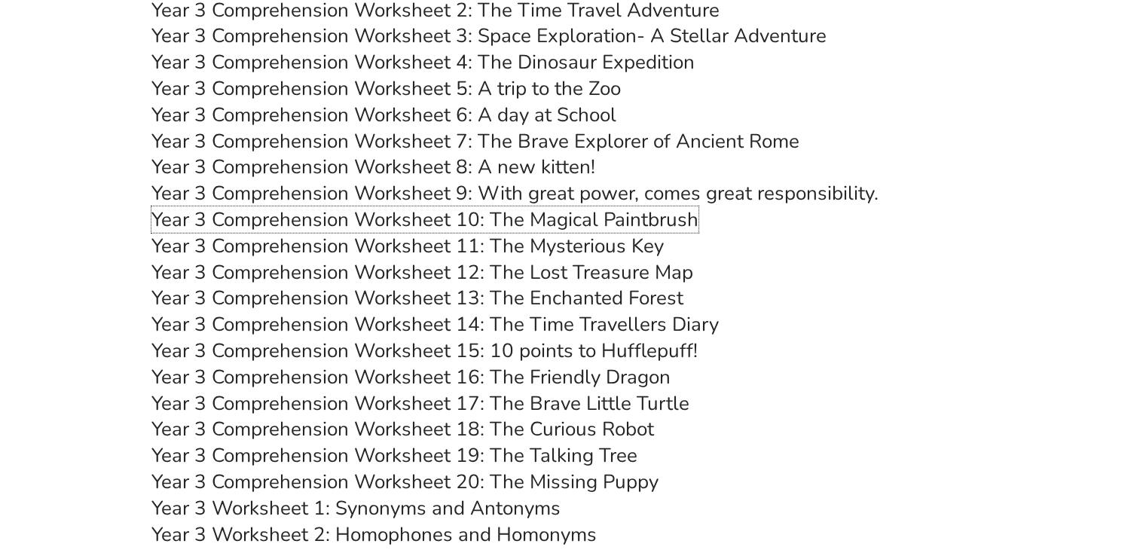
scroll to position [4446, 0]
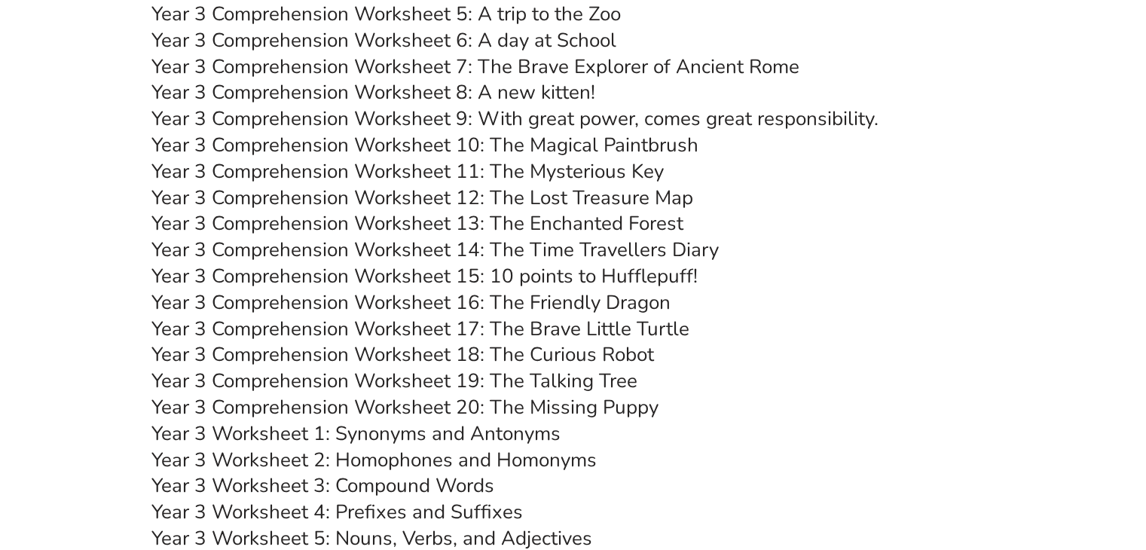
click at [420, 167] on link "Year 3 Comprehension Worksheet 11: The Mysterious Key" at bounding box center [407, 171] width 513 height 26
click at [394, 195] on link "Year 3 Comprehension Worksheet 12: The Lost Treasure Map" at bounding box center [422, 198] width 542 height 26
click at [417, 226] on link "Year 3 Comprehension Worksheet 13: The Enchanted Forest" at bounding box center [417, 223] width 532 height 26
click at [412, 255] on link "Year 3 Comprehension Worksheet 14: The Time Travellers Diary" at bounding box center [435, 250] width 568 height 26
click at [436, 270] on link "Year 3 Comprehension Worksheet 15: 10 points to Hufflepuff!" at bounding box center [424, 276] width 546 height 26
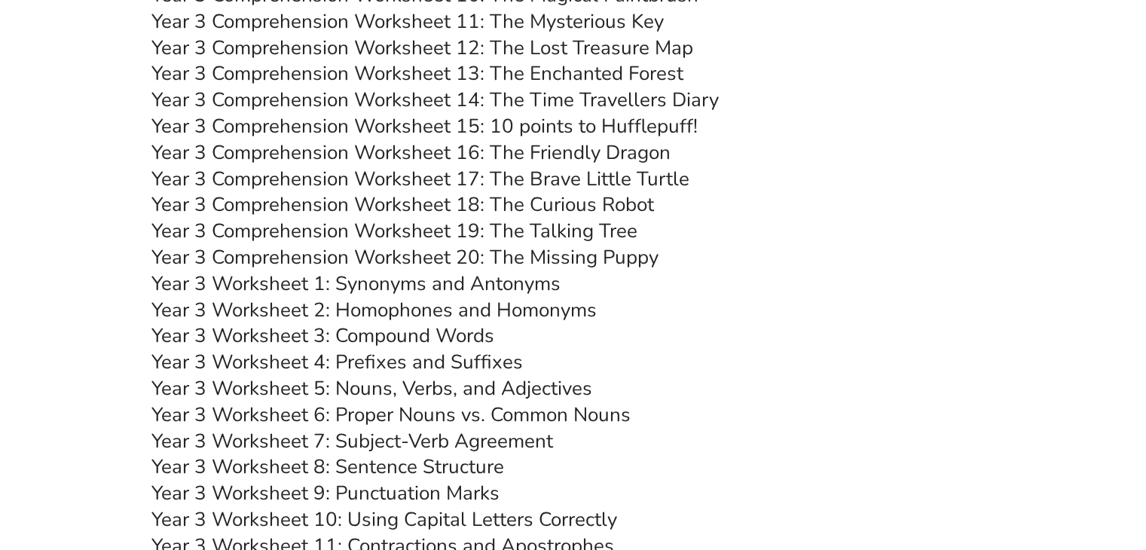
scroll to position [4597, 0]
click at [395, 149] on link "Year 3 Comprehension Worksheet 16: The Friendly Dragon" at bounding box center [410, 152] width 519 height 26
click at [422, 179] on link "Year 3 Comprehension Worksheet 17: The Brave Little Turtle" at bounding box center [420, 178] width 538 height 26
drag, startPoint x: 434, startPoint y: 203, endPoint x: 425, endPoint y: 190, distance: 16.3
click at [435, 203] on link "Year 3 Comprehension Worksheet 18: The Curious Robot" at bounding box center [402, 204] width 503 height 26
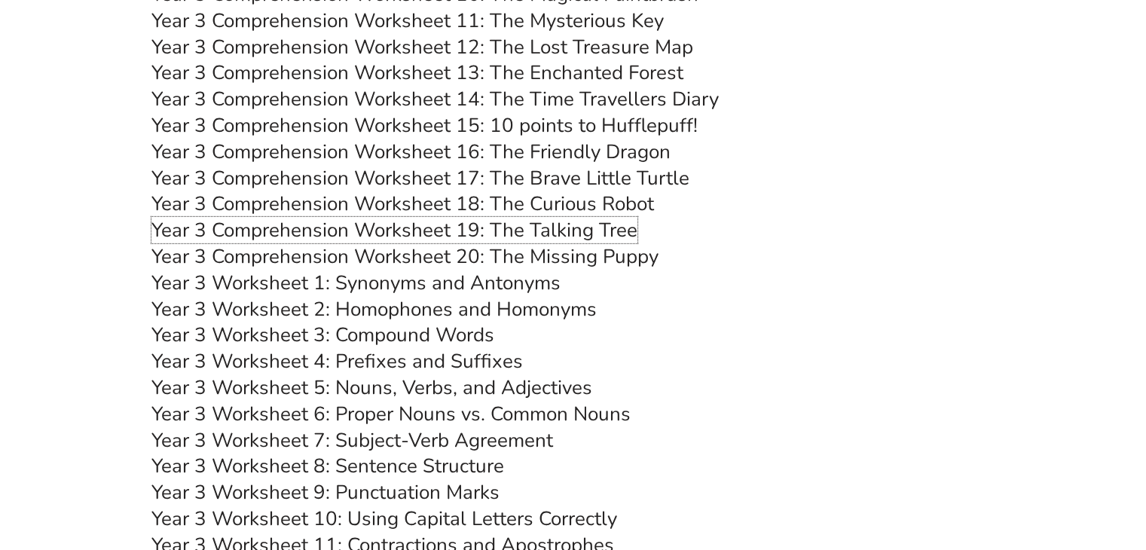
drag, startPoint x: 468, startPoint y: 233, endPoint x: 452, endPoint y: 214, distance: 24.6
click at [467, 231] on link "Year 3 Comprehension Worksheet 19: The Talking Tree" at bounding box center [394, 230] width 486 height 26
click at [417, 253] on link "Year 3 Comprehension Worksheet 20: The Missing Puppy" at bounding box center [404, 256] width 507 height 26
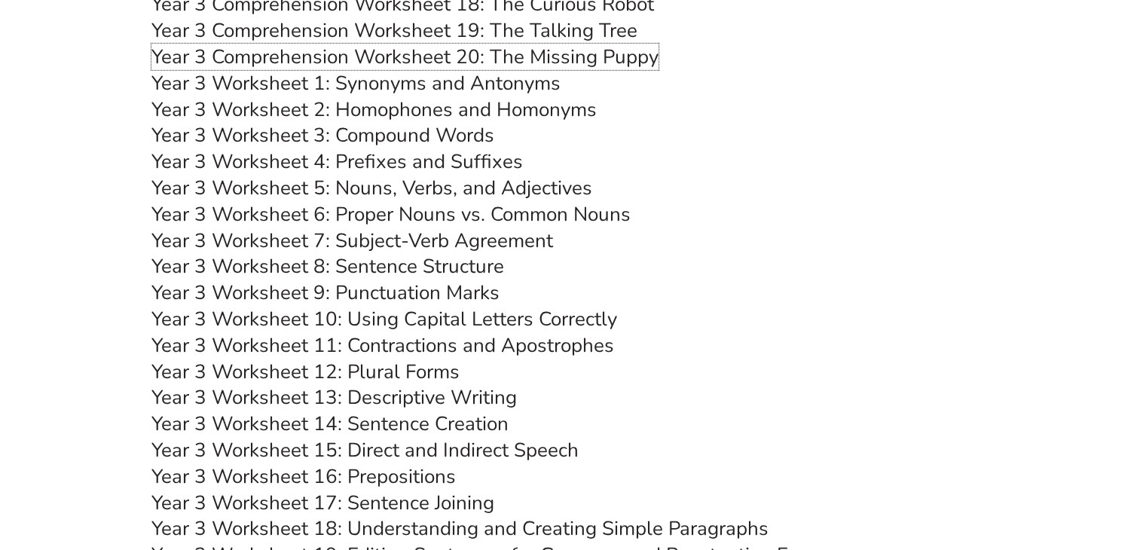
scroll to position [4823, 0]
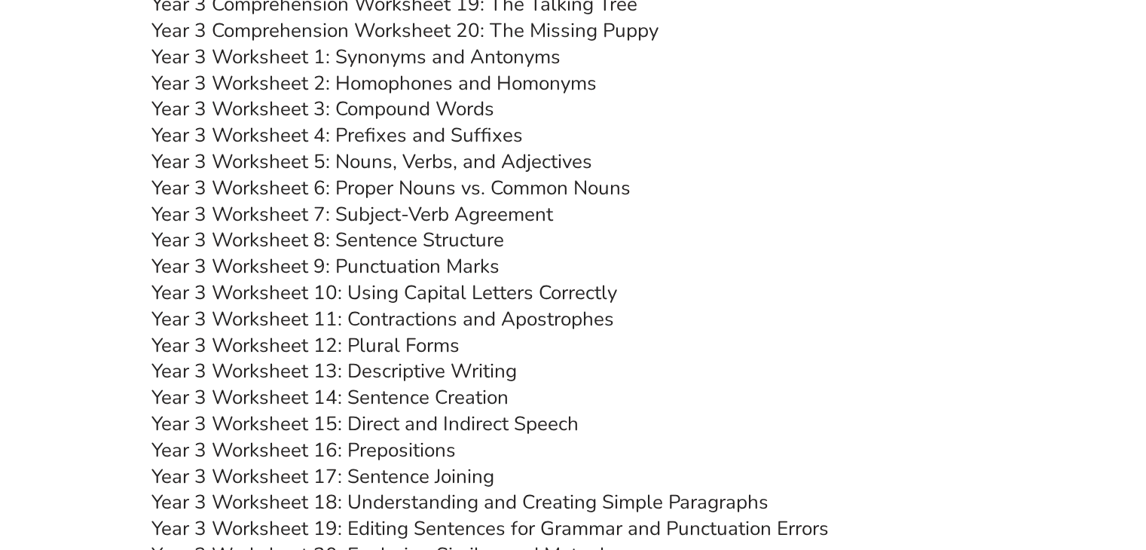
click at [380, 58] on link "Year 3 Worksheet 1: Synonyms and Antonyms" at bounding box center [355, 57] width 409 height 26
click at [387, 84] on link "Year 3 Worksheet 2: Homophones and Homonyms" at bounding box center [373, 83] width 445 height 26
click at [380, 118] on link "Year 3 Worksheet 3: Compound Words" at bounding box center [322, 109] width 343 height 26
click at [422, 131] on link "Year 3 Worksheet 4: Prefixes and Suffixes" at bounding box center [337, 135] width 372 height 26
click at [397, 158] on link "Year 3 Worksheet 5: Nouns, Verbs, and Adjectives" at bounding box center [371, 161] width 441 height 26
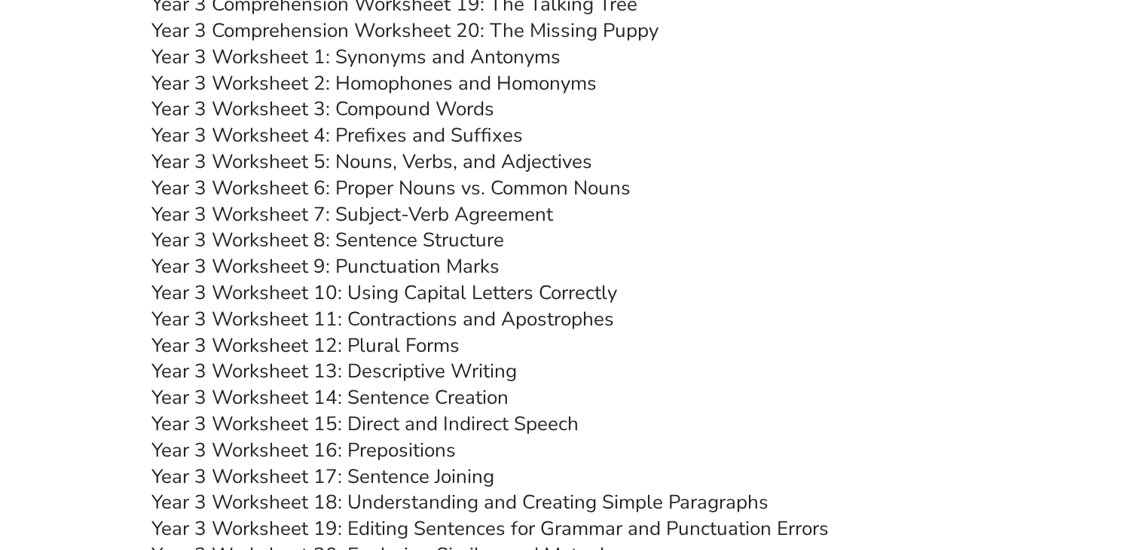
click at [432, 194] on link "Year 3 Worksheet 6: Proper Nouns vs. Common Nouns" at bounding box center [390, 188] width 479 height 26
click at [365, 214] on link "Year 3 Worksheet 7: Subject-Verb Agreement" at bounding box center [352, 214] width 402 height 26
drag, startPoint x: 363, startPoint y: 241, endPoint x: 384, endPoint y: 224, distance: 26.7
click at [363, 240] on link "Year 3 Worksheet 8: Sentence Structure" at bounding box center [327, 240] width 353 height 26
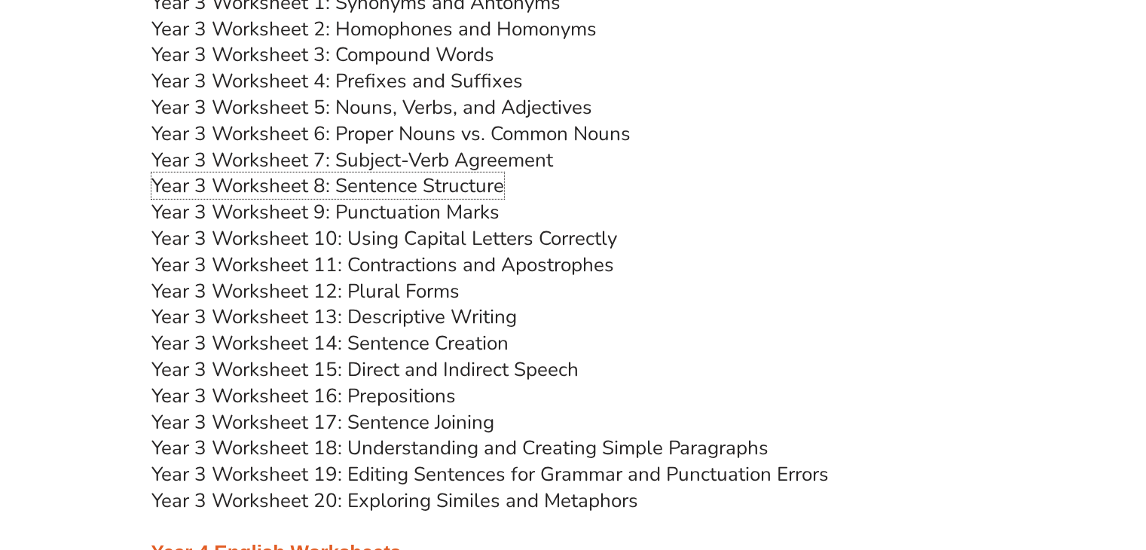
scroll to position [4974, 0]
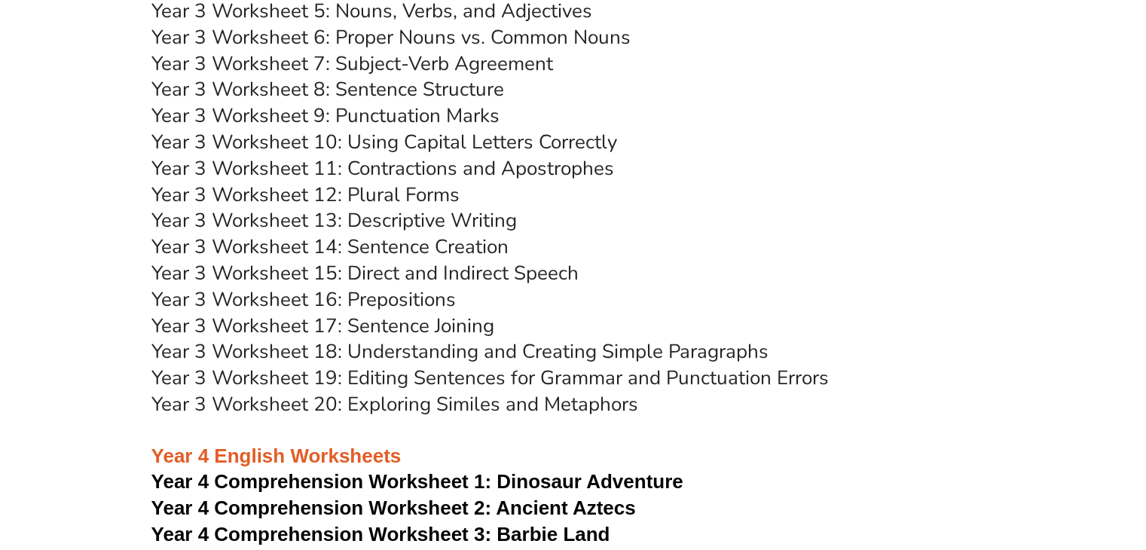
click at [347, 115] on link "Year 3 Worksheet 9: Punctuation Marks" at bounding box center [325, 116] width 348 height 26
click at [432, 140] on link "Year 3 Worksheet 10: Using Capital Letters Correctly" at bounding box center [384, 142] width 466 height 26
click at [432, 170] on link "Year 3 Worksheet 11: Contractions and Apostrophes" at bounding box center [382, 168] width 463 height 26
click at [413, 187] on link "Year 3 Worksheet 12: Plural Forms" at bounding box center [305, 195] width 308 height 26
click at [366, 222] on link "Year 3 Worksheet 13: Descriptive Writing" at bounding box center [334, 220] width 366 height 26
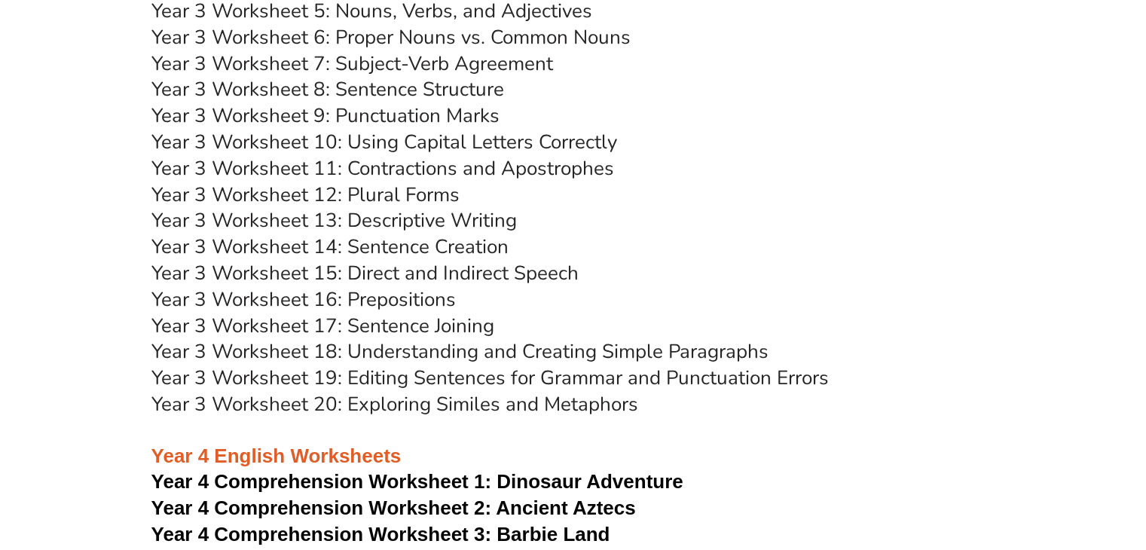
click at [408, 248] on link "Year 3 Worksheet 14: Sentence Creation" at bounding box center [329, 247] width 357 height 26
click at [451, 274] on link "Year 3 Worksheet 15: Direct and Indirect Speech" at bounding box center [364, 273] width 427 height 26
click at [392, 293] on link "Year 3 Worksheet 16: Prepositions" at bounding box center [303, 299] width 304 height 26
click at [378, 324] on link "Year 3 Worksheet 17: Sentence Joining" at bounding box center [322, 326] width 343 height 26
click at [415, 355] on link "Year 3 Worksheet 18: Understanding and Creating Simple Paragraphs" at bounding box center [459, 351] width 617 height 26
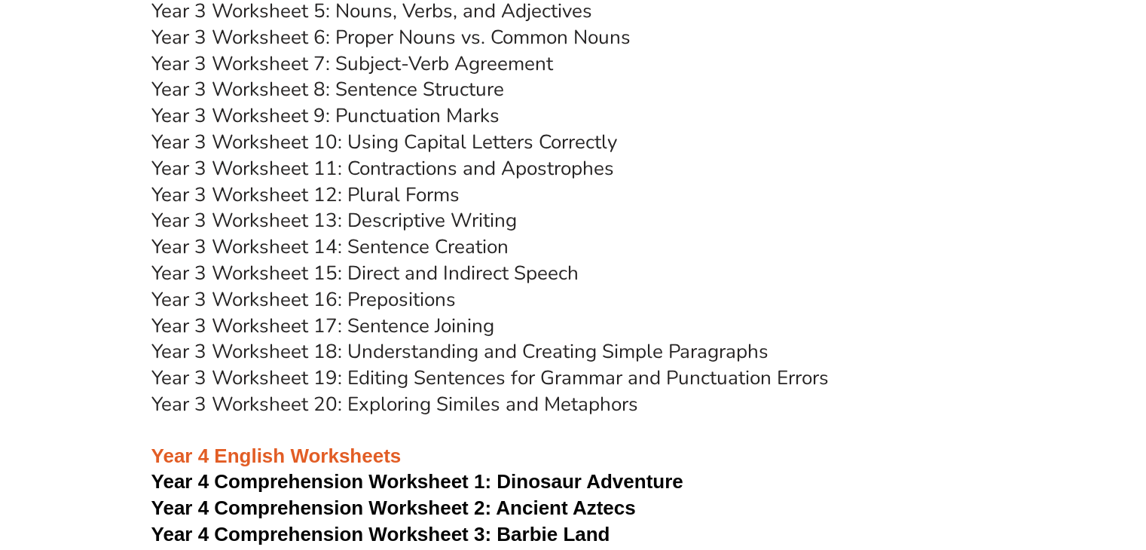
drag, startPoint x: 428, startPoint y: 375, endPoint x: 430, endPoint y: 365, distance: 9.9
click at [430, 375] on link "Year 3 Worksheet 19: Editing Sentences for Grammar and Punctuation Errors" at bounding box center [490, 378] width 678 height 26
click at [393, 402] on link "Year 3 Worksheet 20: Exploring Similes and Metaphors" at bounding box center [394, 404] width 487 height 26
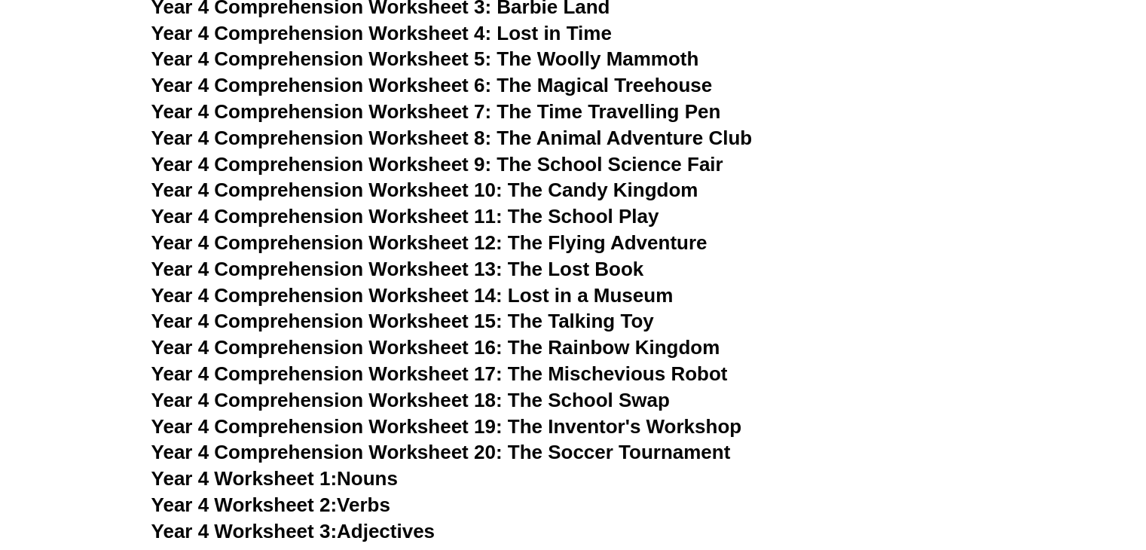
scroll to position [5426, 0]
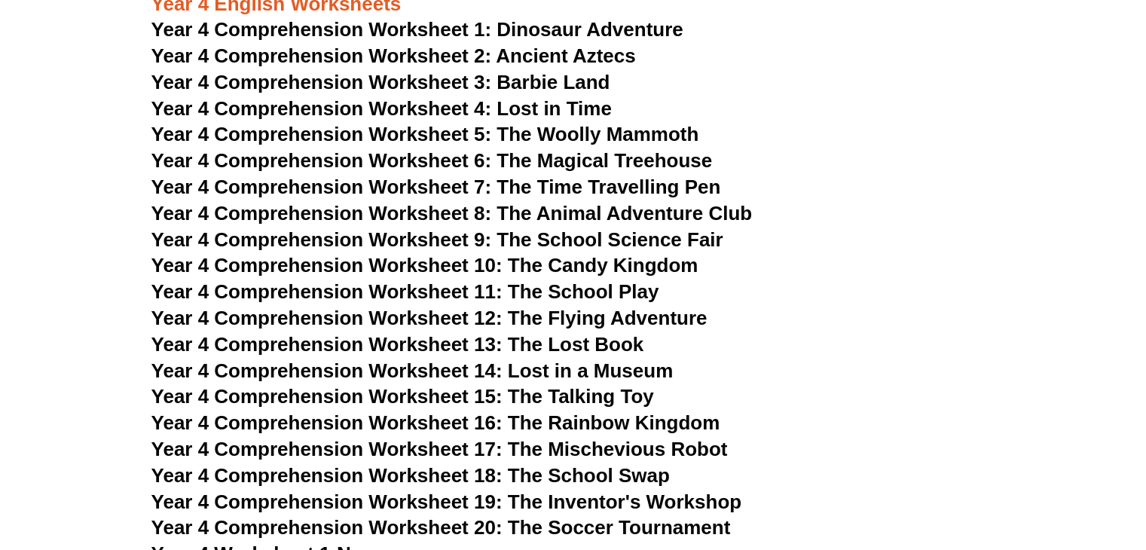
click at [502, 31] on span "Dinosaur Adventure" at bounding box center [590, 29] width 186 height 23
click at [567, 54] on span "Year 4 Comprehension Worksheet 2: Ancient Aztecs" at bounding box center [393, 55] width 485 height 23
click at [434, 85] on span "Year 4 Comprehension Worksheet 3: Barbie Land" at bounding box center [380, 82] width 459 height 23
drag, startPoint x: 443, startPoint y: 106, endPoint x: 433, endPoint y: 99, distance: 11.9
click at [443, 106] on span "Year 4 Comprehension Worksheet 4: Lost in Time" at bounding box center [381, 108] width 461 height 23
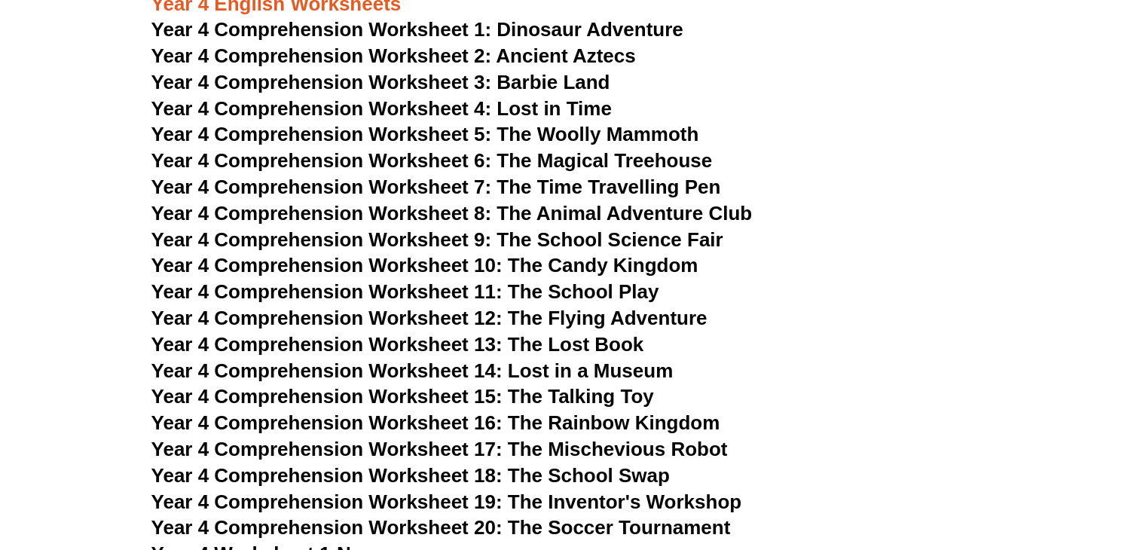
click at [448, 133] on span "Year 4 Comprehension Worksheet 5: The Woolly Mammoth" at bounding box center [425, 134] width 548 height 23
click at [509, 156] on span "Year 4 Comprehension Worksheet 6: The Magical Treehouse" at bounding box center [431, 160] width 561 height 23
click at [546, 179] on span "Year 4 Comprehension Worksheet 7: The Time Travelling Pen" at bounding box center [436, 187] width 570 height 23
click at [603, 212] on span "Year 4 Comprehension Worksheet 8: The Animal Adventure Club" at bounding box center [451, 213] width 601 height 23
click at [443, 233] on span "Year 4 Comprehension Worksheet 9: The School Science Fair" at bounding box center [437, 239] width 572 height 23
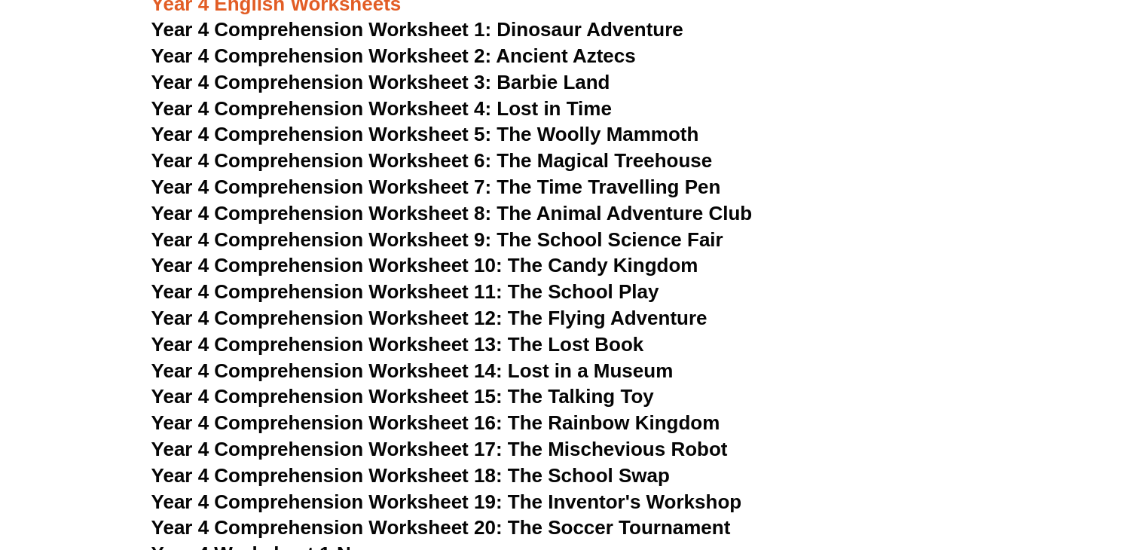
click at [437, 263] on span "Year 4 Comprehension Worksheet 10: The Candy Kingdom" at bounding box center [424, 265] width 547 height 23
click at [482, 289] on span "Year 4 Comprehension Worksheet 11: The School Play" at bounding box center [405, 291] width 508 height 23
click at [398, 316] on span "Year 4 Comprehension Worksheet 12: The Flying Adventure" at bounding box center [429, 318] width 556 height 23
click at [399, 348] on span "Year 4 Comprehension Worksheet 13: The Lost Book" at bounding box center [397, 344] width 493 height 23
click at [389, 366] on span "Year 4 Comprehension Worksheet 14: Lost in a Museum" at bounding box center [412, 371] width 522 height 23
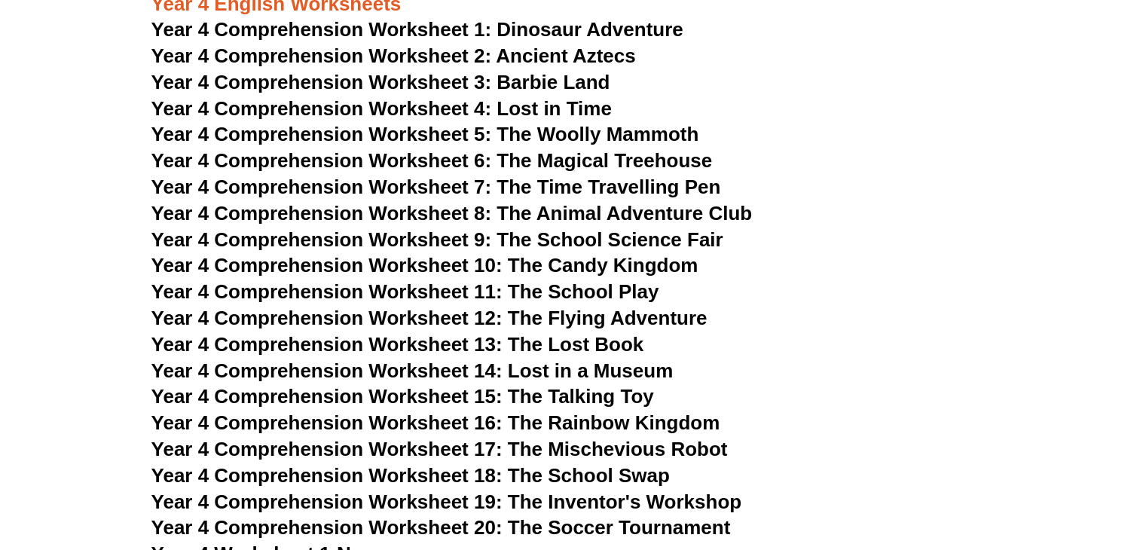
click at [468, 400] on span "Year 4 Comprehension Worksheet 15: The Talking Toy" at bounding box center [402, 396] width 503 height 23
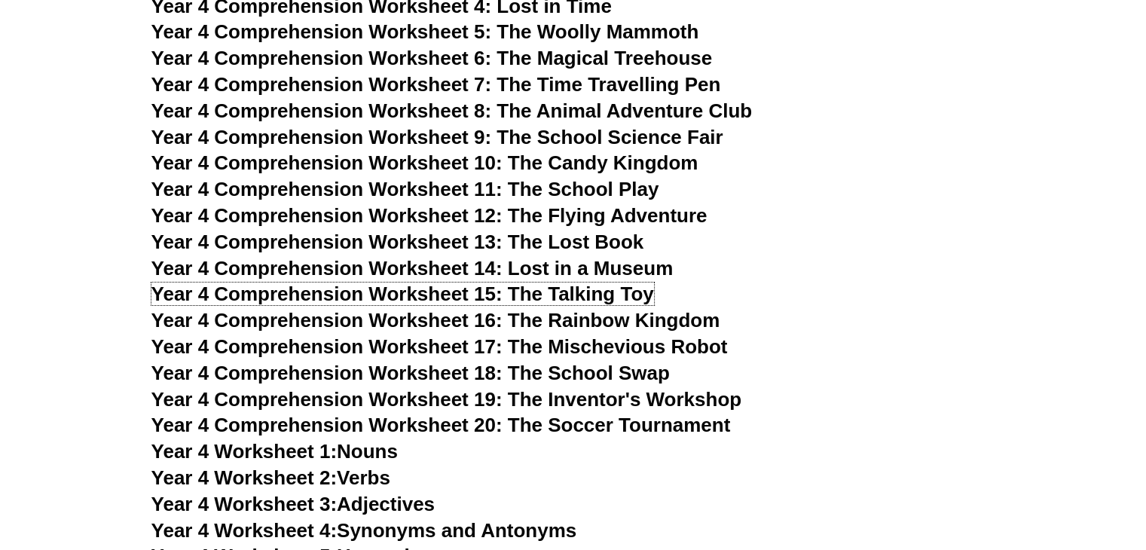
scroll to position [5577, 0]
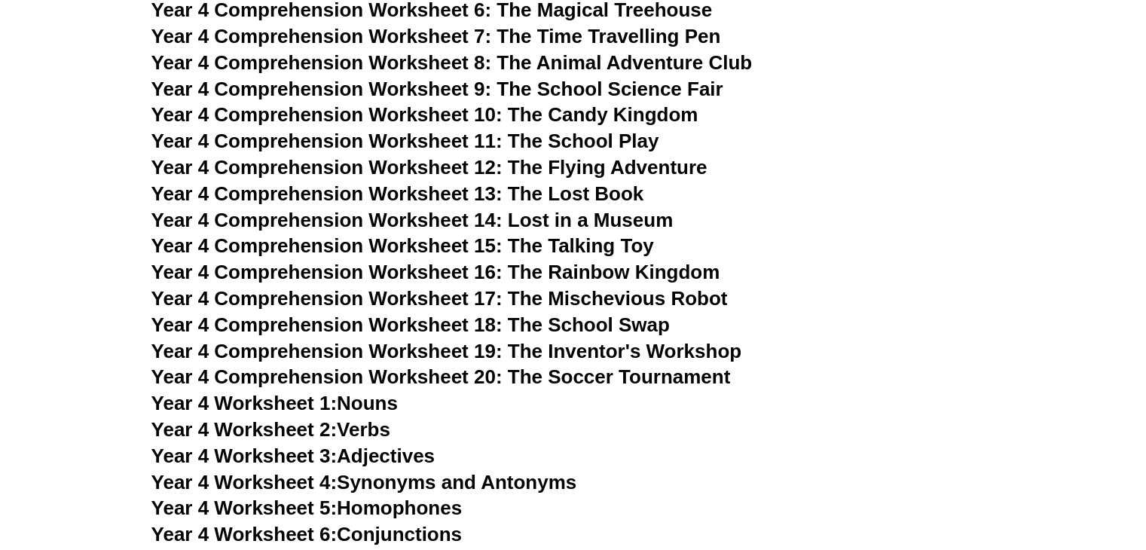
click at [565, 269] on span "Year 4 Comprehension Worksheet 16: The Rainbow Kingdom" at bounding box center [435, 272] width 569 height 23
click at [449, 298] on span "Year 4 Comprehension Worksheet 17: The Mischevious Robot" at bounding box center [439, 298] width 577 height 23
click at [442, 329] on span "Year 4 Comprehension Worksheet 18: The School Swap" at bounding box center [410, 325] width 519 height 23
click at [428, 339] on h3 "Year 4 Comprehension Worksheet 19: The Inventor's Workshop" at bounding box center [573, 352] width 844 height 26
click at [425, 349] on span "Year 4 Comprehension Worksheet 19: The Inventor's Workshop" at bounding box center [446, 351] width 591 height 23
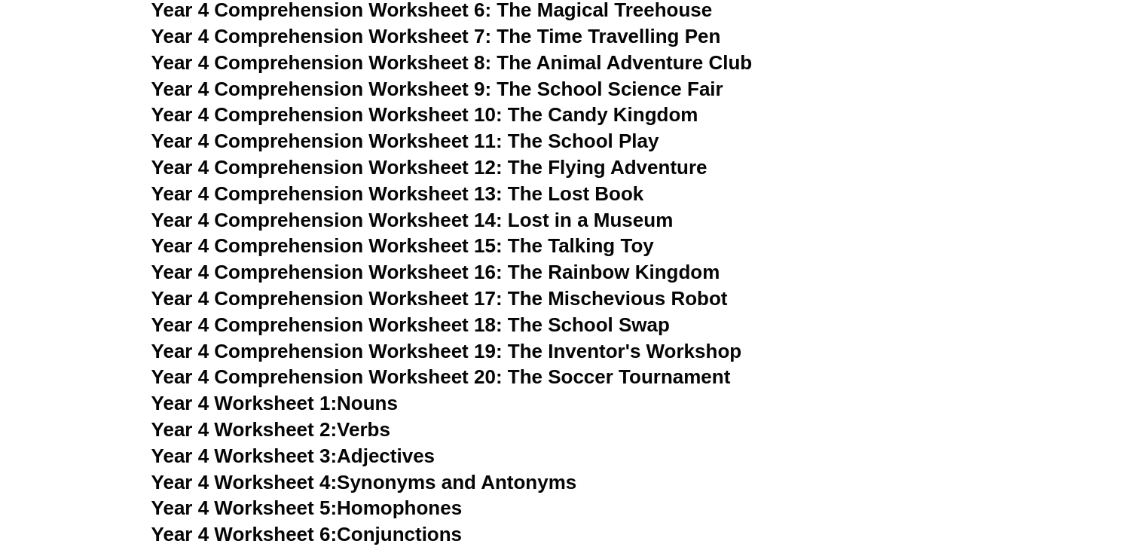
click at [470, 375] on span "Year 4 Comprehension Worksheet 20: The Soccer Tournament" at bounding box center [441, 377] width 580 height 23
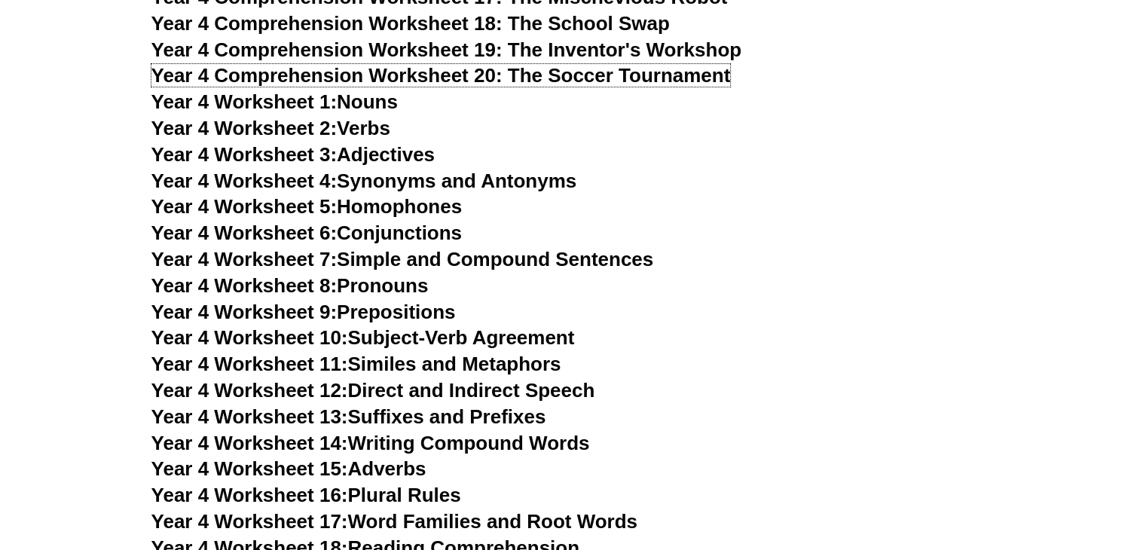
scroll to position [5953, 0]
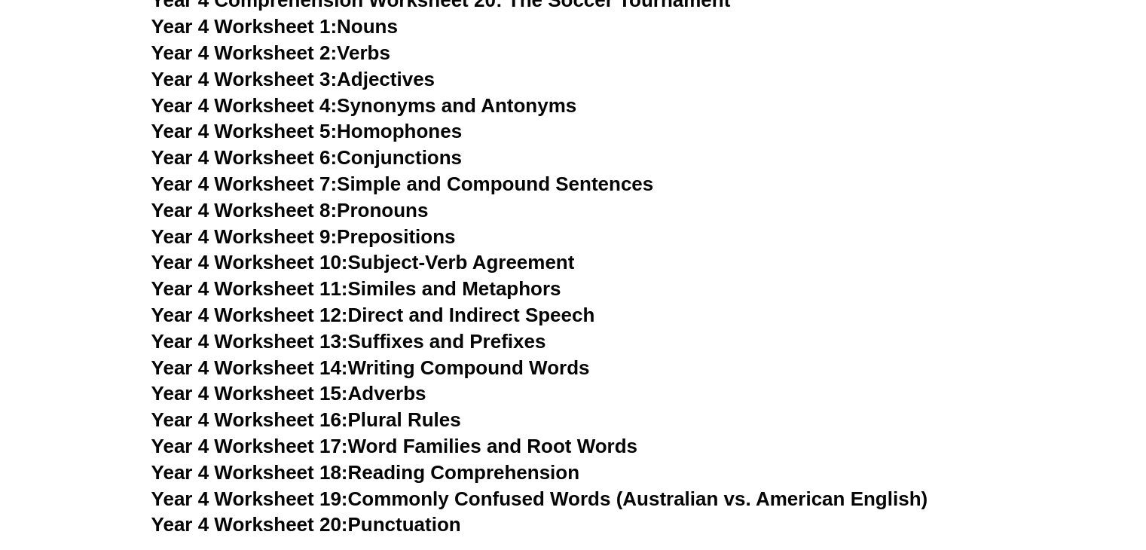
click at [374, 26] on link "Year 4 Worksheet 1: Nouns" at bounding box center [274, 26] width 246 height 23
click at [387, 54] on link "Year 4 Worksheet 2: Verbs" at bounding box center [270, 52] width 239 height 23
click at [344, 68] on link "Year 4 Worksheet 3: Adjectives" at bounding box center [293, 79] width 284 height 23
click at [428, 106] on link "Year 4 Worksheet 4: Synonyms and Antonyms" at bounding box center [364, 105] width 426 height 23
click at [382, 136] on link "Year 4 Worksheet 5: Homophones" at bounding box center [306, 131] width 311 height 23
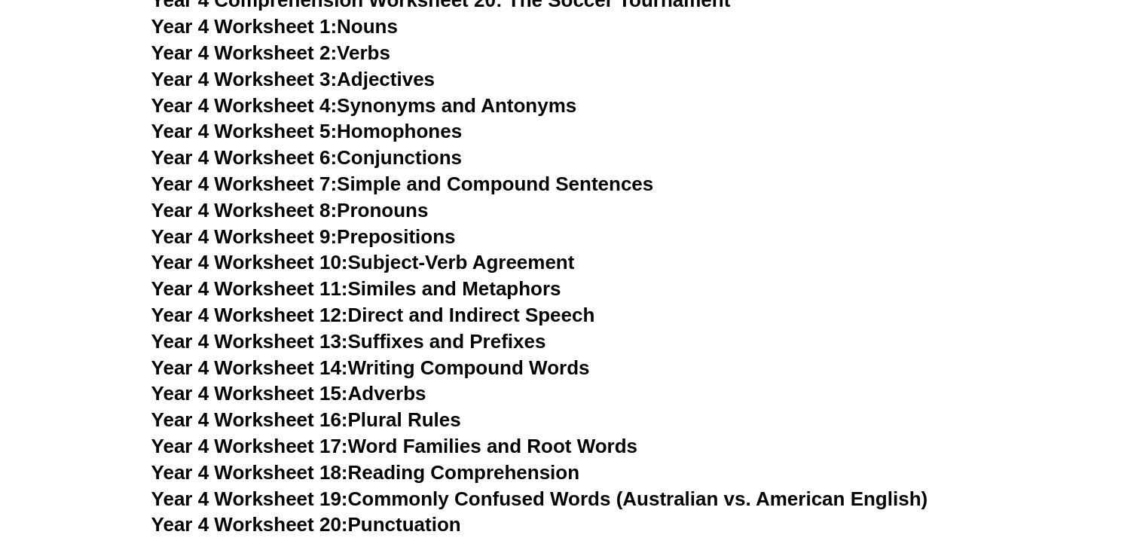
click at [399, 158] on link "Year 4 Worksheet 6: Conjunctions" at bounding box center [306, 157] width 311 height 23
click at [464, 177] on link "Year 4 Worksheet 7: Simple and Compound Sentences" at bounding box center [402, 184] width 503 height 23
click at [384, 210] on link "Year 4 Worksheet 8: Pronouns" at bounding box center [289, 210] width 277 height 23
click at [379, 233] on link "Year 4 Worksheet 9: Prepositions" at bounding box center [303, 236] width 304 height 23
click at [419, 259] on link "Year 4 Worksheet 10: Subject-Verb Agreement" at bounding box center [363, 262] width 424 height 23
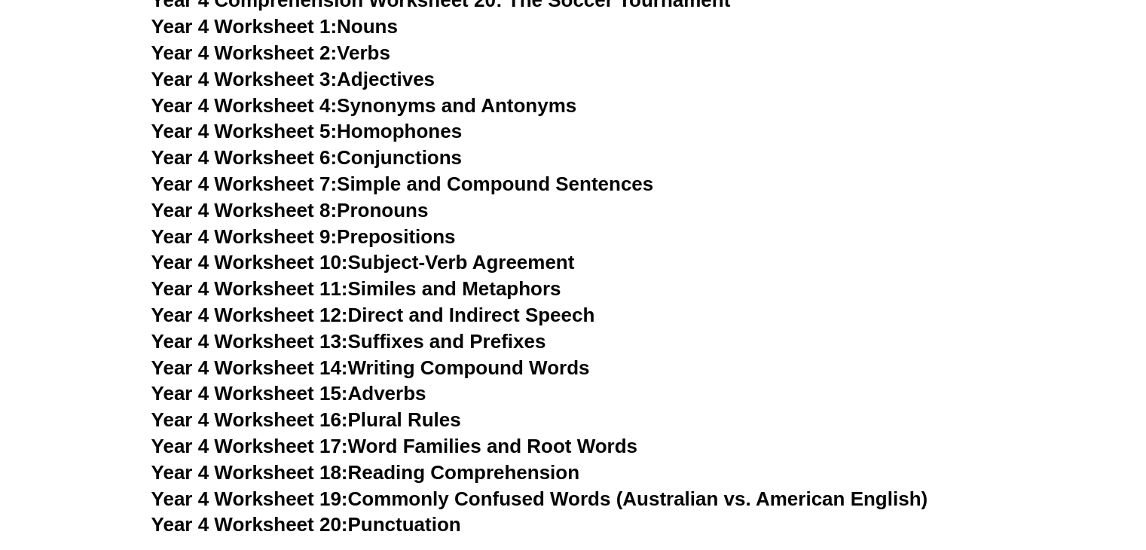
click at [447, 283] on link "Year 4 Worksheet 11: Similes and Metaphors" at bounding box center [356, 288] width 410 height 23
click at [379, 320] on link "Year 4 Worksheet 12: Direct and Indirect Speech" at bounding box center [373, 315] width 444 height 23
click at [382, 344] on link "Year 4 Worksheet 13: Suffixes and Prefixes" at bounding box center [348, 341] width 395 height 23
click at [431, 370] on link "Year 4 Worksheet 14: Writing Compound Words" at bounding box center [370, 367] width 439 height 23
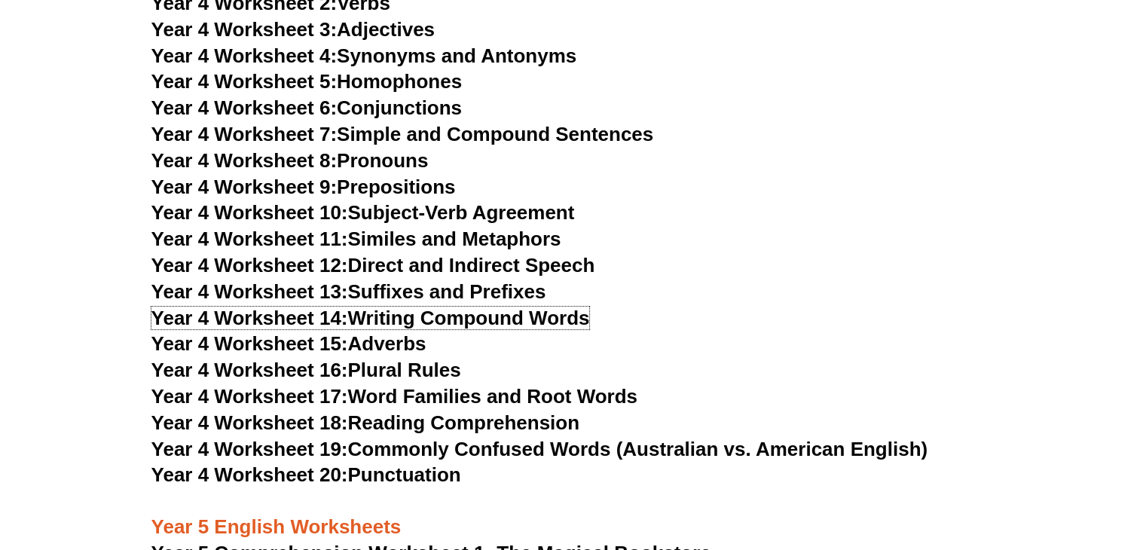
scroll to position [6104, 0]
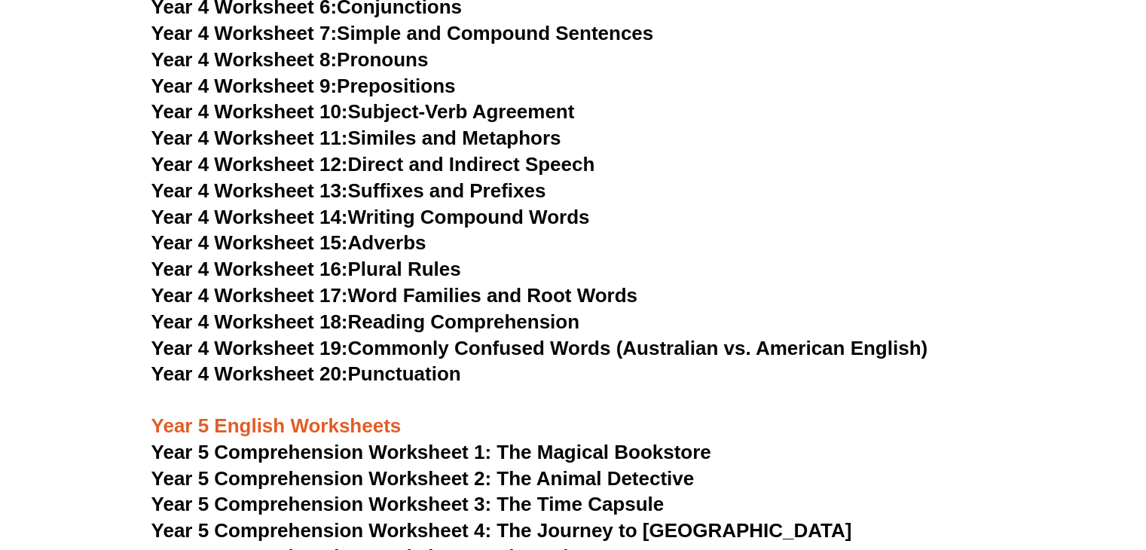
click at [384, 246] on link "Year 4 Worksheet 15: Adverbs" at bounding box center [288, 242] width 275 height 23
click at [397, 259] on link "Year 4 Worksheet 16: Plural Rules" at bounding box center [306, 269] width 310 height 23
drag, startPoint x: 421, startPoint y: 298, endPoint x: 416, endPoint y: 289, distance: 9.4
click at [421, 297] on link "Year 4 Worksheet 17: Word Families and Root Words" at bounding box center [394, 295] width 486 height 23
click at [433, 317] on link "Year 4 Worksheet 18: Reading Comprehension" at bounding box center [365, 322] width 428 height 23
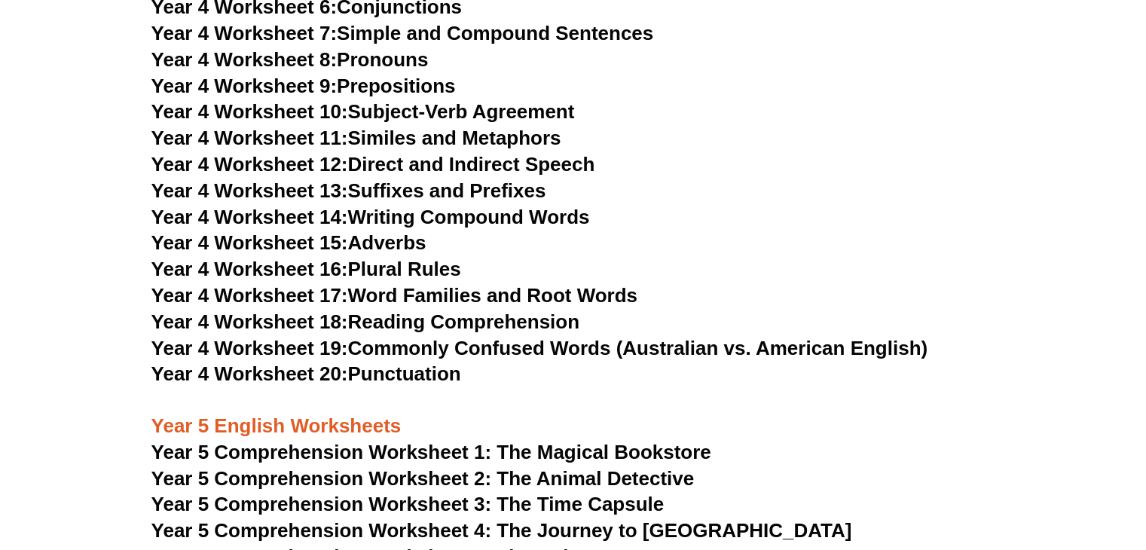
click at [405, 340] on link "Year 4 Worksheet 19: Commonly Confused Words (Australian vs. American English)" at bounding box center [539, 348] width 777 height 23
click at [371, 380] on link "Year 4 Worksheet 20: Punctuation" at bounding box center [306, 374] width 310 height 23
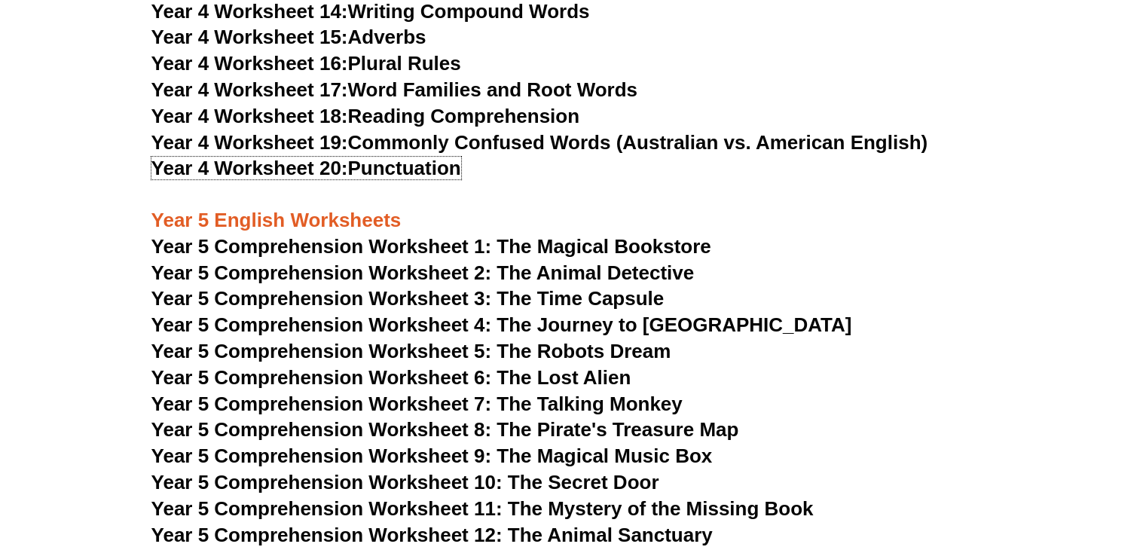
scroll to position [6481, 0]
